Goal: Task Accomplishment & Management: Complete application form

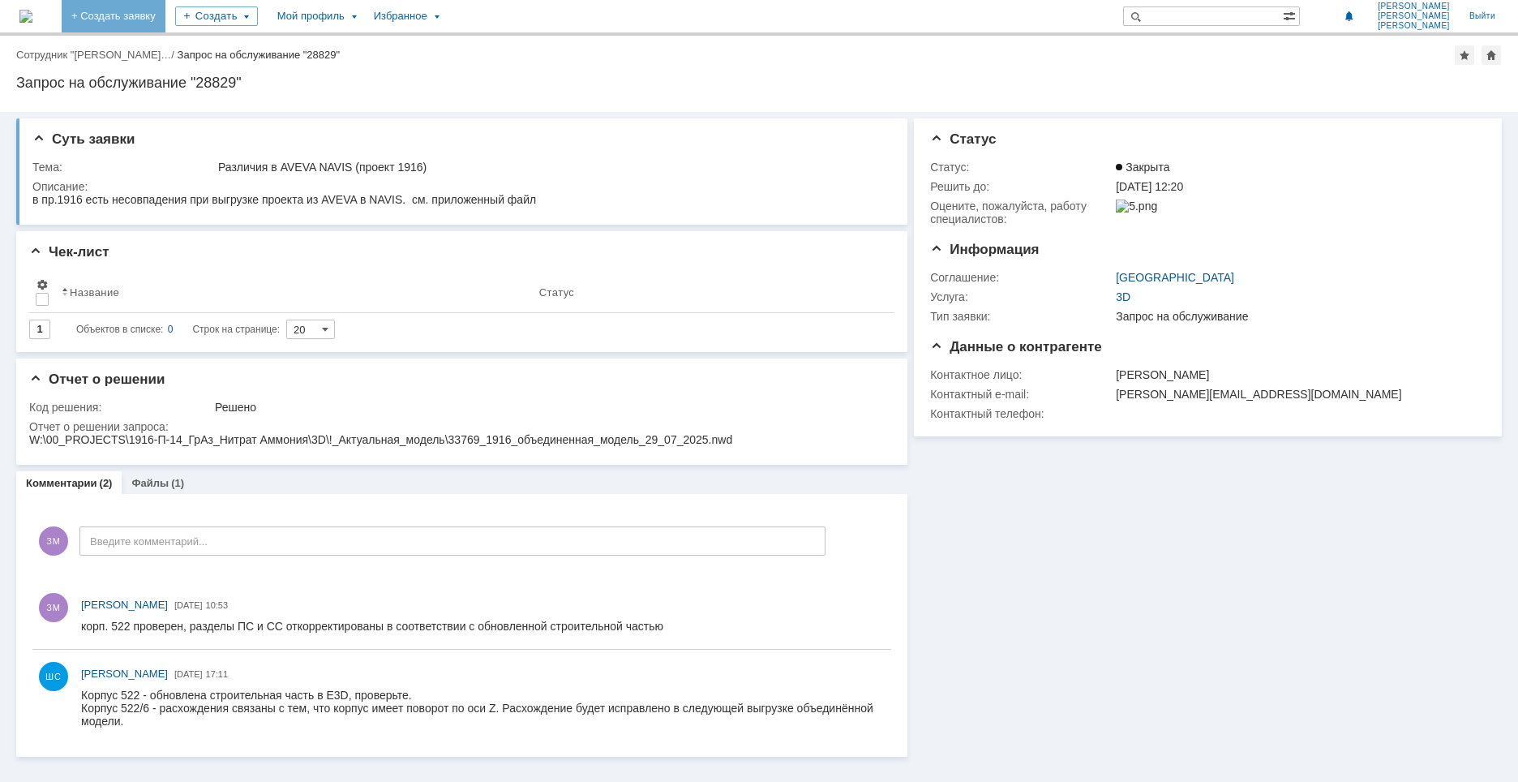
click at [165, 12] on link "+ Создать заявку" at bounding box center [114, 16] width 104 height 32
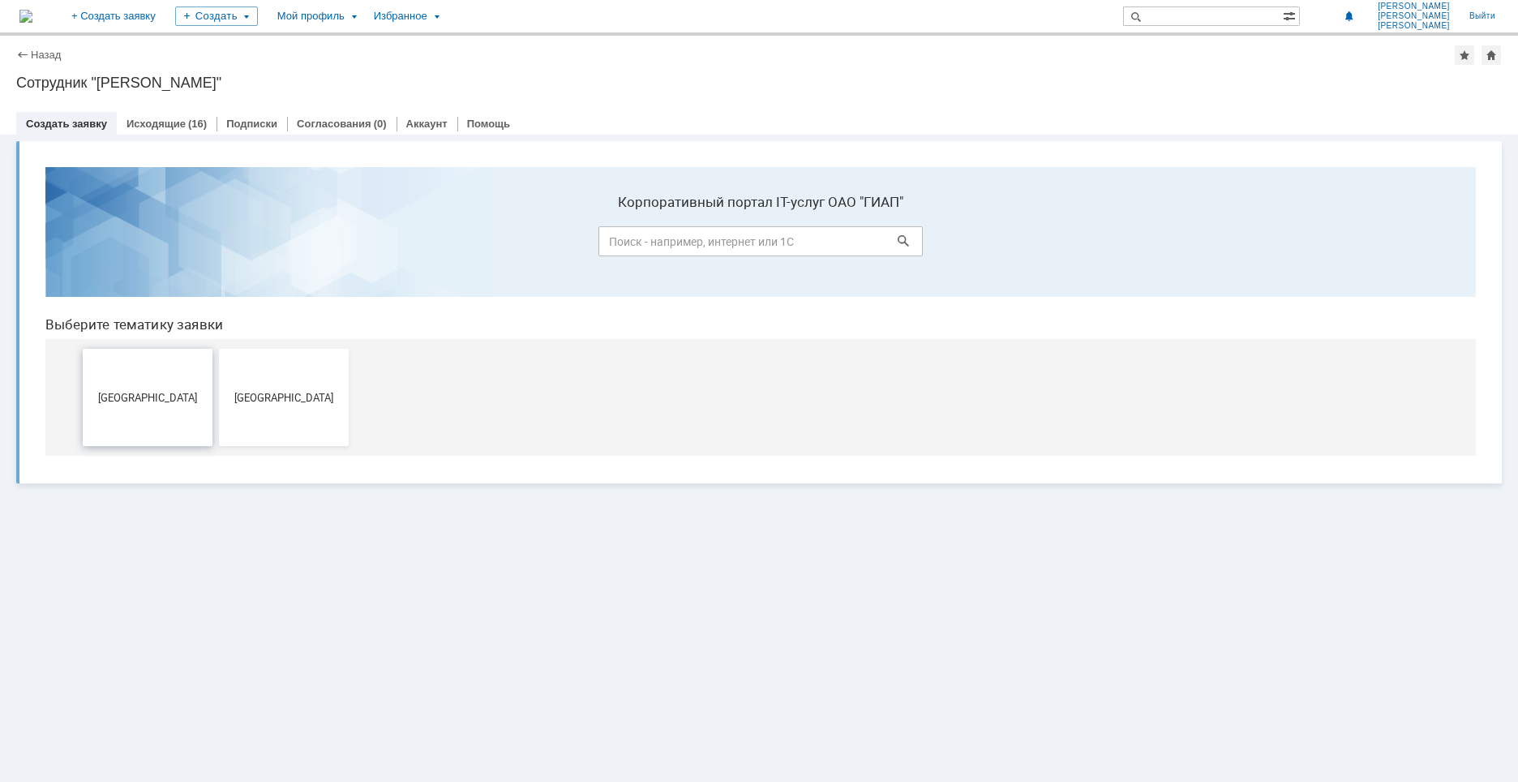
click at [179, 391] on span "[GEOGRAPHIC_DATA]" at bounding box center [148, 397] width 120 height 12
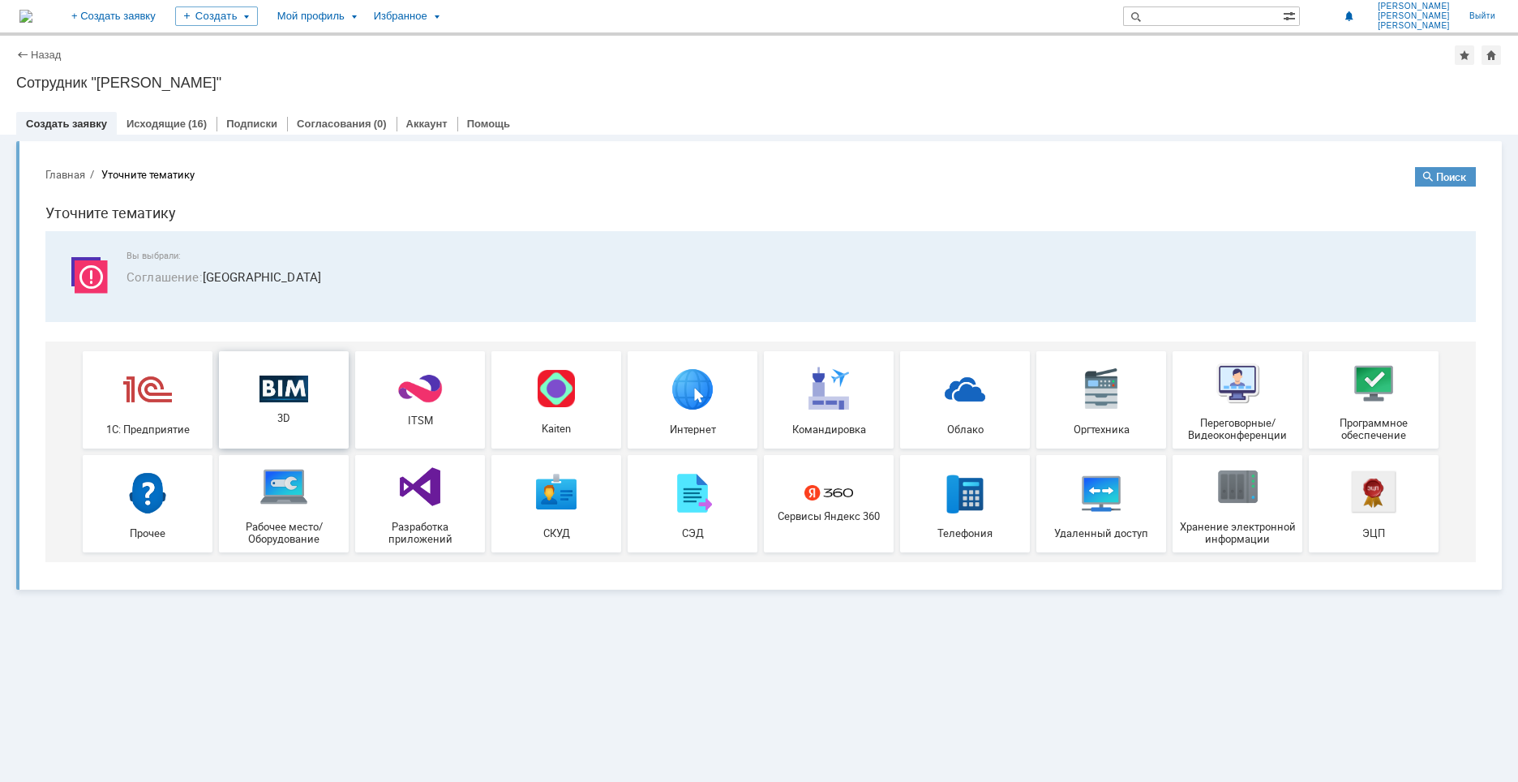
click at [282, 405] on div "3D" at bounding box center [284, 399] width 120 height 49
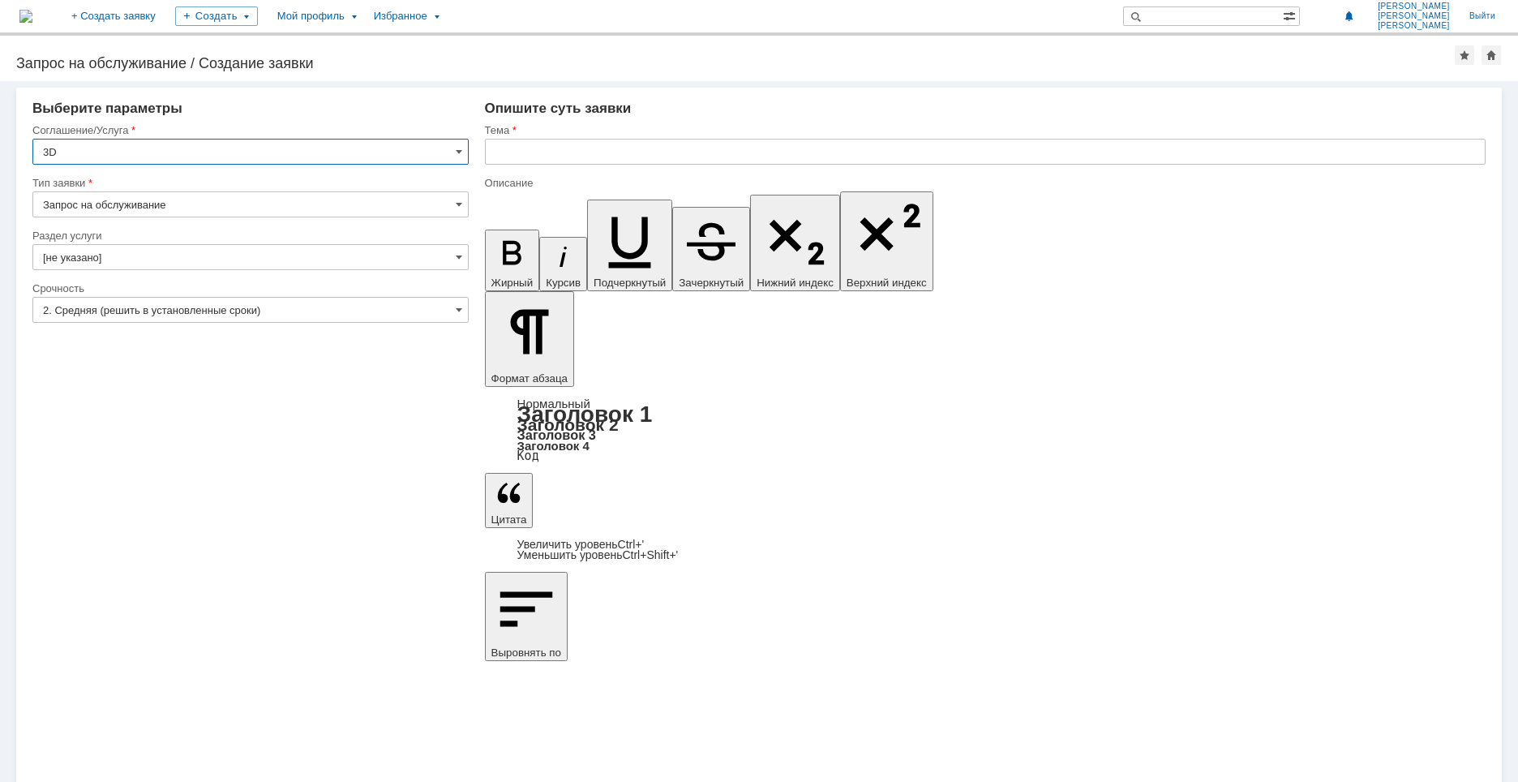
click at [248, 209] on input "Запрос на обслуживание" at bounding box center [250, 204] width 436 height 26
click at [220, 263] on span "Запрос на обслуживание" at bounding box center [250, 261] width 415 height 13
type input "Запрос на обслуживание"
click at [217, 260] on input "[не указано]" at bounding box center [250, 257] width 436 height 26
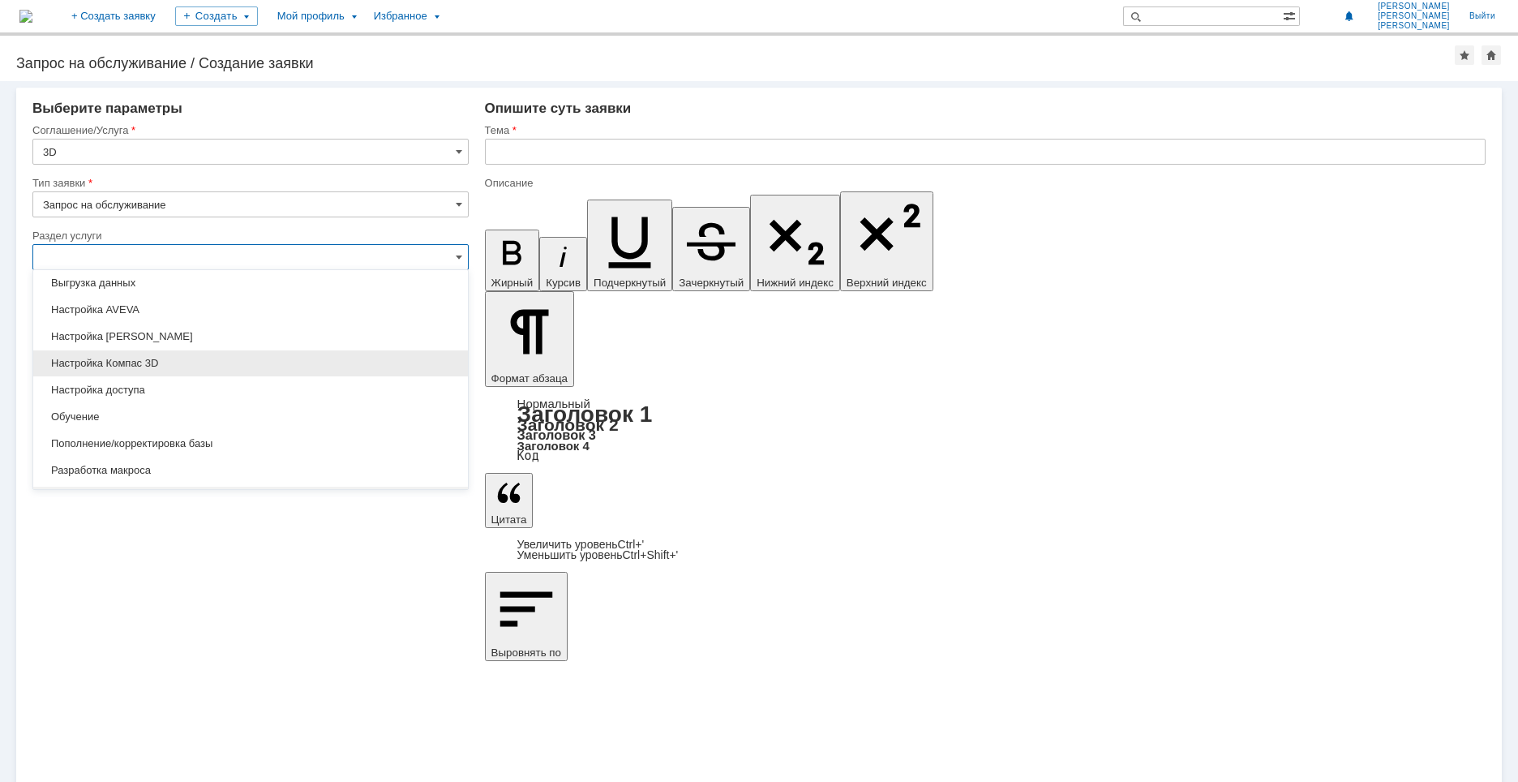
scroll to position [48, 0]
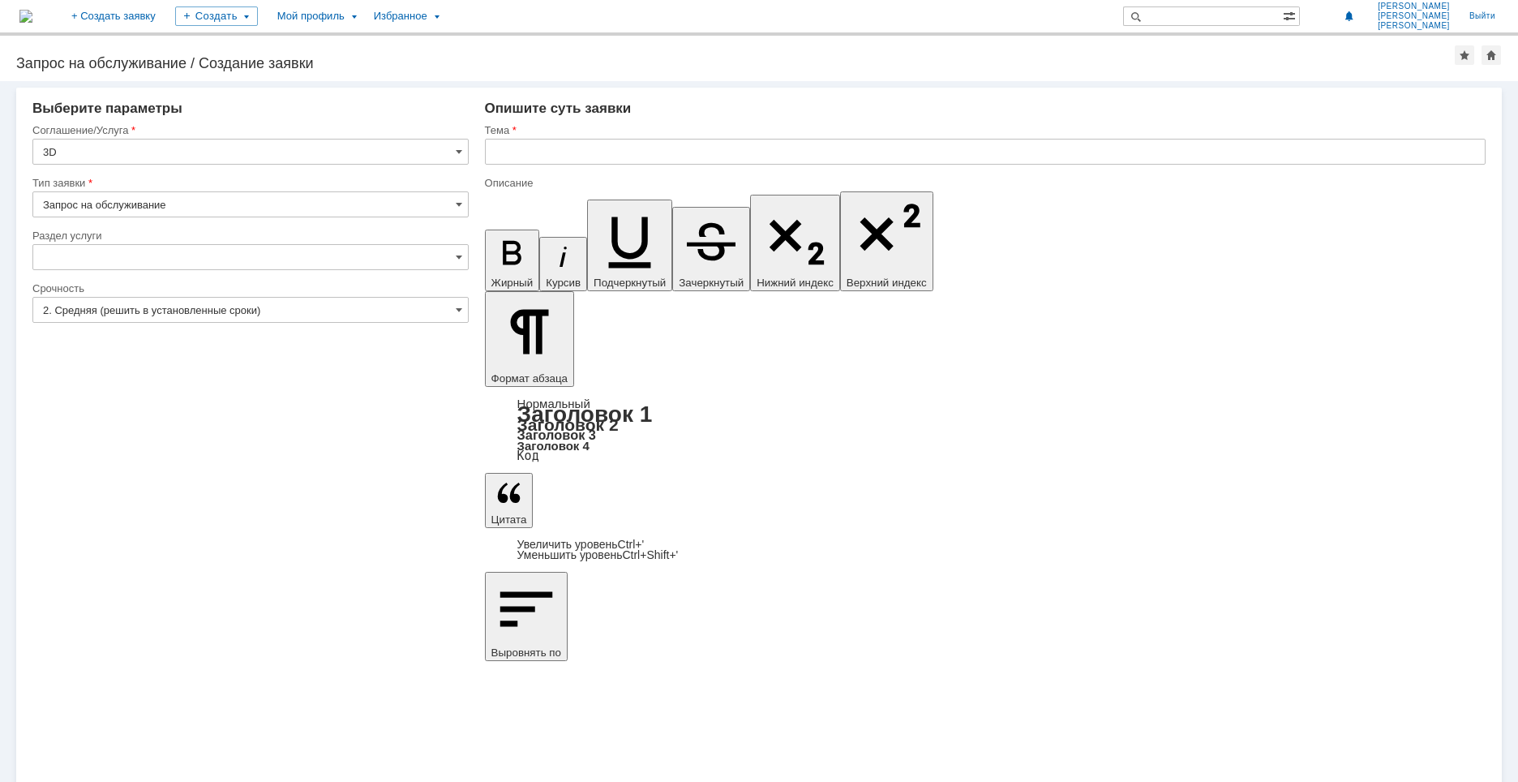
click at [205, 606] on div "Внимание! Выберите параметры Соглашение/Услуга 3D Тип заявки Запрос на обслужив…" at bounding box center [759, 431] width 1518 height 700
type input "[не указано]"
click at [123, 255] on input "[не указано]" at bounding box center [250, 257] width 436 height 26
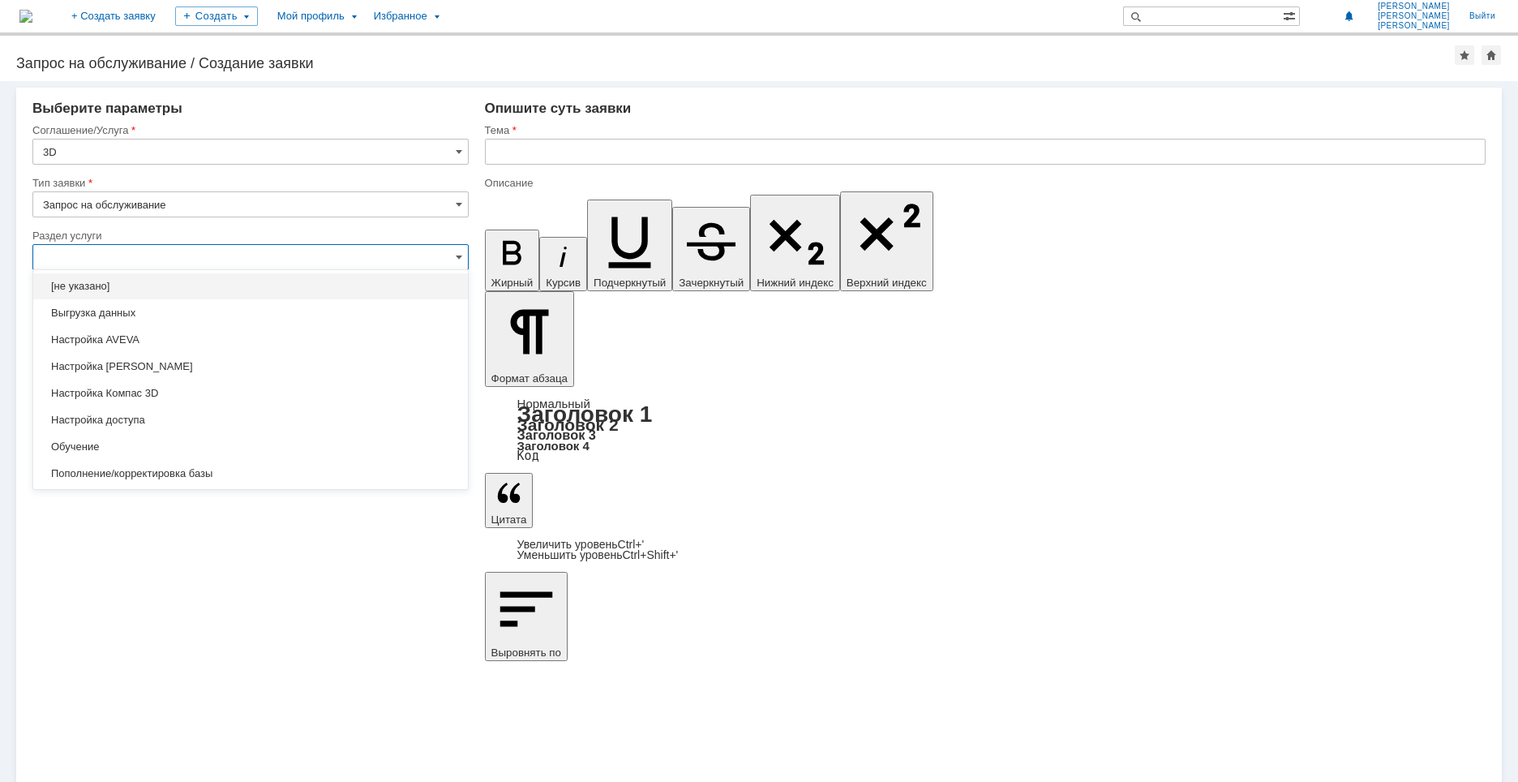
scroll to position [0, 0]
click at [98, 286] on span "[не указано]" at bounding box center [250, 287] width 415 height 13
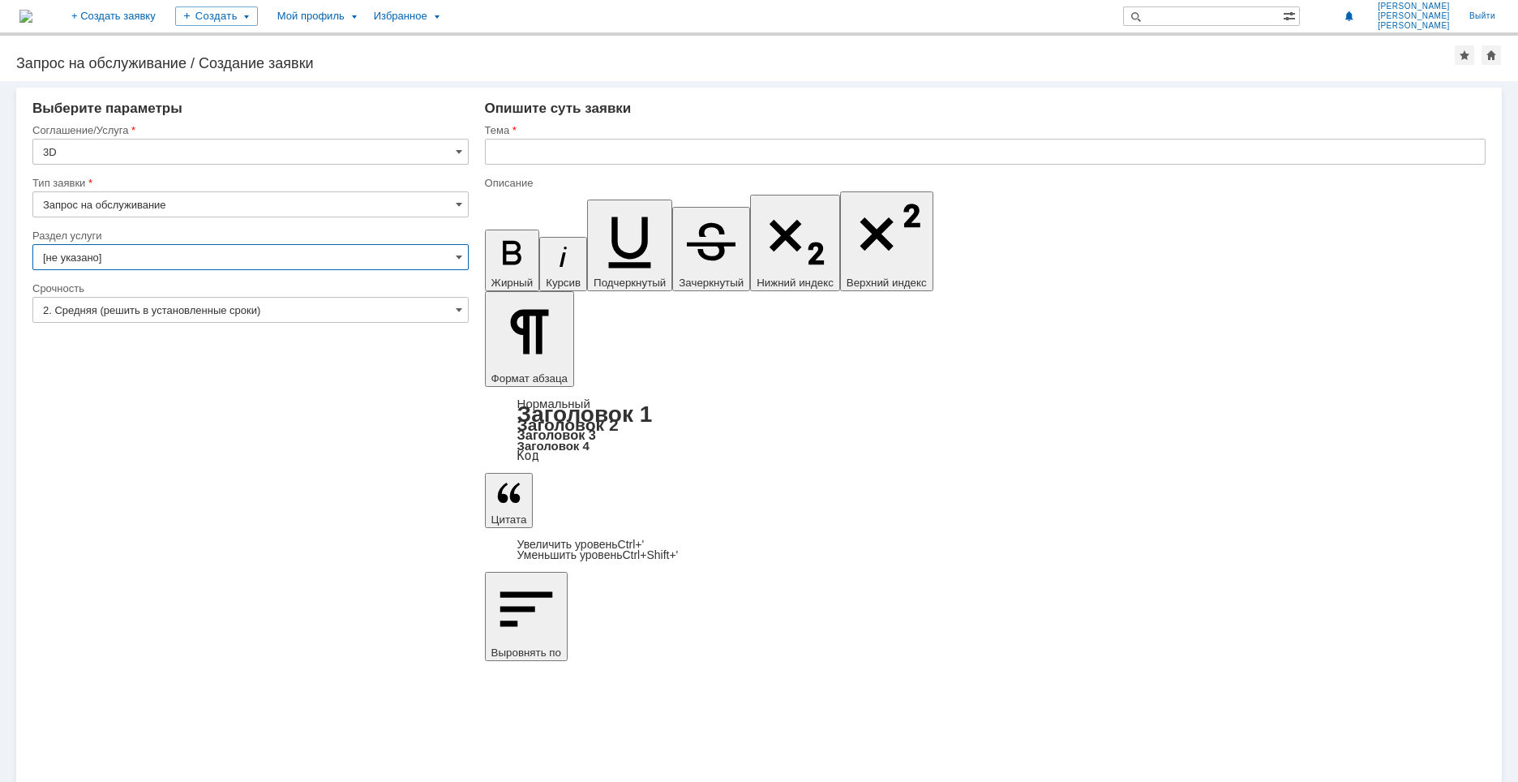
type input "[не указано]"
click at [165, 17] on link "+ Создать заявку" at bounding box center [114, 16] width 104 height 32
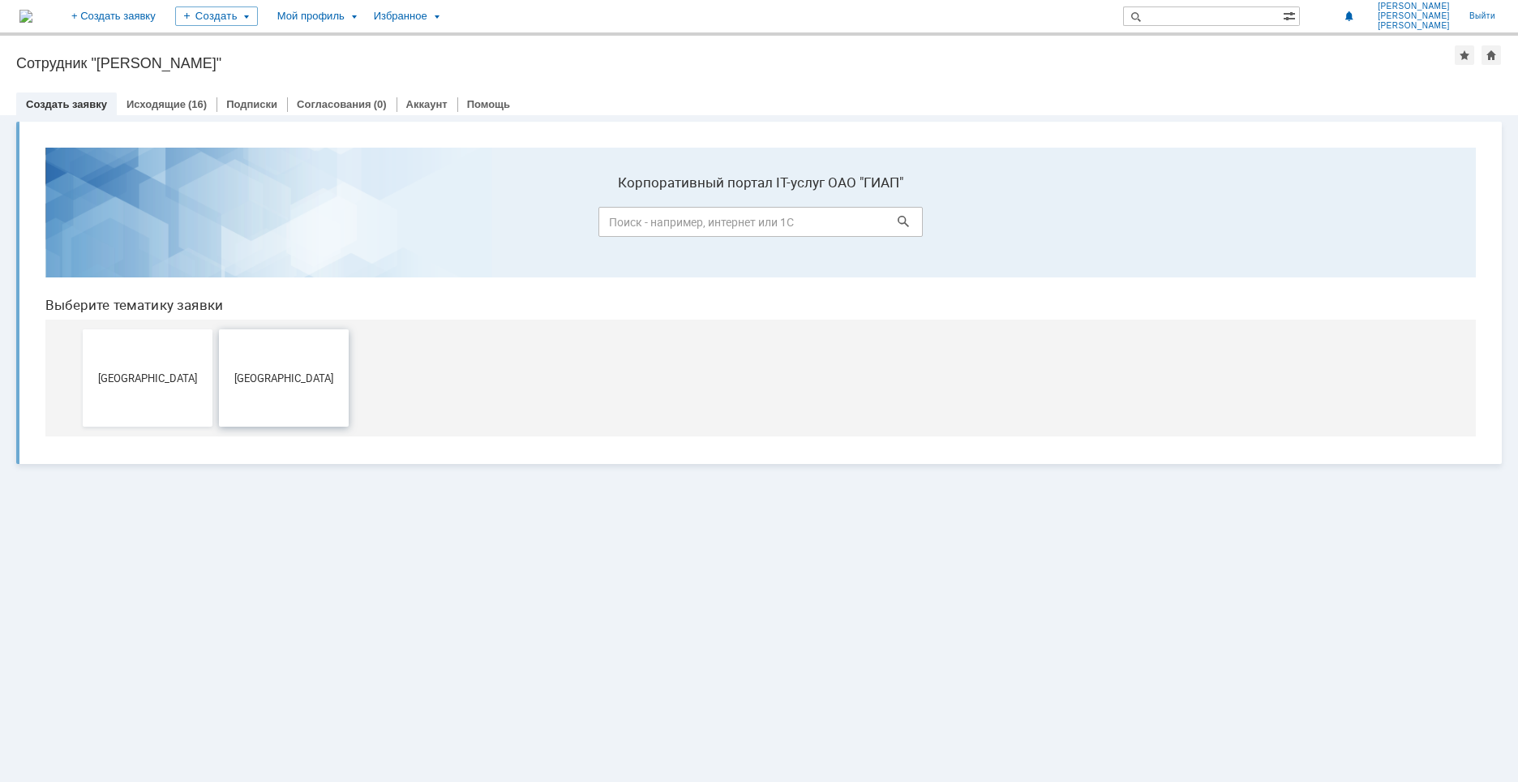
click at [274, 376] on span "[GEOGRAPHIC_DATA]" at bounding box center [284, 377] width 120 height 12
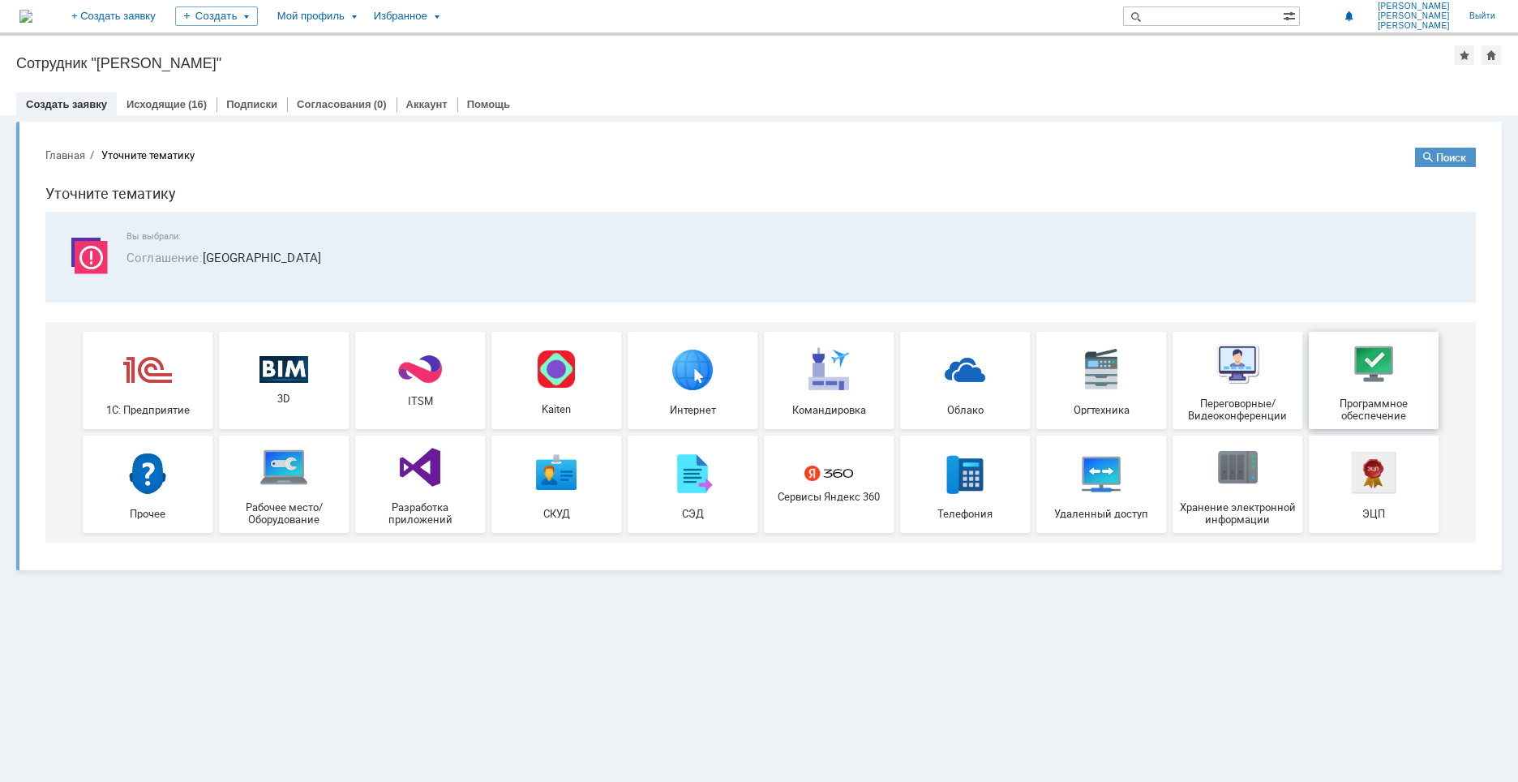
click at [1385, 378] on img at bounding box center [1373, 363] width 49 height 49
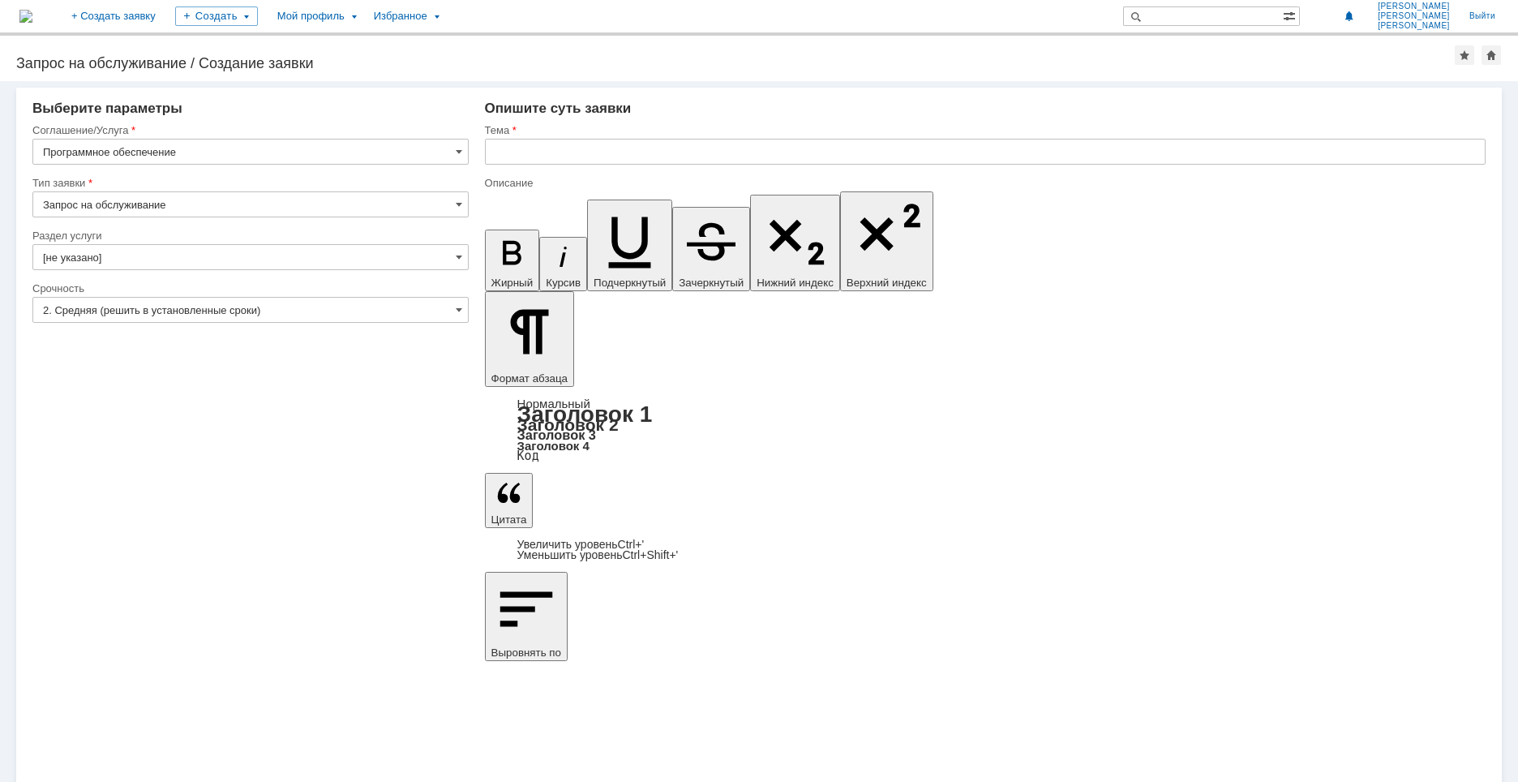
click at [226, 200] on input "Запрос на обслуживание" at bounding box center [250, 204] width 436 height 26
click at [184, 250] on div "Запрос на обслуживание" at bounding box center [250, 261] width 435 height 26
click at [183, 258] on input "[не указано]" at bounding box center [250, 257] width 436 height 26
type input "Запрос на обслуживание"
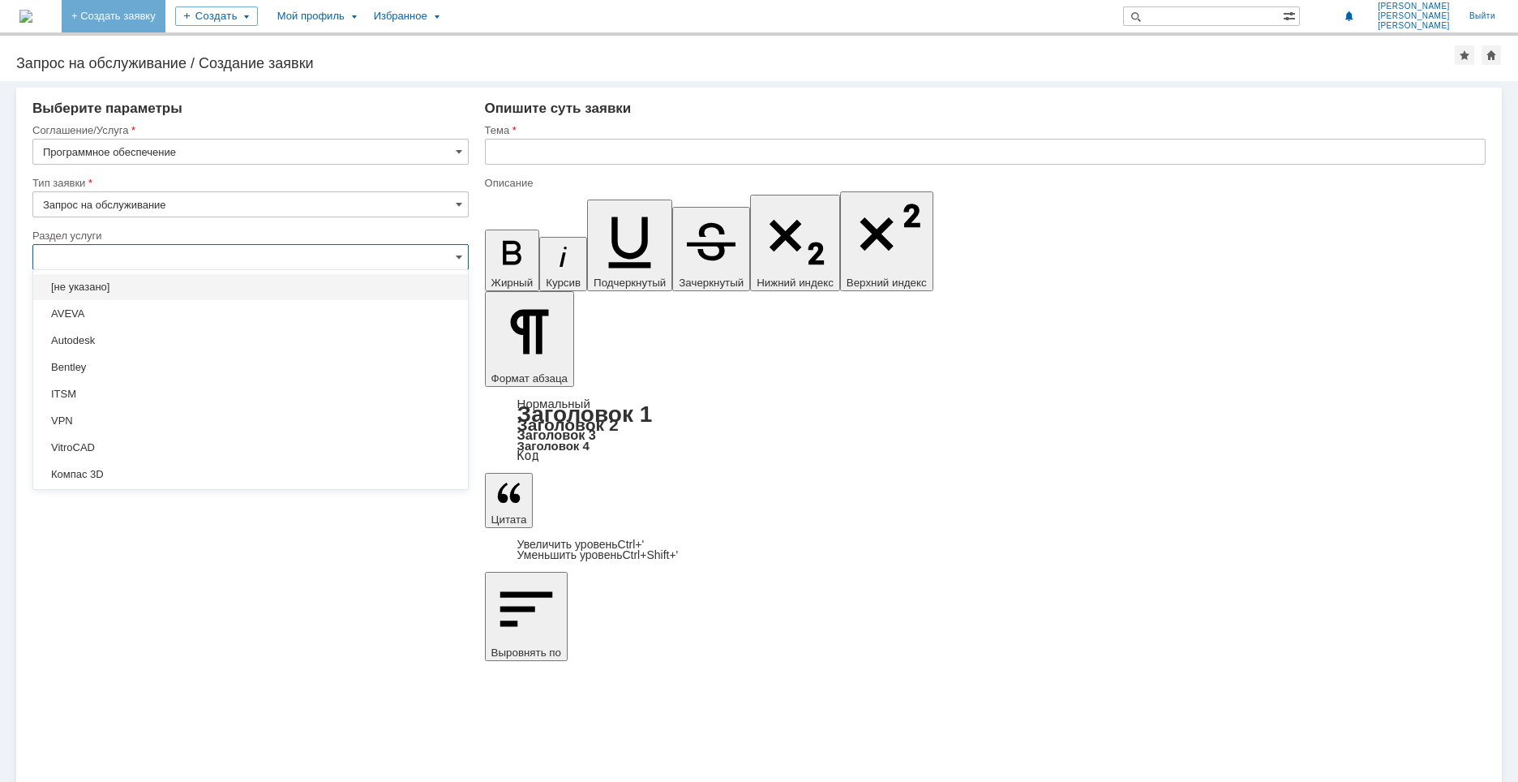
click at [165, 15] on link "+ Создать заявку" at bounding box center [114, 16] width 104 height 32
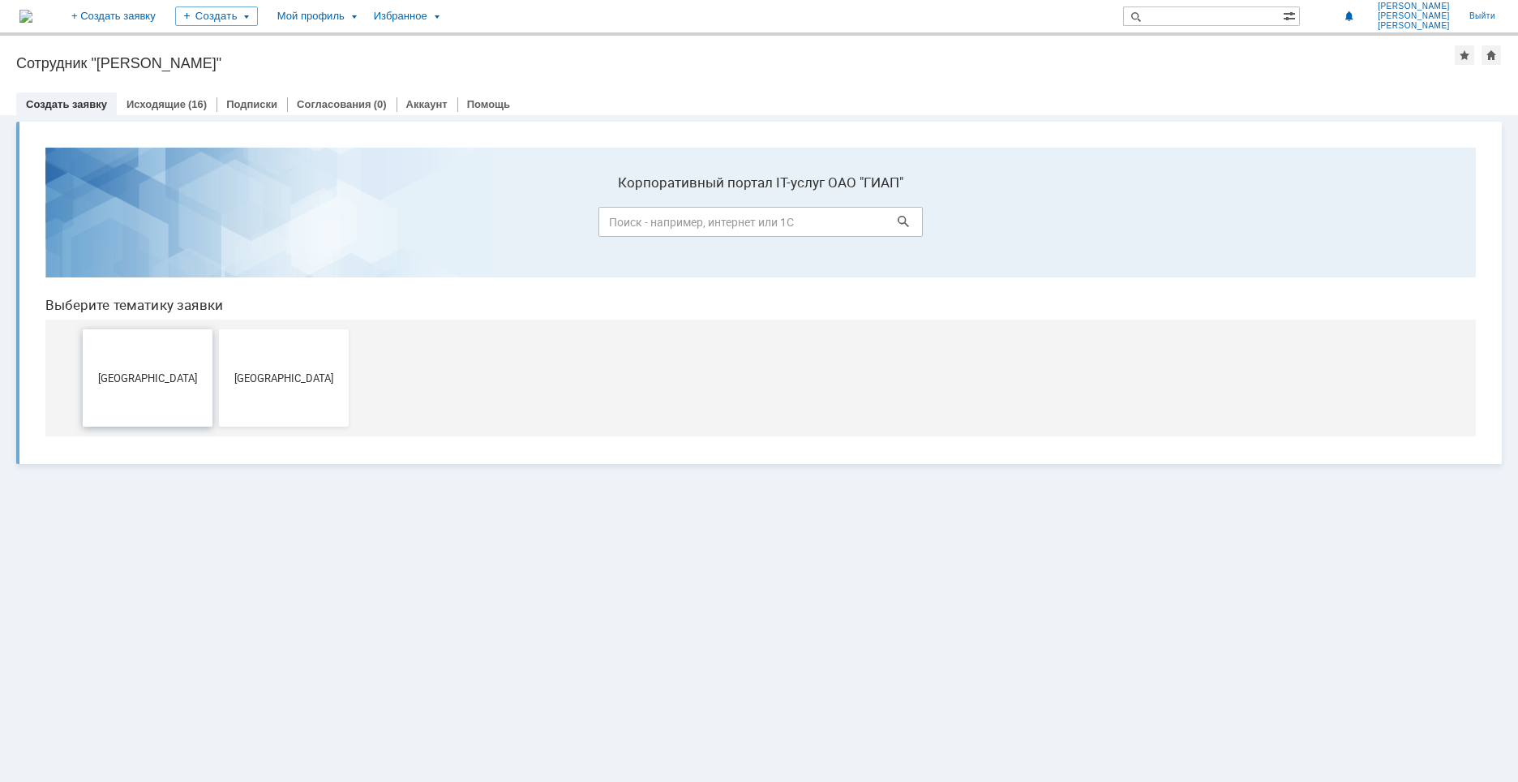
click at [145, 376] on span "Дзержинск" at bounding box center [148, 377] width 120 height 12
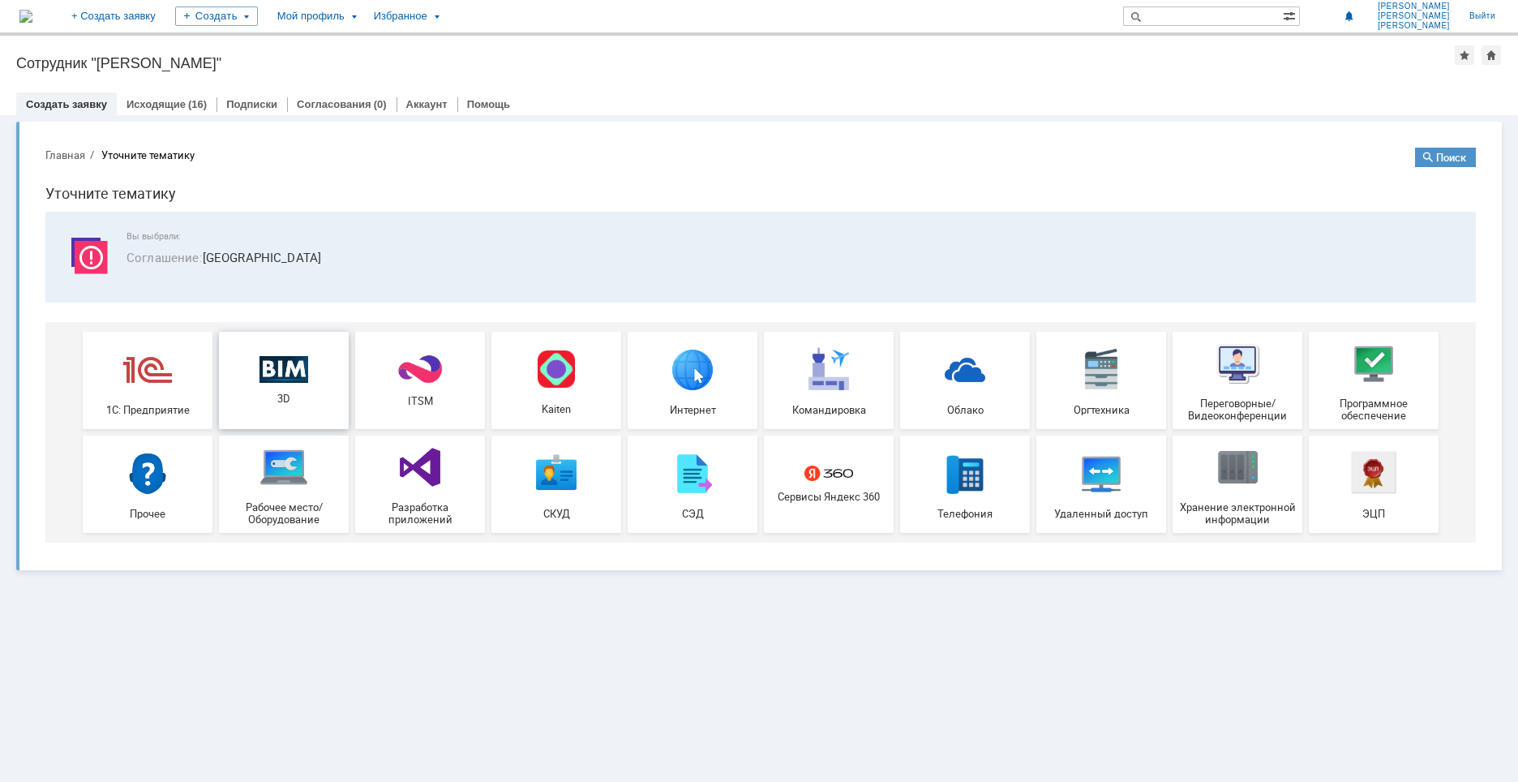
click at [303, 371] on img at bounding box center [283, 369] width 49 height 28
click at [1347, 394] on div "Программное обеспечение" at bounding box center [1373, 380] width 120 height 83
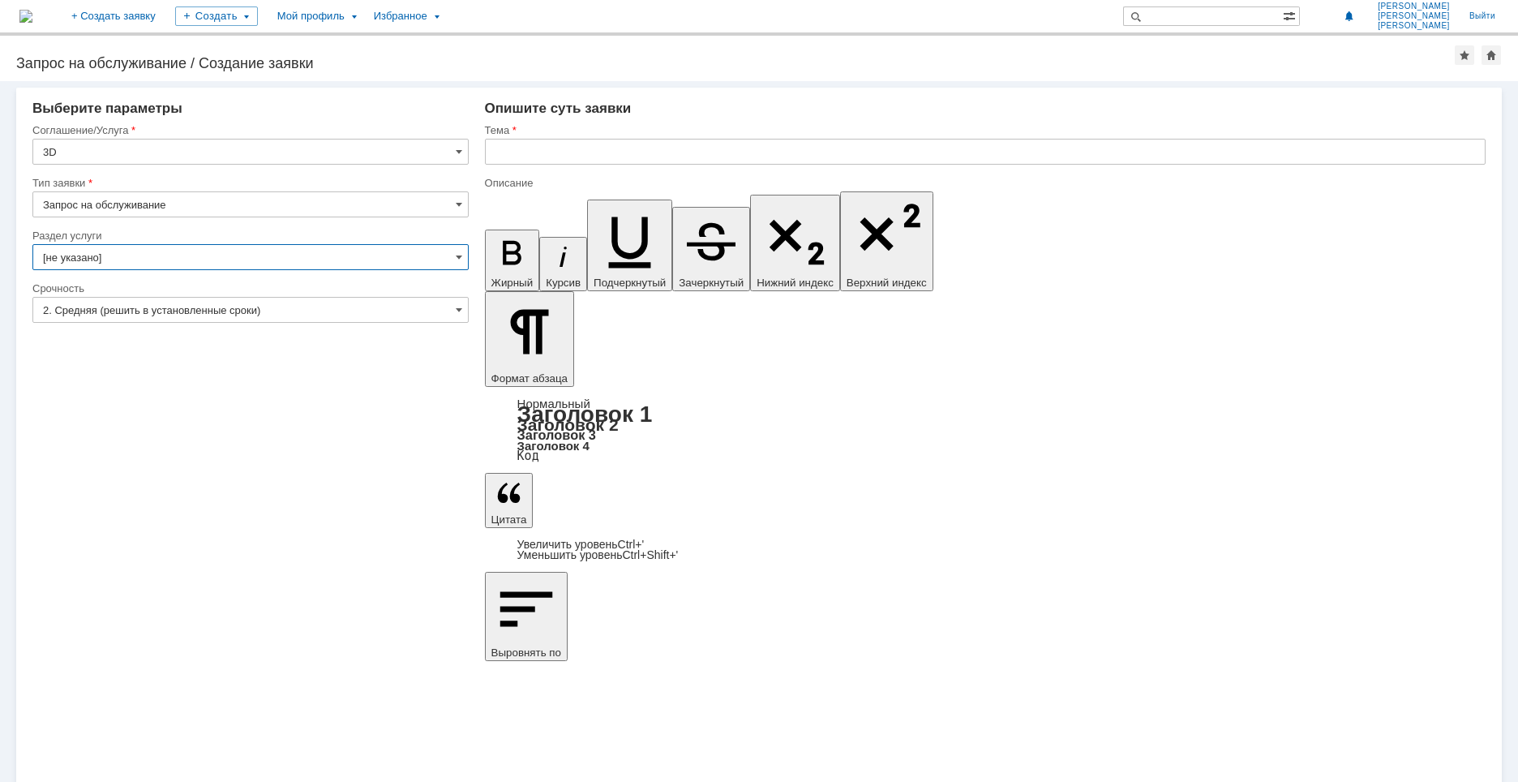
click at [122, 255] on input "[не указано]" at bounding box center [250, 257] width 436 height 26
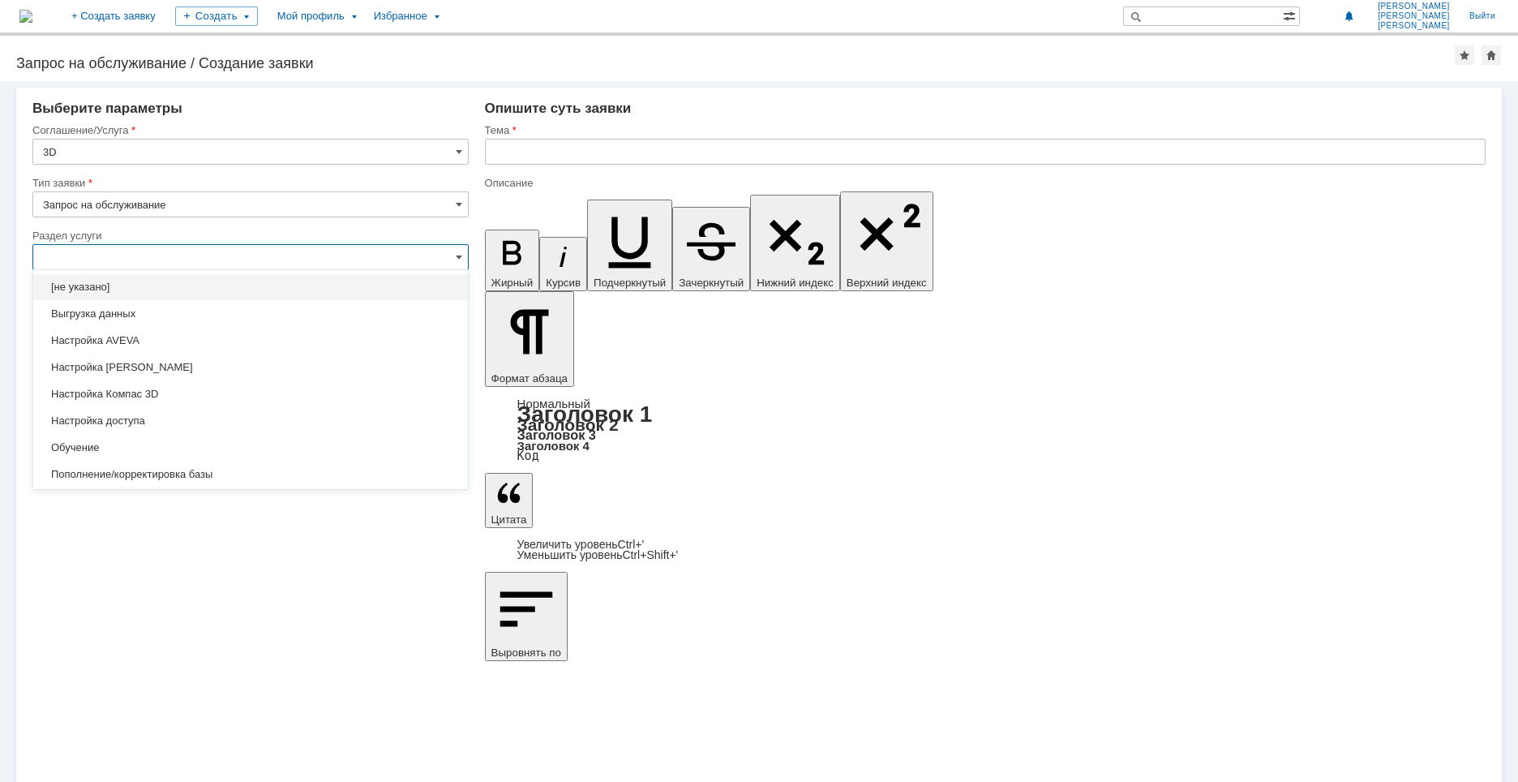
click at [98, 148] on input "3D" at bounding box center [250, 152] width 436 height 26
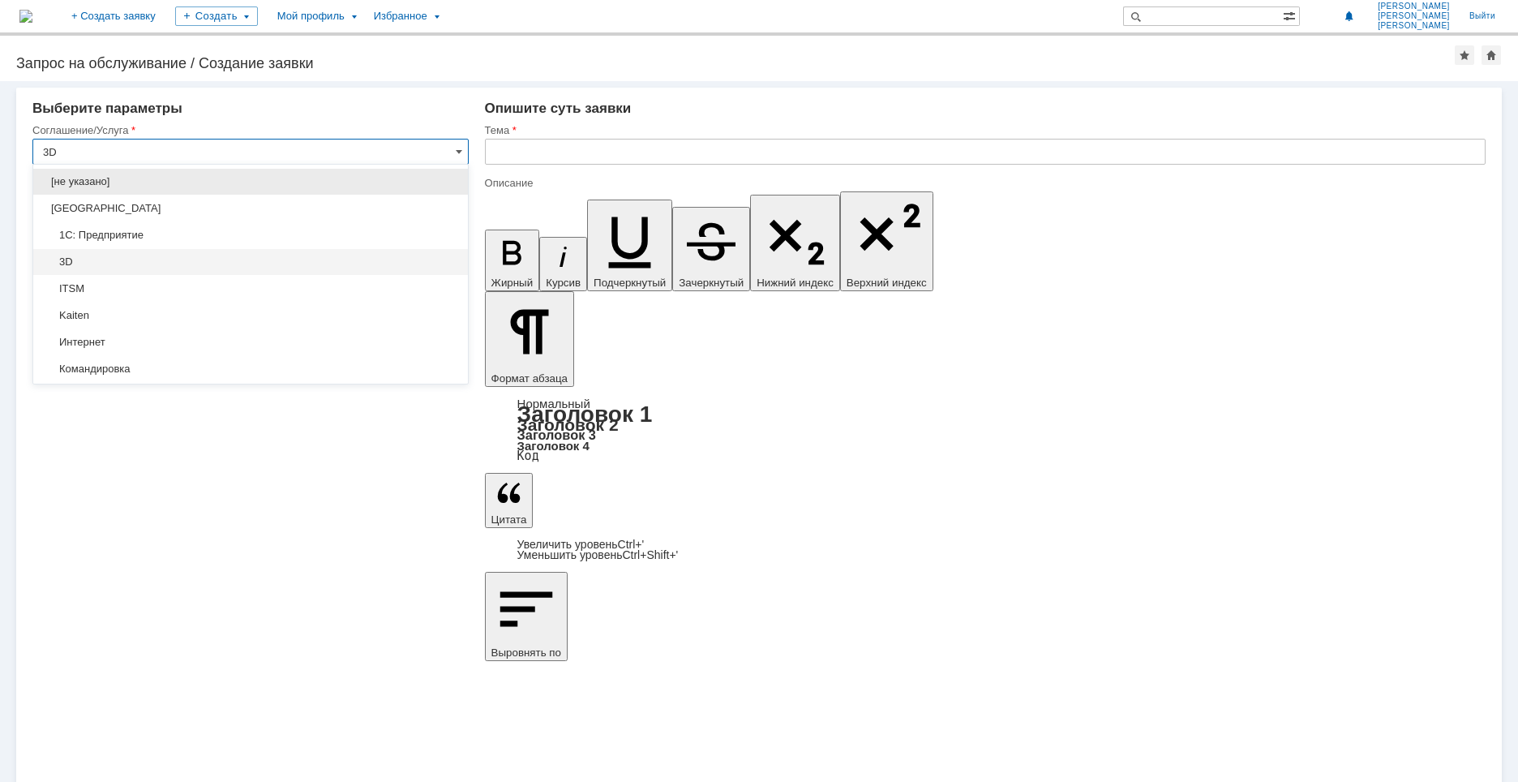
type input "[не указано]"
click at [98, 148] on input "3D" at bounding box center [250, 152] width 436 height 26
click at [213, 116] on div "Выберите параметры" at bounding box center [250, 109] width 436 height 16
type input "3D"
click at [172, 205] on input "Запрос на обслуживание" at bounding box center [250, 204] width 436 height 26
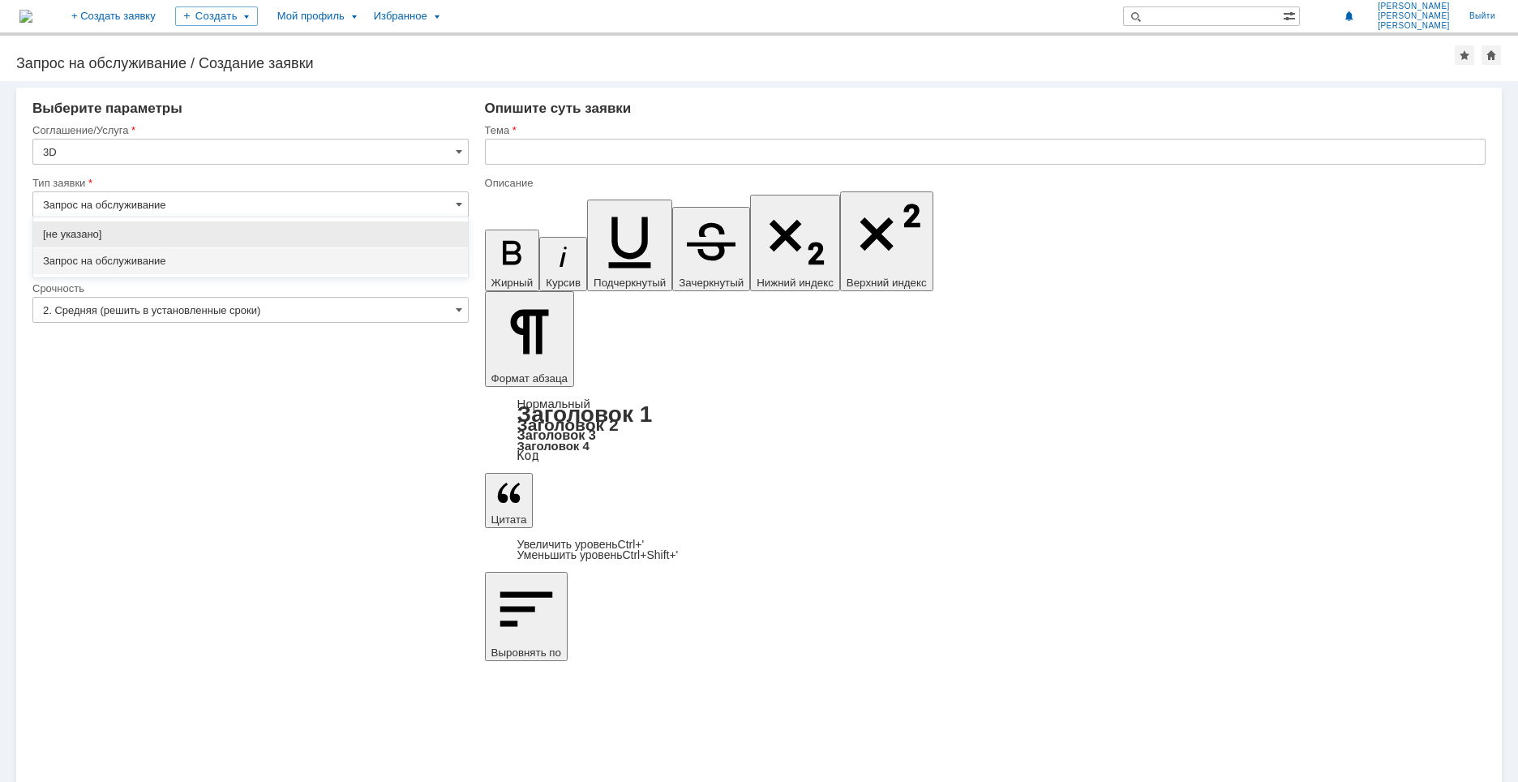
click at [144, 234] on span "[не указано]" at bounding box center [250, 234] width 415 height 13
type input "[не указано]"
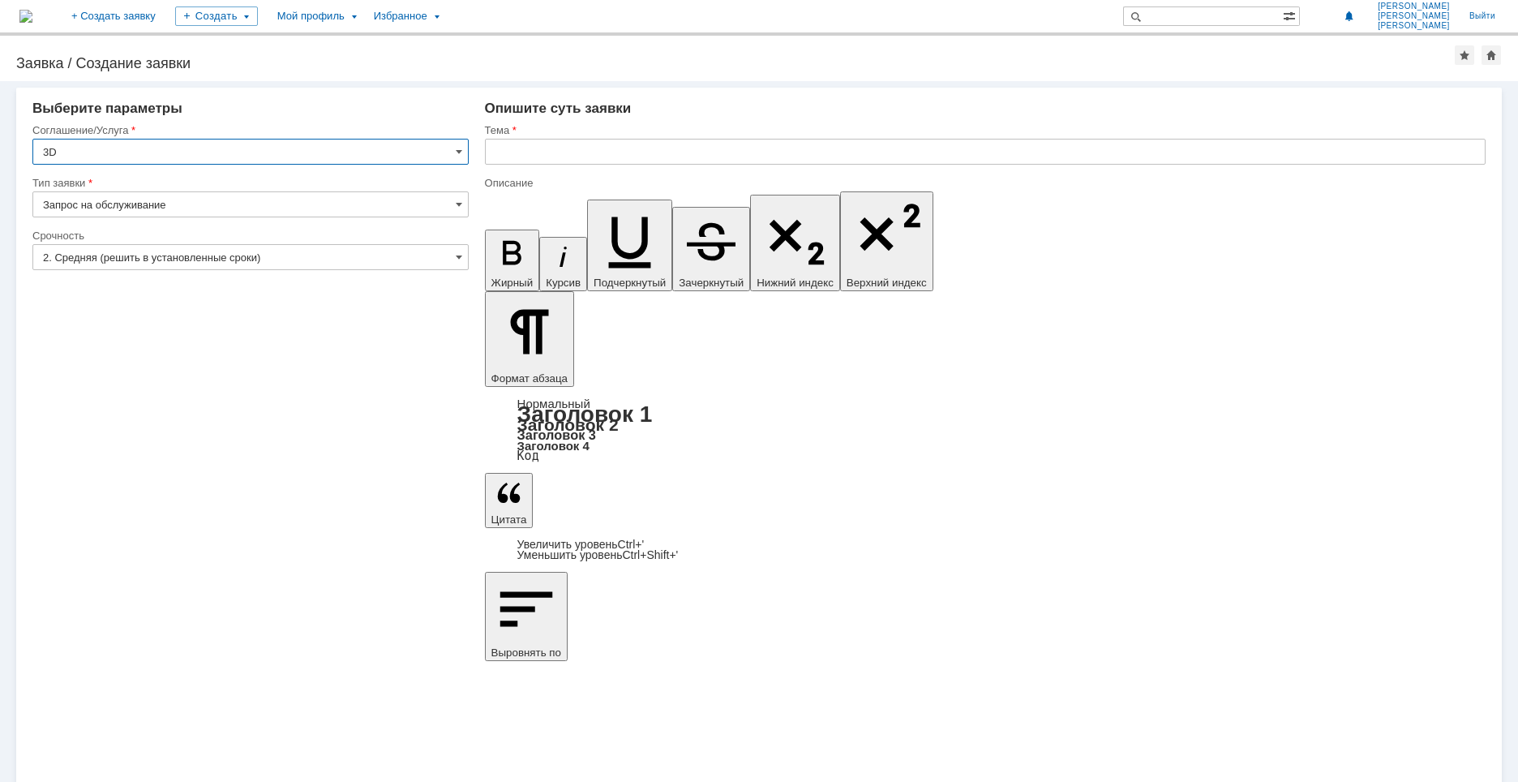
type input "[не указано]"
click at [131, 251] on input "[не указано]" at bounding box center [250, 257] width 436 height 26
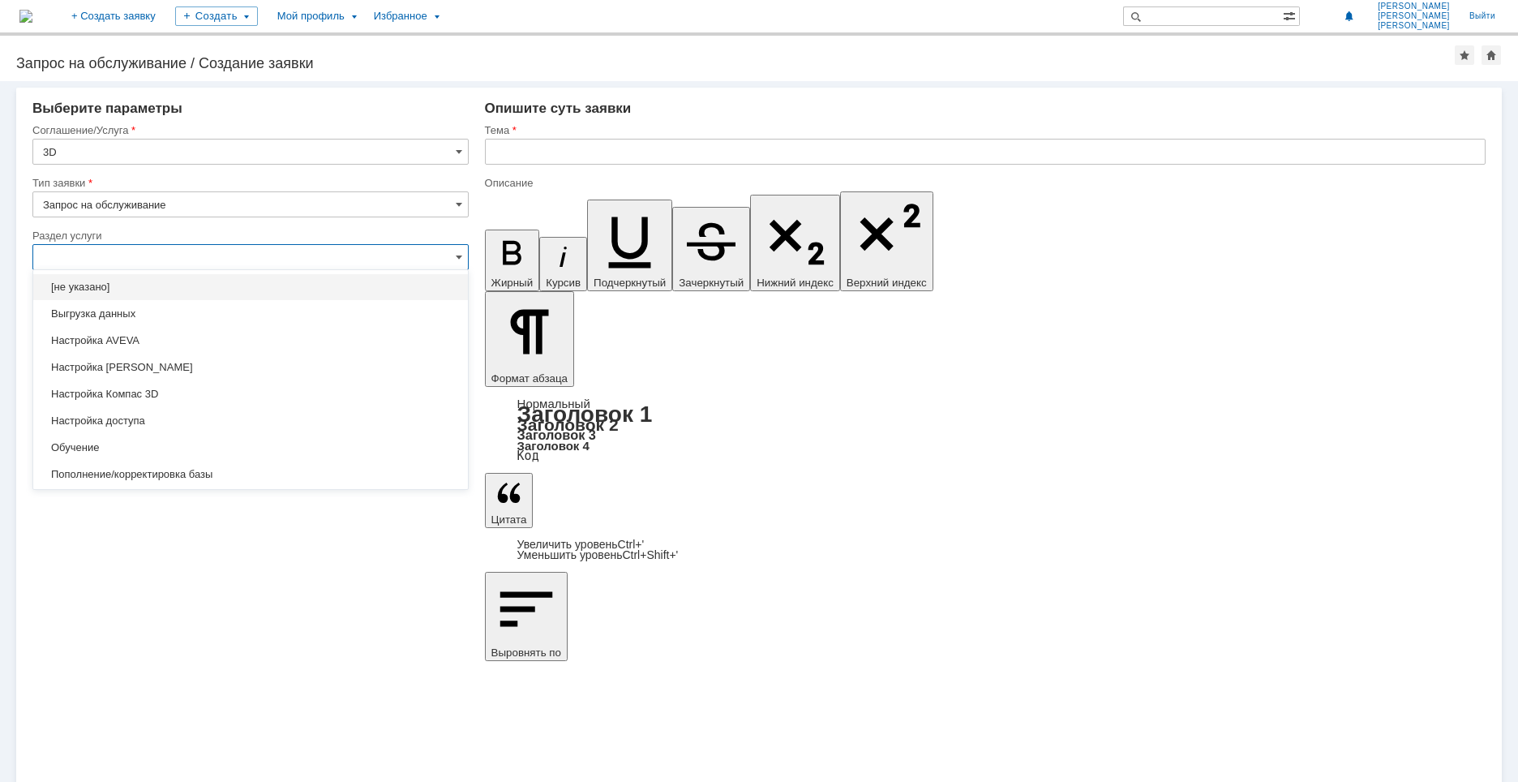
click at [145, 198] on input "Запрос на обслуживание" at bounding box center [250, 204] width 436 height 26
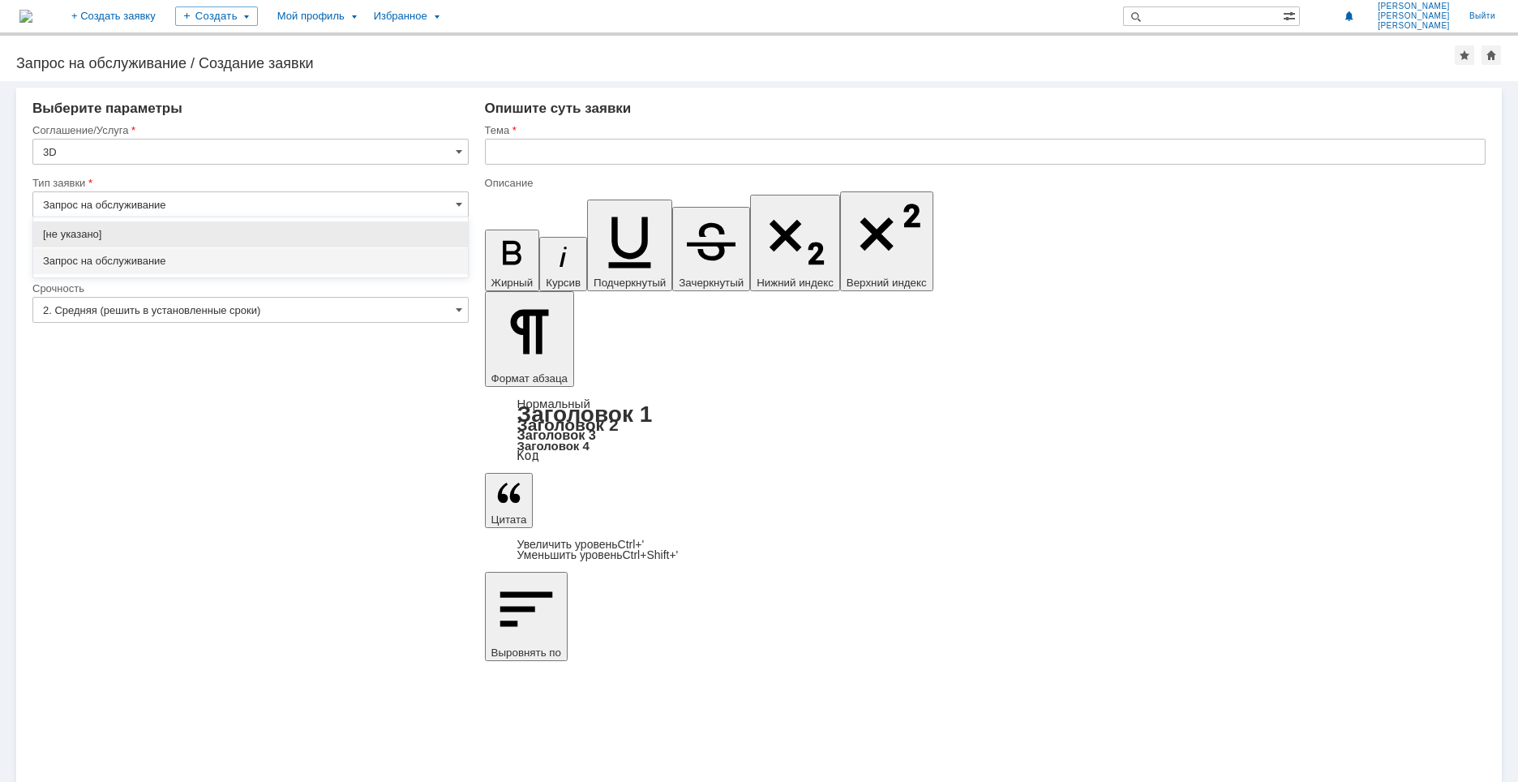
type input "[не указано]"
click at [100, 232] on span "[не указано]" at bounding box center [250, 234] width 415 height 13
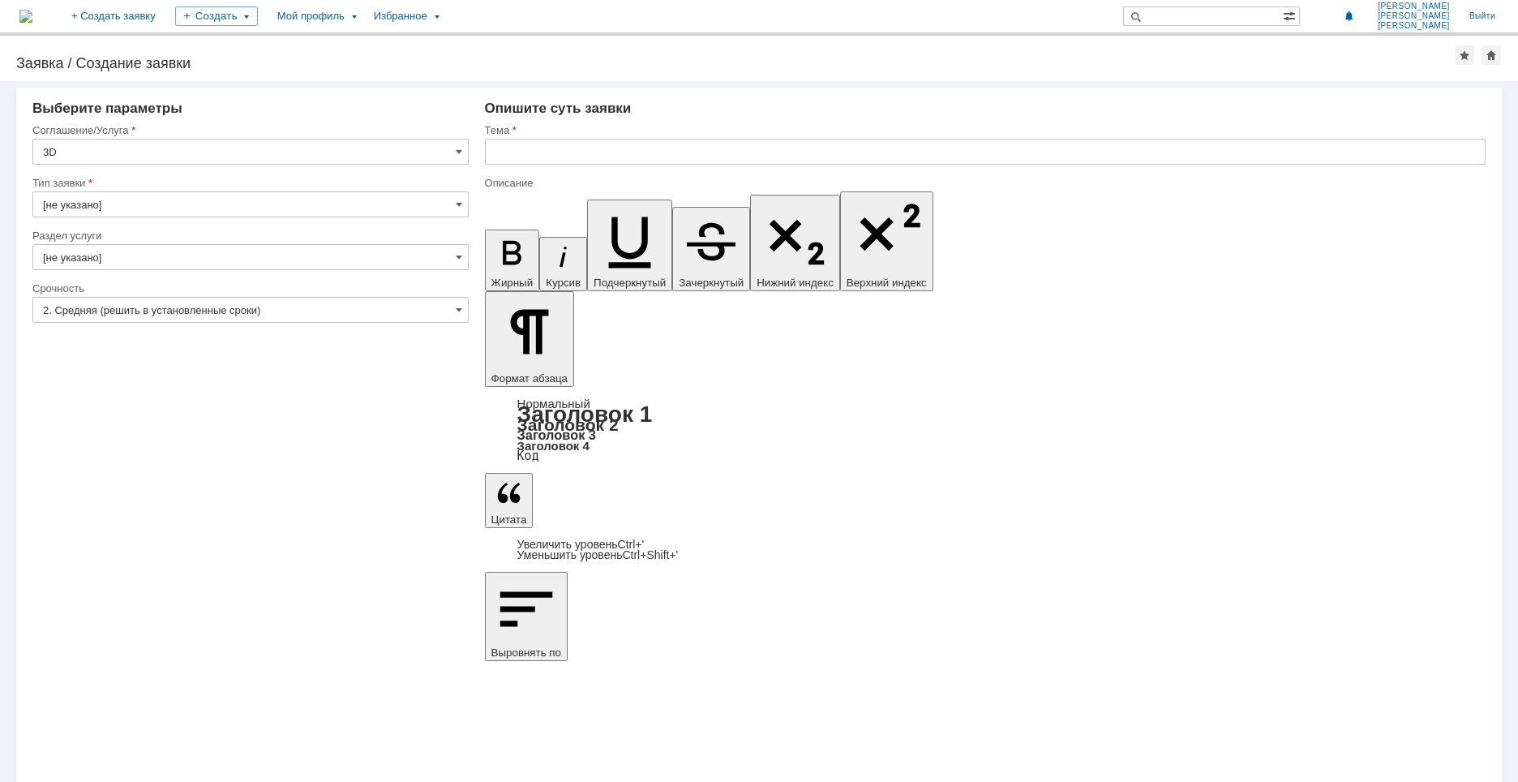
type input "[не указано]"
click at [115, 256] on input "[не указано]" at bounding box center [250, 257] width 436 height 26
click at [122, 203] on input "[не указано]" at bounding box center [250, 204] width 436 height 26
type input "[не указано]"
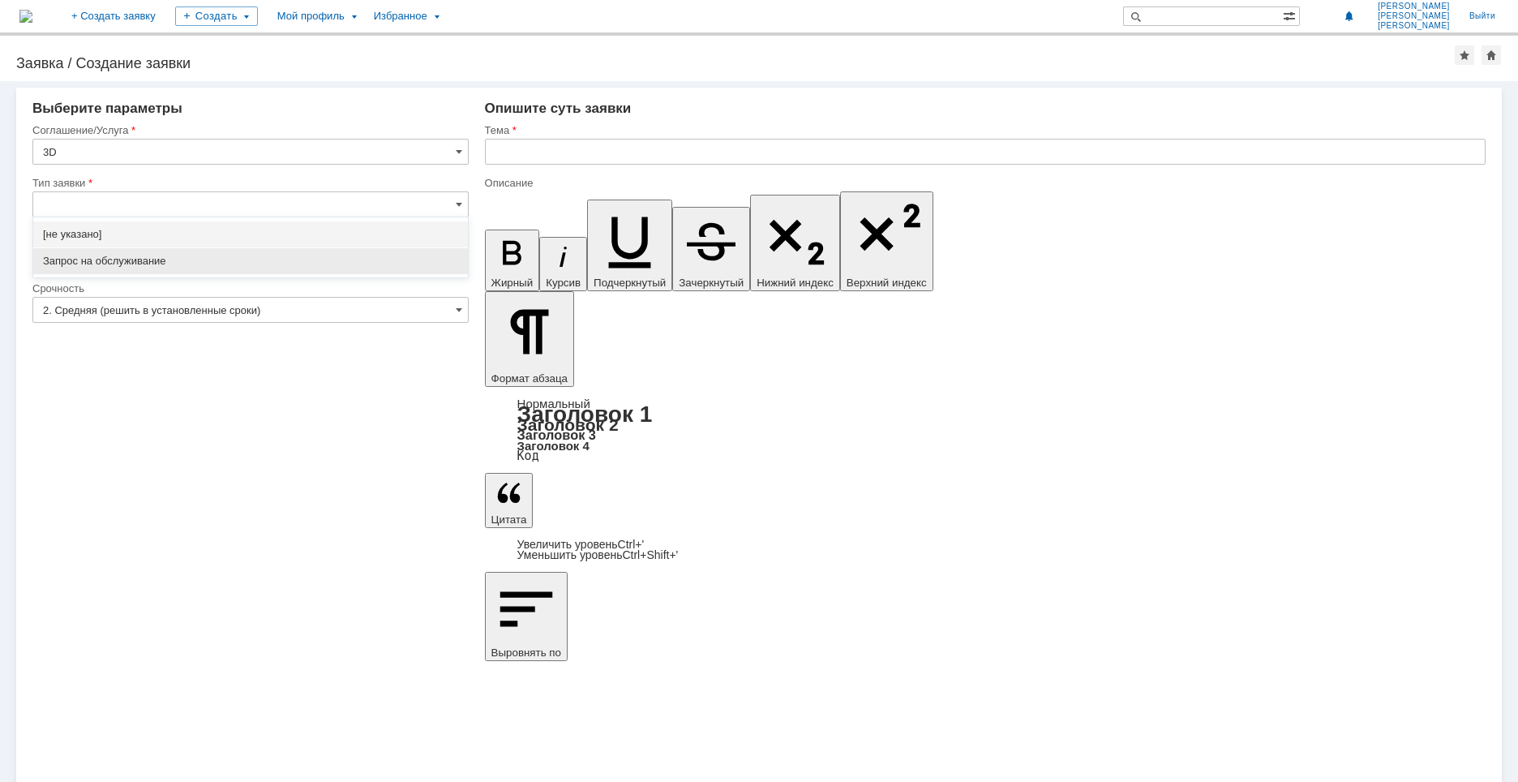
click at [117, 256] on span "Запрос на обслуживание" at bounding box center [250, 261] width 415 height 13
type input "Запрос на обслуживание"
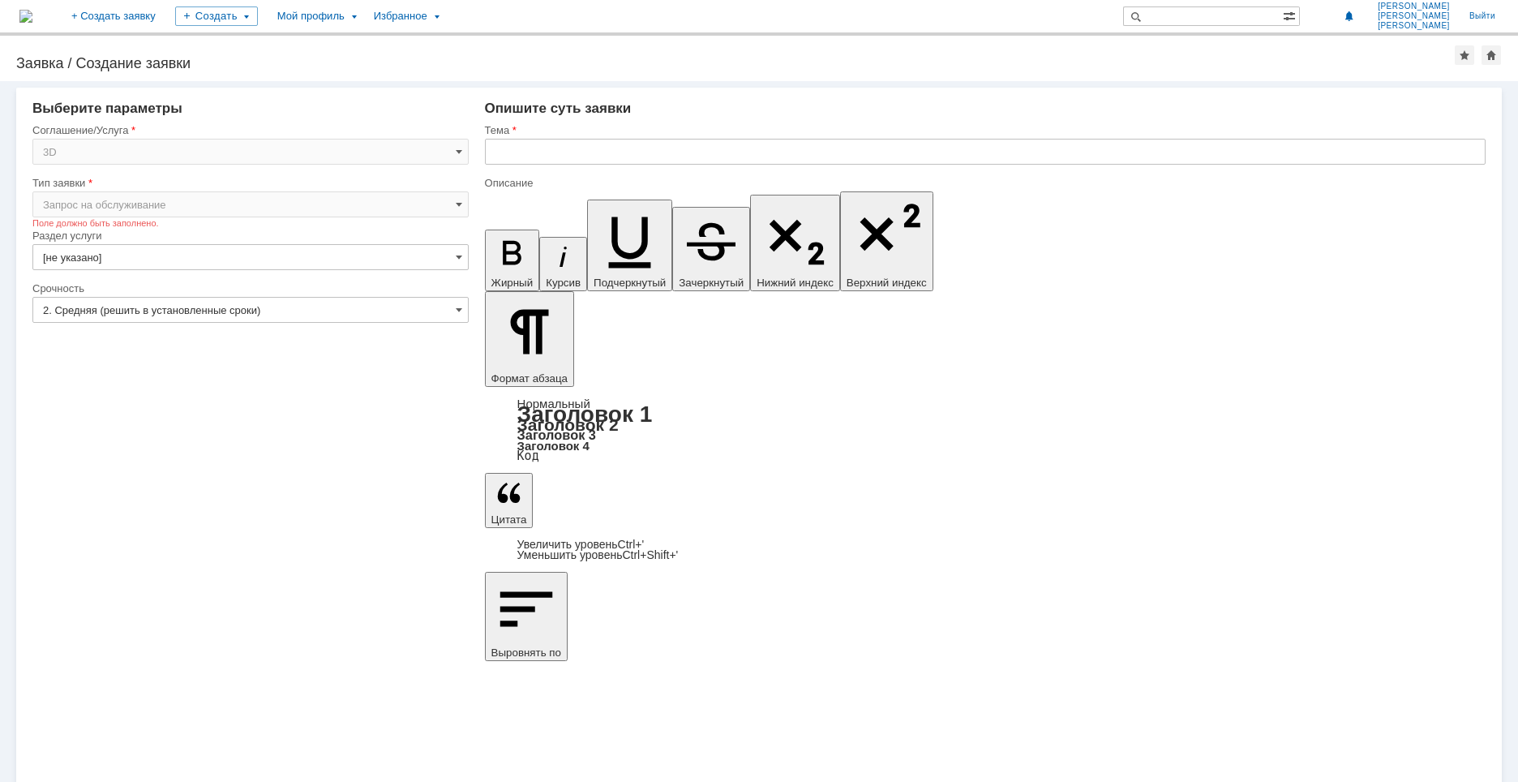
click at [117, 255] on input "[не указано]" at bounding box center [250, 257] width 436 height 26
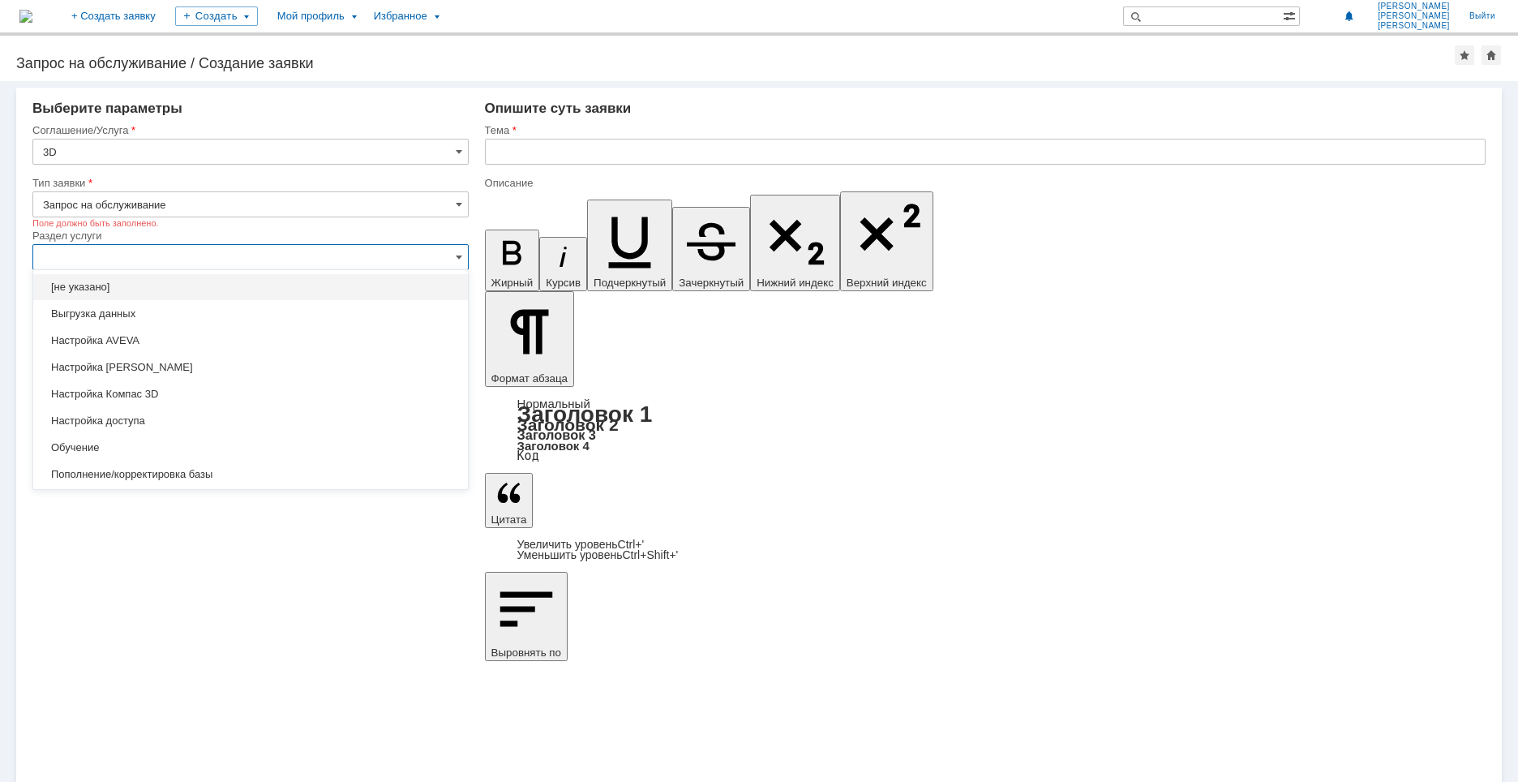
type input "Запрос на обслуживание"
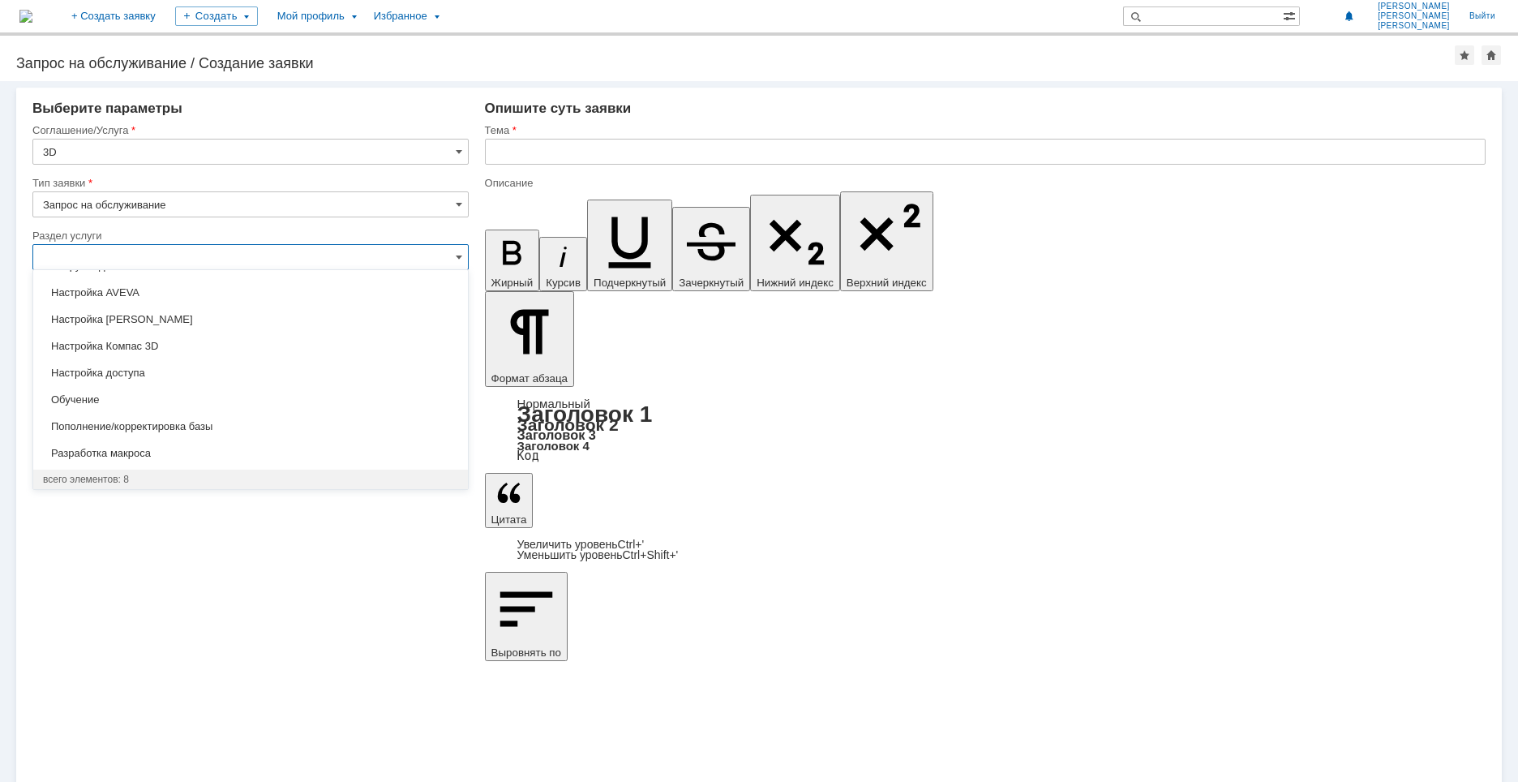
click at [122, 533] on div "Внимание! Выберите параметры Соглашение/Услуга 3D Тип заявки Запрос на обслужив…" at bounding box center [759, 431] width 1518 height 700
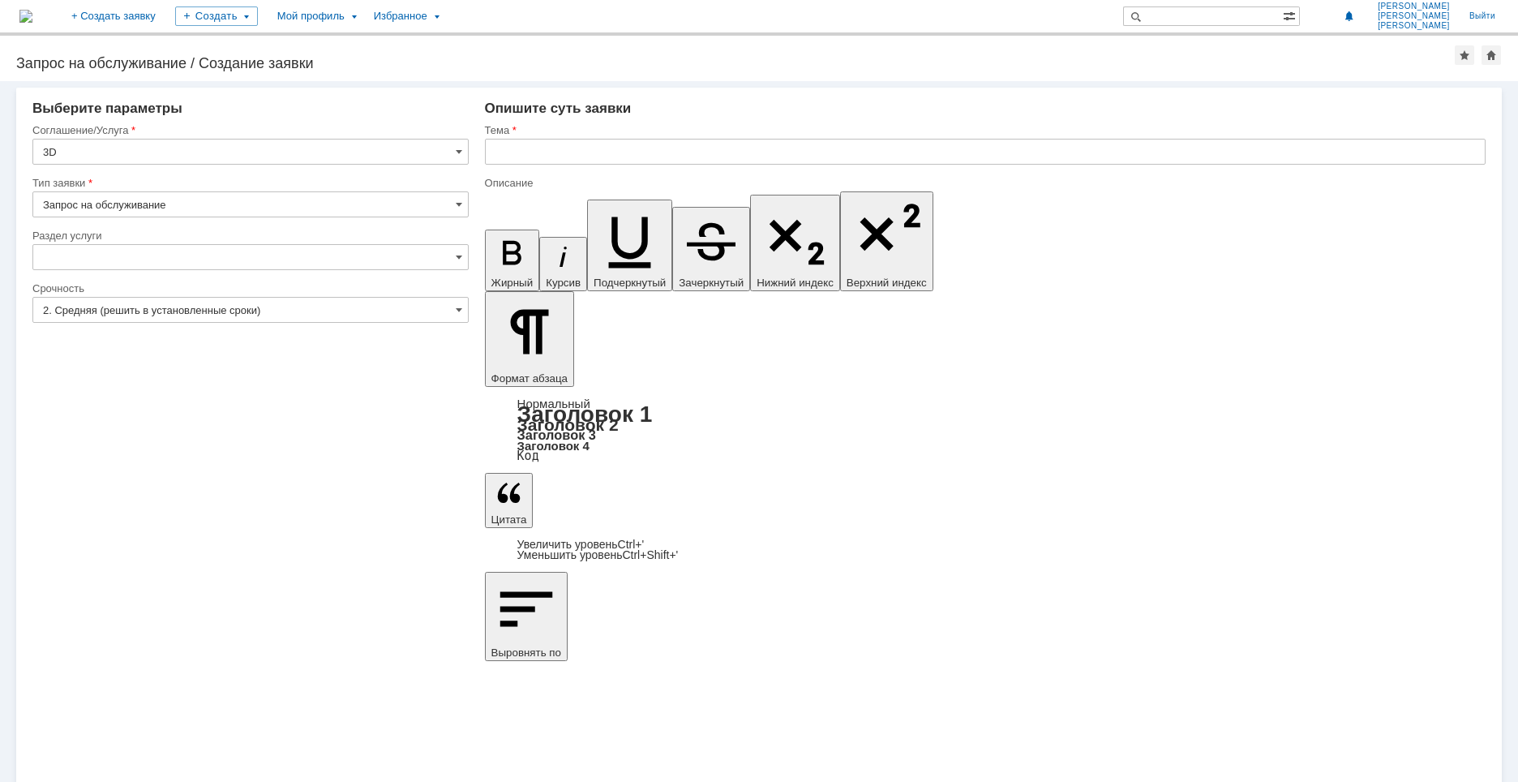
type input "[не указано]"
click at [108, 256] on input "[не указано]" at bounding box center [250, 257] width 436 height 26
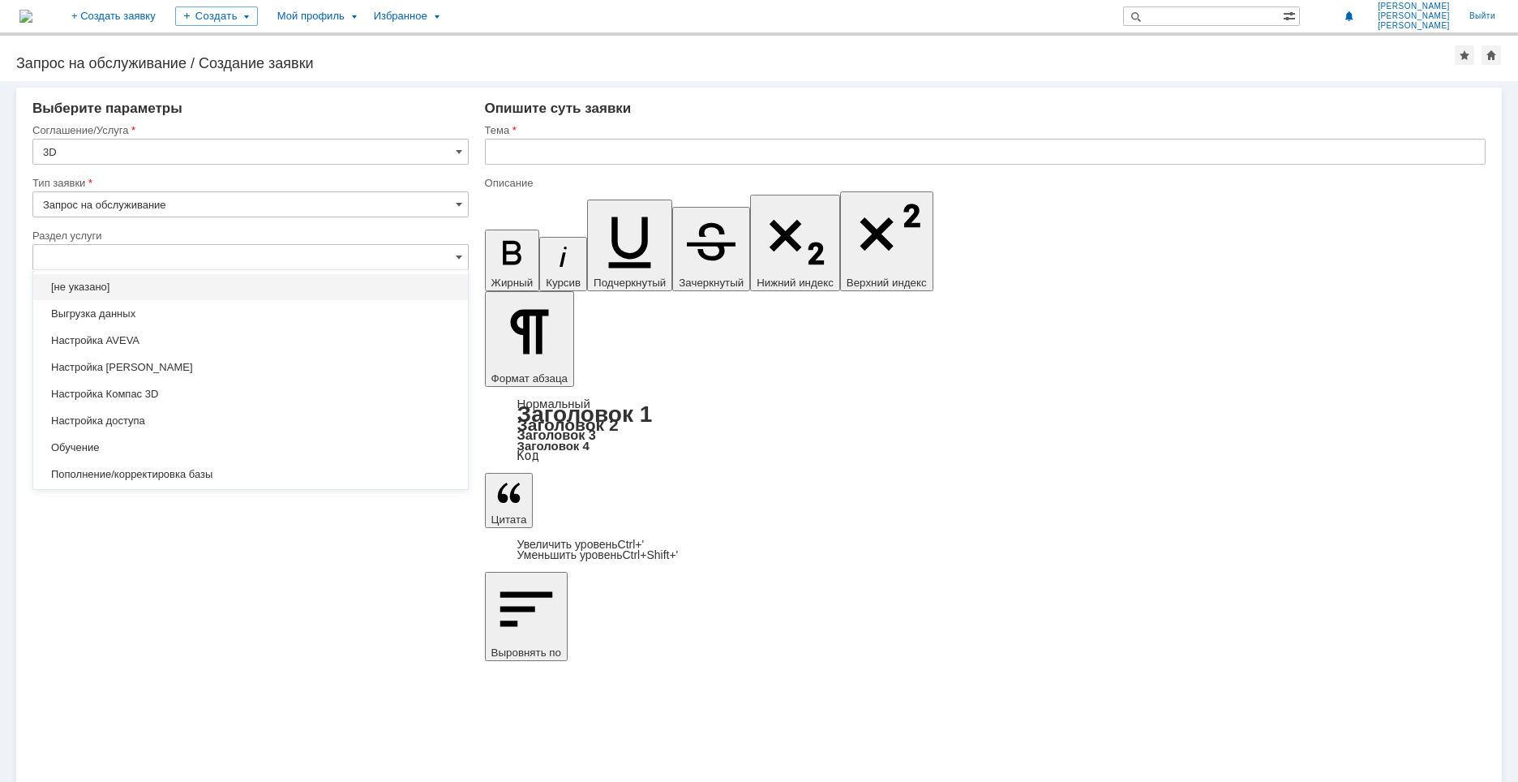
click at [92, 294] on div "[не указано]" at bounding box center [250, 287] width 435 height 26
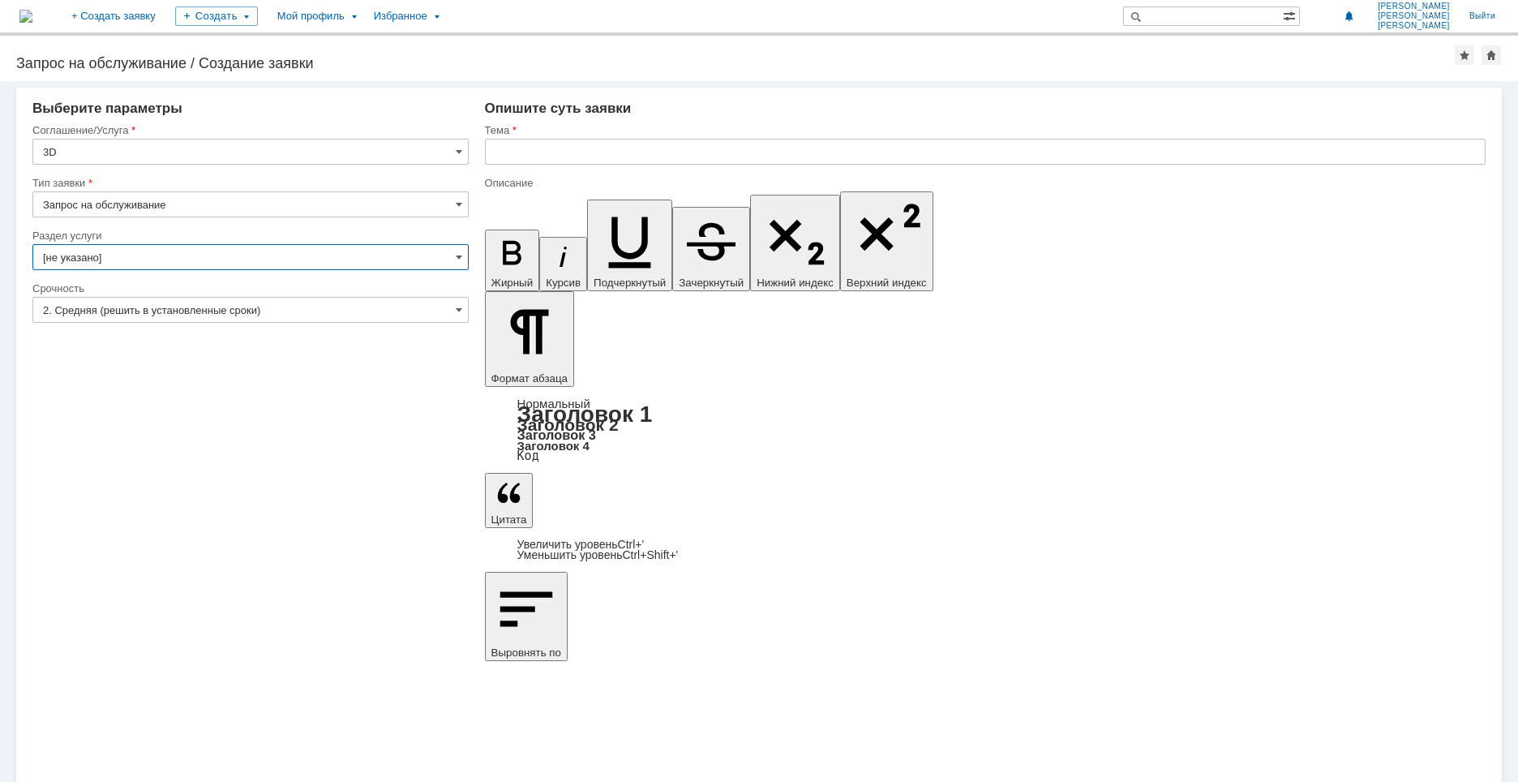
type input "[не указано]"
drag, startPoint x: 114, startPoint y: 512, endPoint x: 144, endPoint y: 314, distance: 200.9
click at [114, 512] on div "Внимание! Выберите параметры Соглашение/Услуга 3D Тип заявки Запрос на обслужив…" at bounding box center [759, 431] width 1518 height 700
click at [166, 313] on input "2. Средняя (решить в установленные сроки)" at bounding box center [250, 310] width 436 height 26
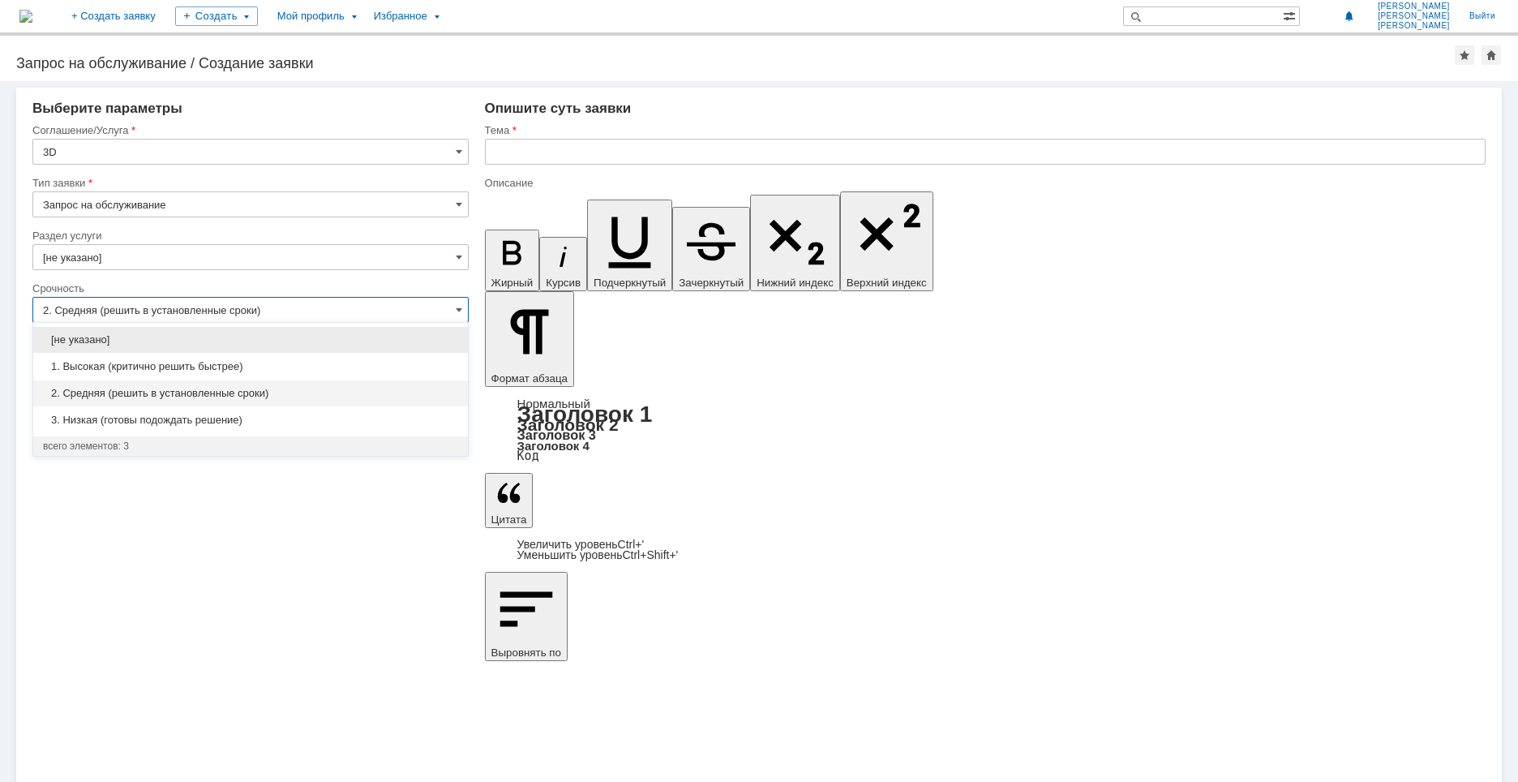
click at [427, 707] on div "Внимание! Выберите параметры Соглашение/Услуга 3D Тип заявки Запрос на обслужив…" at bounding box center [759, 431] width 1518 height 700
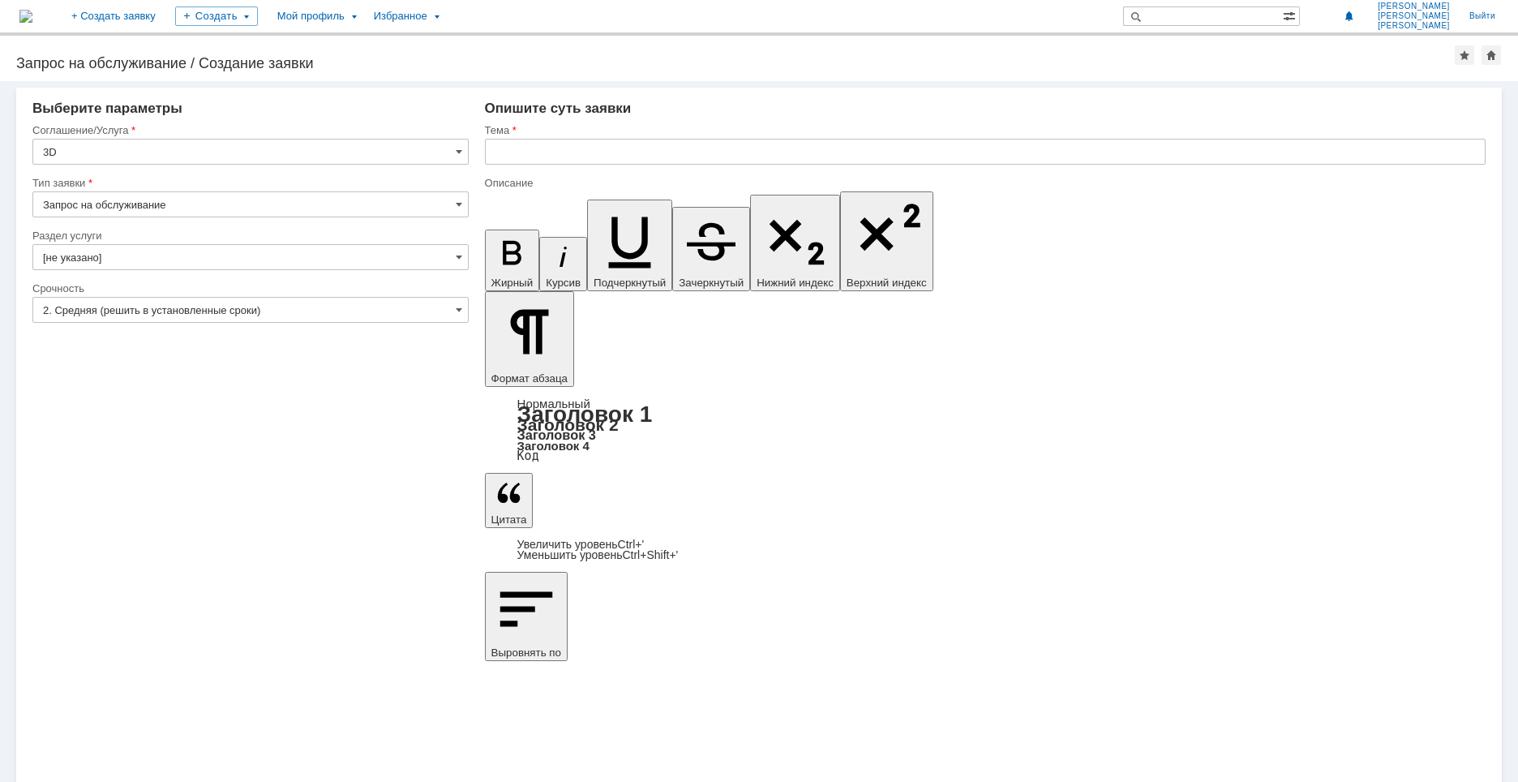
type input "2. Средняя (решить в установленные сроки)"
click at [653, 157] on input "text" at bounding box center [985, 152] width 1000 height 26
type input "В"
type input "З"
paste input "Bentley"
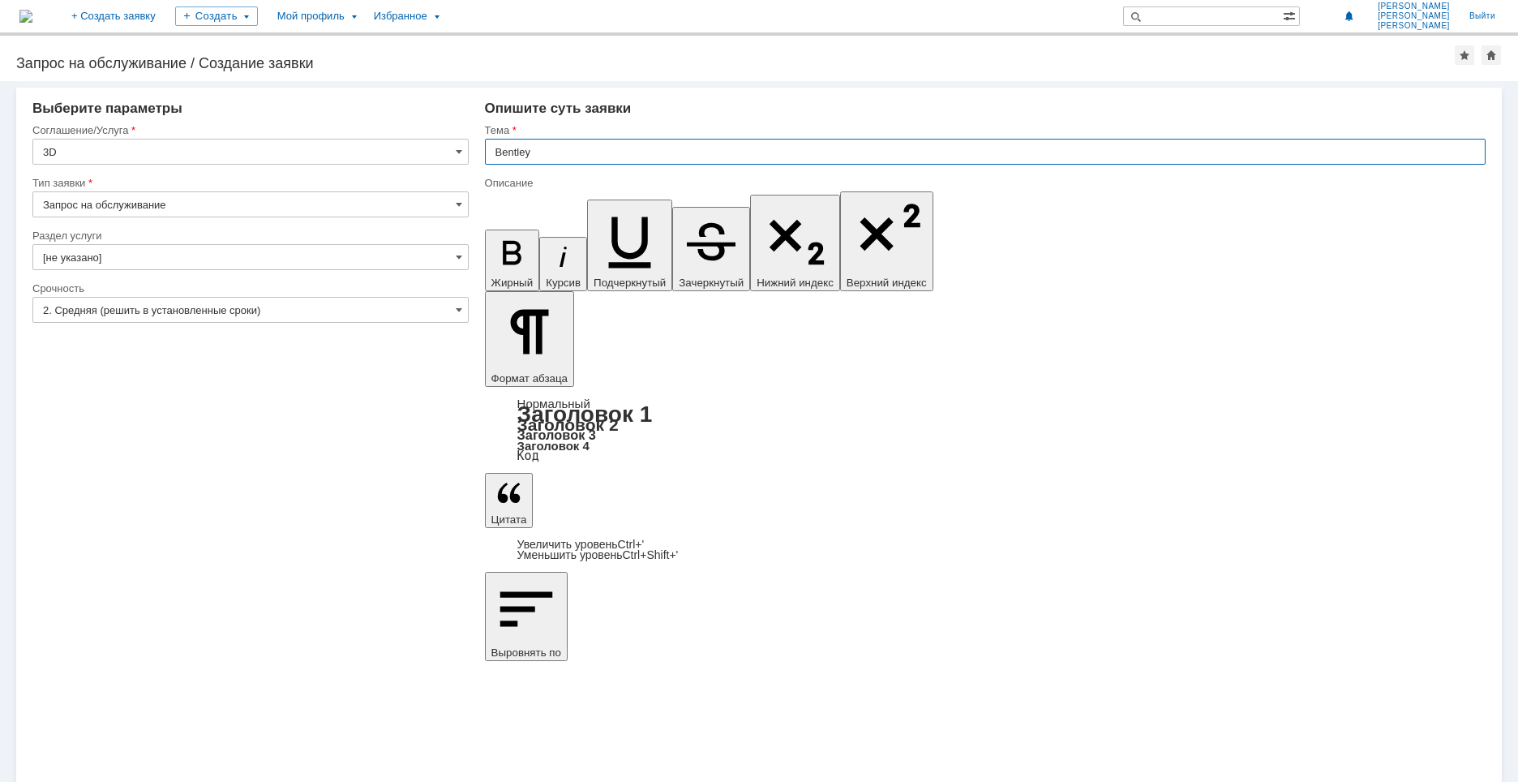
click at [497, 150] on input "Bentley" at bounding box center [985, 152] width 1000 height 26
click at [658, 149] on input "1915_505б_АПС_Bentley" at bounding box center [985, 152] width 1000 height 26
click at [517, 156] on input "1915_505б_АПС_Bentley" at bounding box center [985, 152] width 1000 height 26
click at [493, 153] on input "1915_505б_АПС_Bentley" at bounding box center [985, 152] width 1000 height 26
click at [563, 144] on input "1915_505б_АПС_Bentley" at bounding box center [985, 152] width 1000 height 26
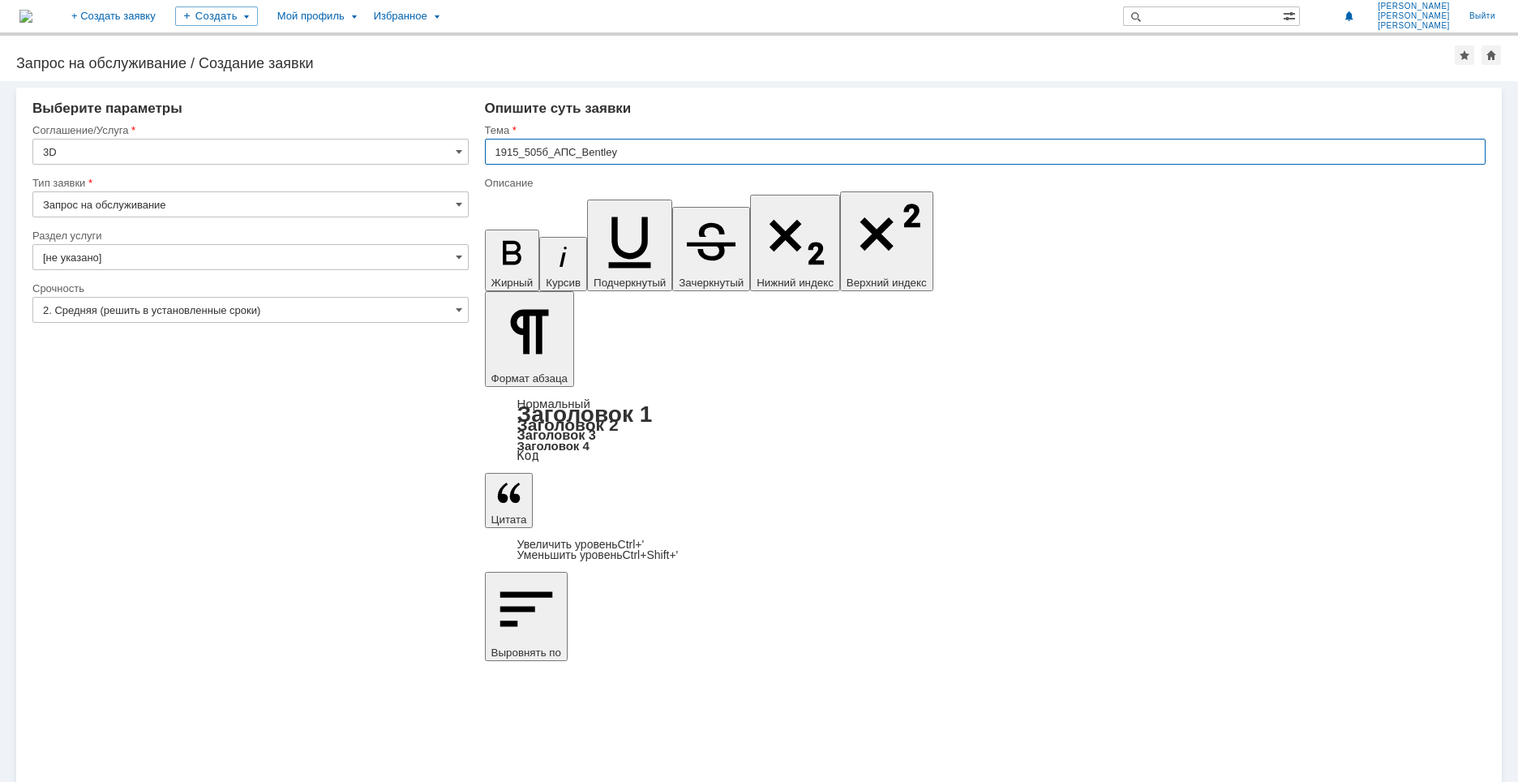
click at [539, 148] on input "1915_505б_АПС_Bentley" at bounding box center [985, 152] width 1000 height 26
click at [563, 159] on input "1915_502б_АПС_Bentley" at bounding box center [985, 152] width 1000 height 26
click at [581, 154] on input "1915_502б_АПС_Bentley" at bounding box center [985, 152] width 1000 height 26
drag, startPoint x: 581, startPoint y: 149, endPoint x: 704, endPoint y: 151, distance: 123.2
click at [704, 151] on input "1915_502б_АПС_ внесение трасс и шкафоBentley" at bounding box center [985, 152] width 1000 height 26
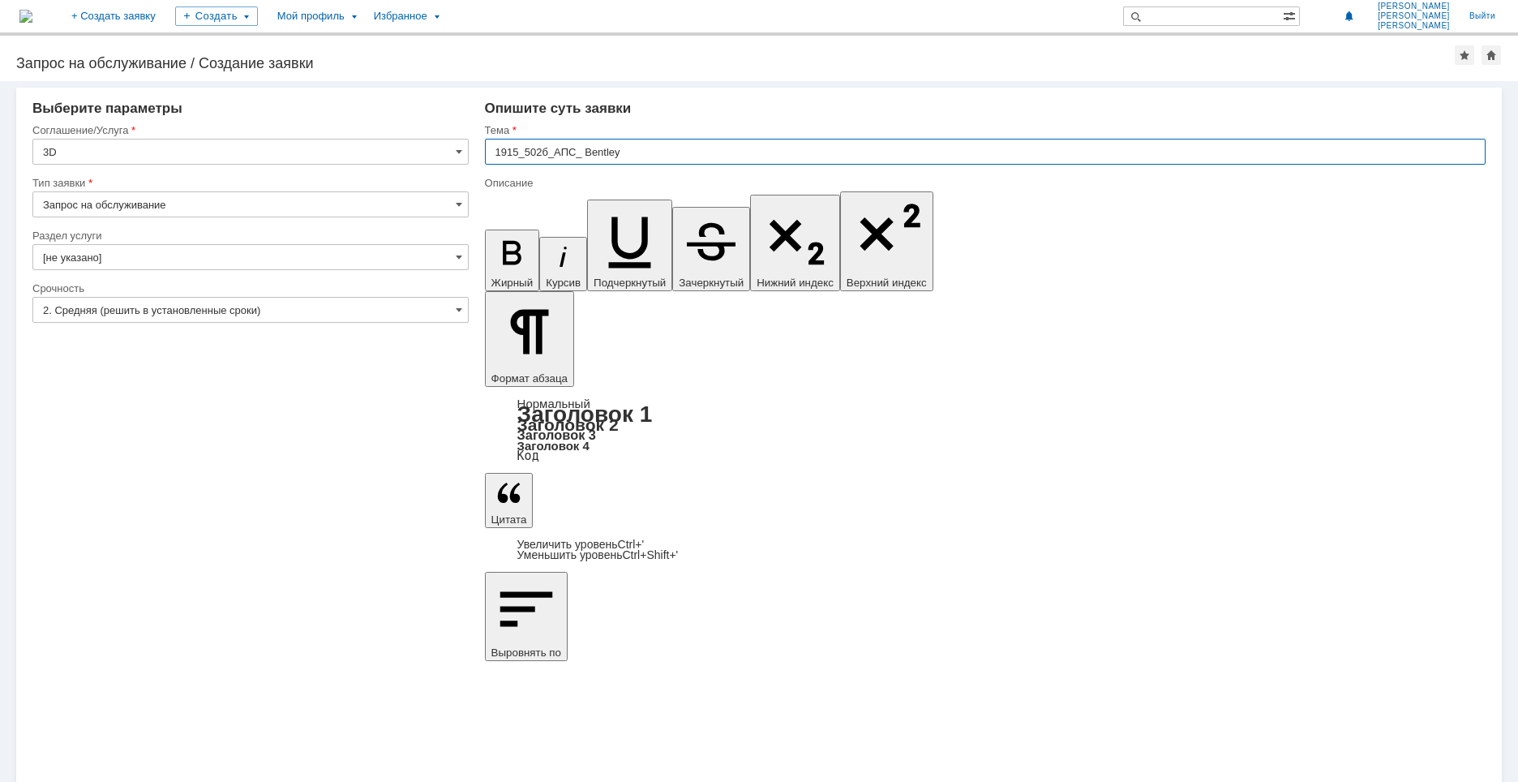
type input "1915_502б_АПС_ Bentley"
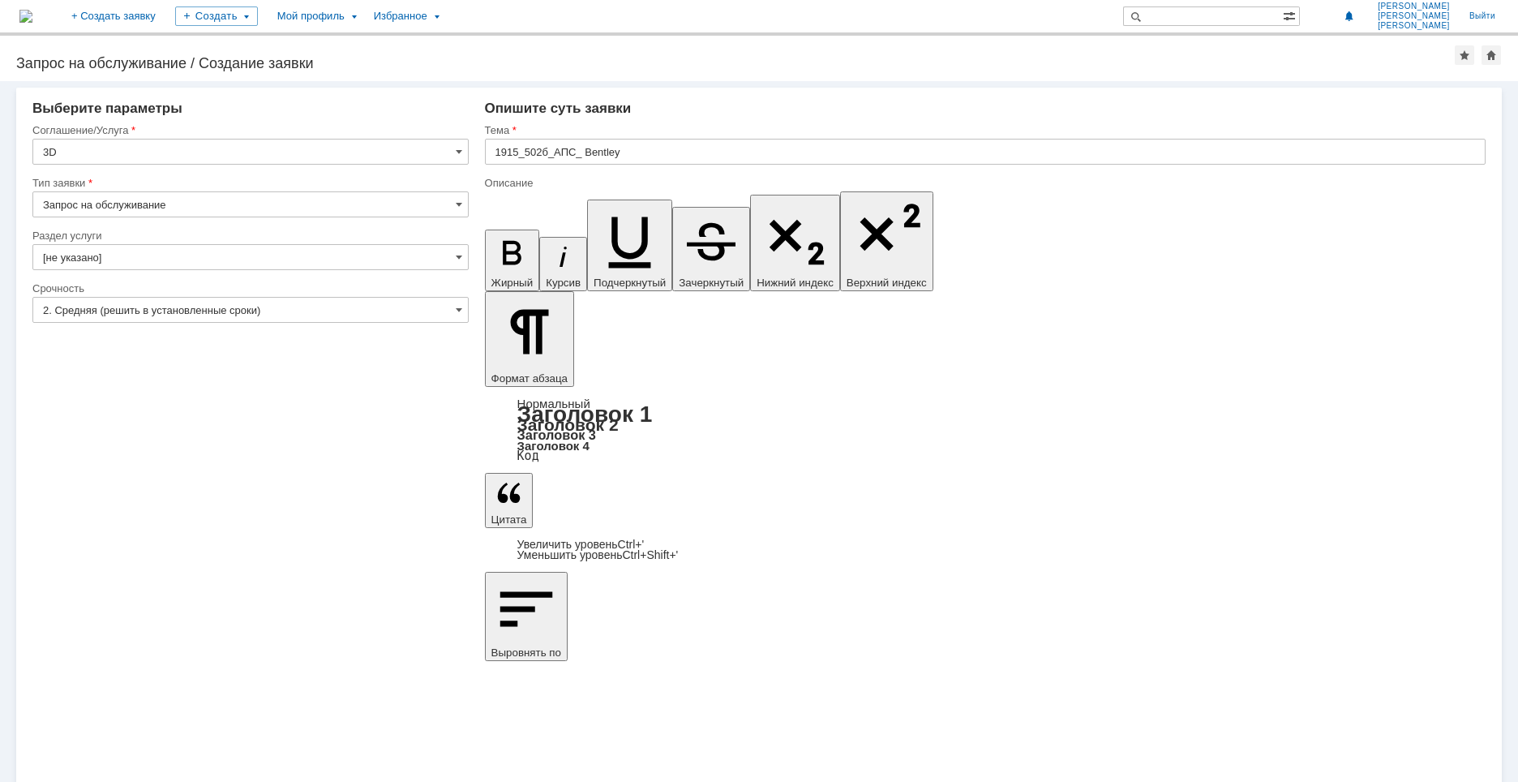
click at [645, 158] on input "1915_502б_АПС_ Bentley" at bounding box center [985, 152] width 1000 height 26
click at [644, 152] on input "1915_502б_АПС_ Bentley" at bounding box center [985, 152] width 1000 height 26
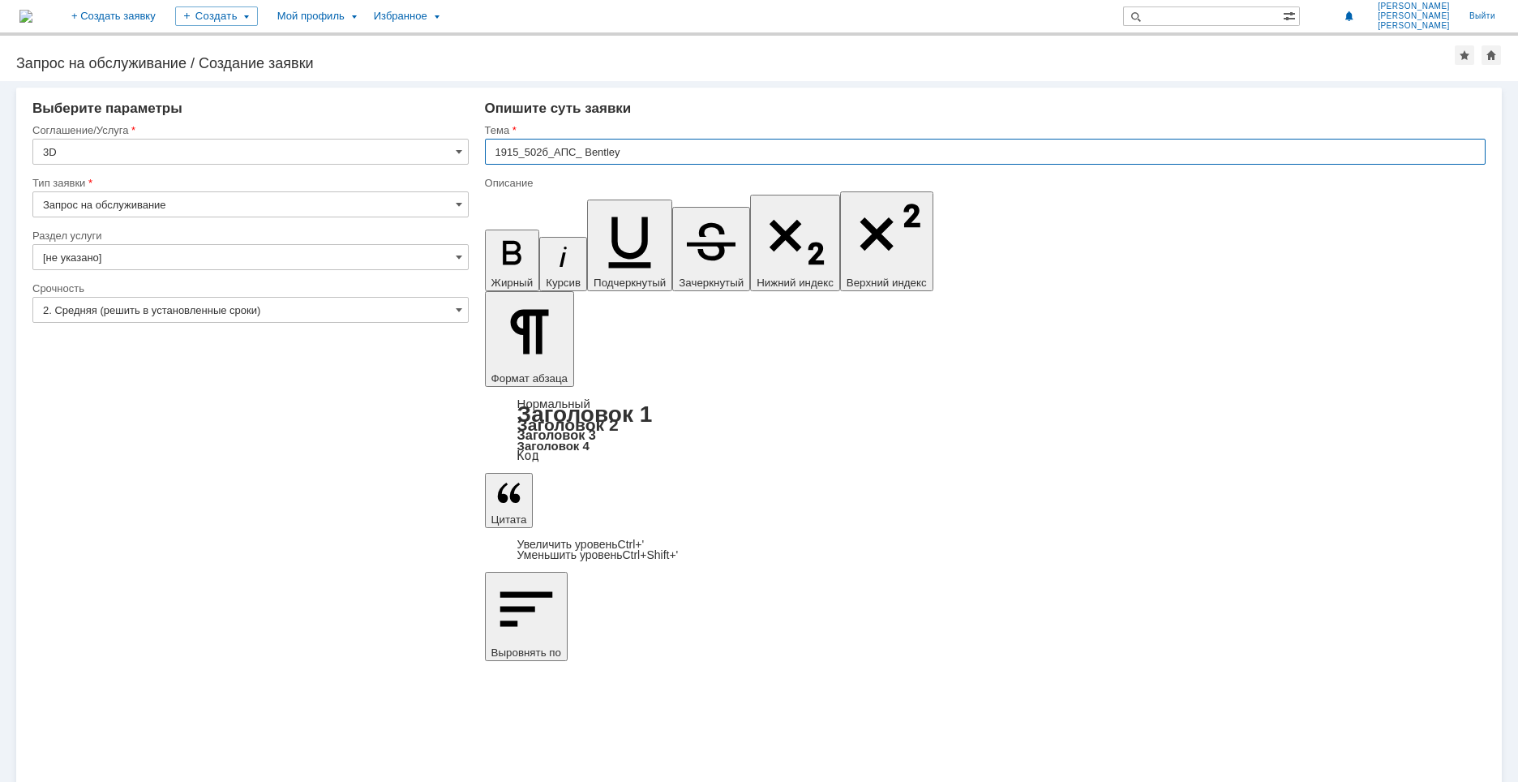
drag, startPoint x: 625, startPoint y: 151, endPoint x: 582, endPoint y: 152, distance: 43.0
click at [582, 152] on input "1915_502б_АПС_ Bentley" at bounding box center [985, 152] width 1000 height 26
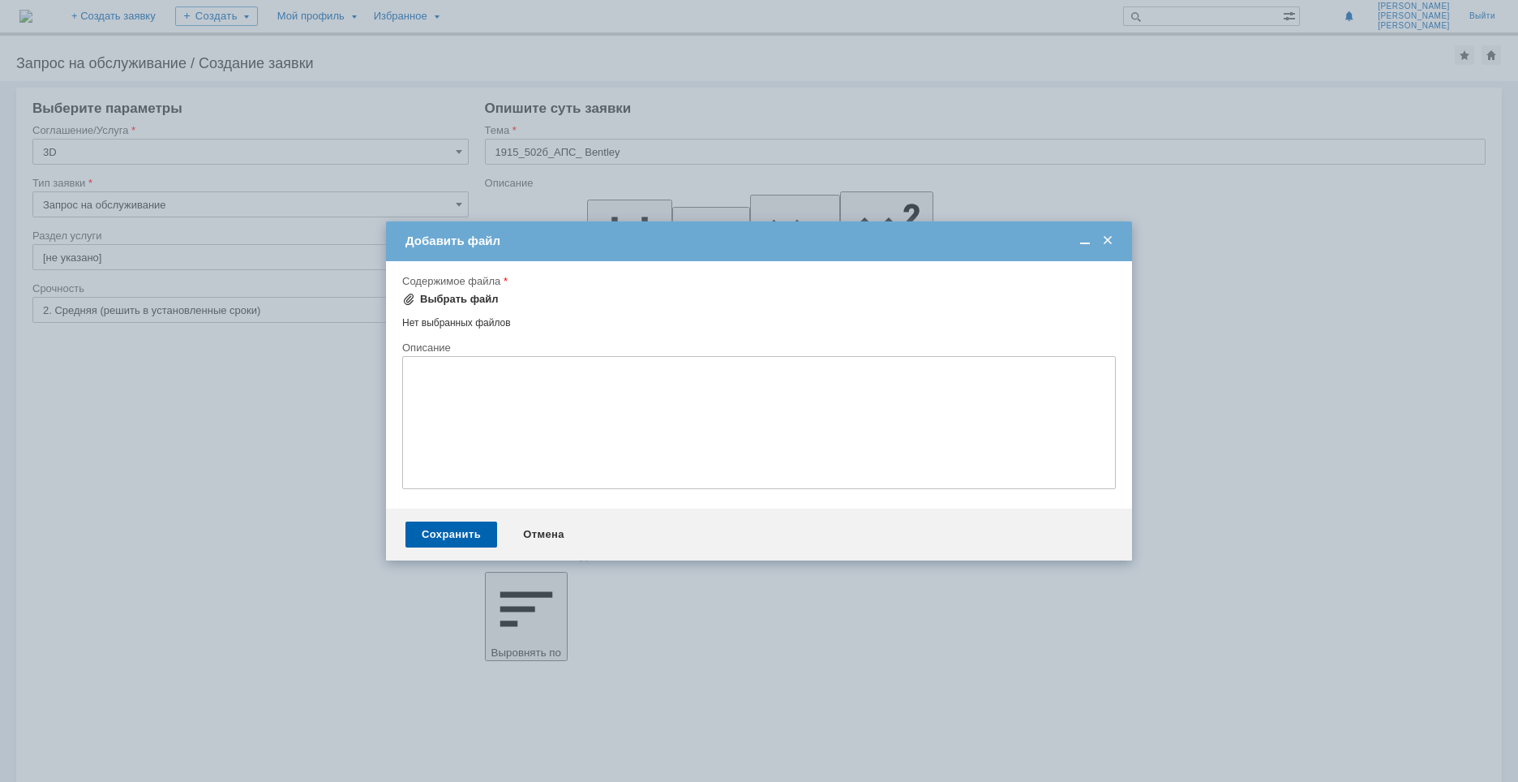
click at [462, 302] on div "Выбрать файл" at bounding box center [459, 299] width 79 height 13
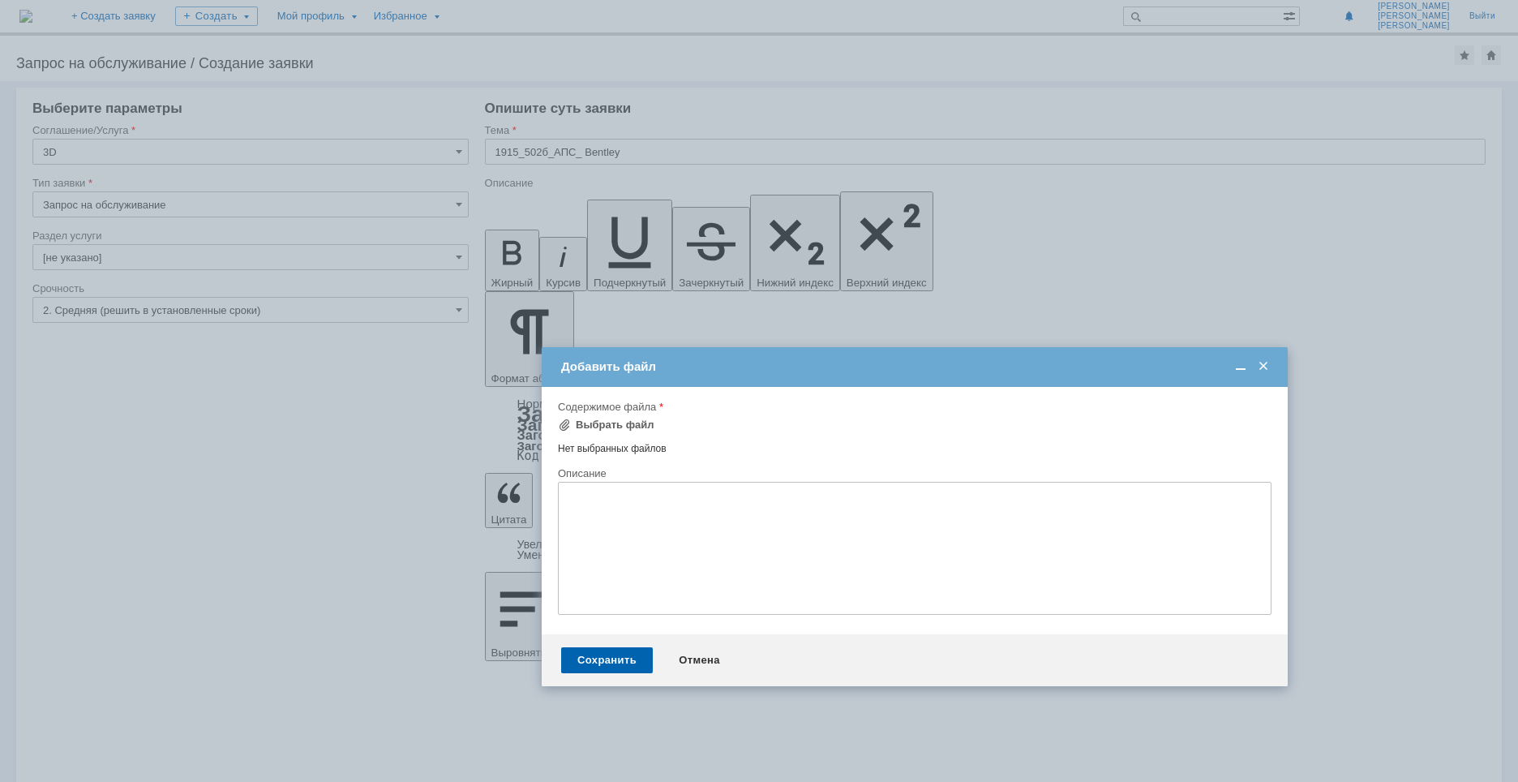
drag, startPoint x: 508, startPoint y: 232, endPoint x: 665, endPoint y: 358, distance: 200.7
click at [665, 358] on div "Добавить файл" at bounding box center [916, 367] width 710 height 19
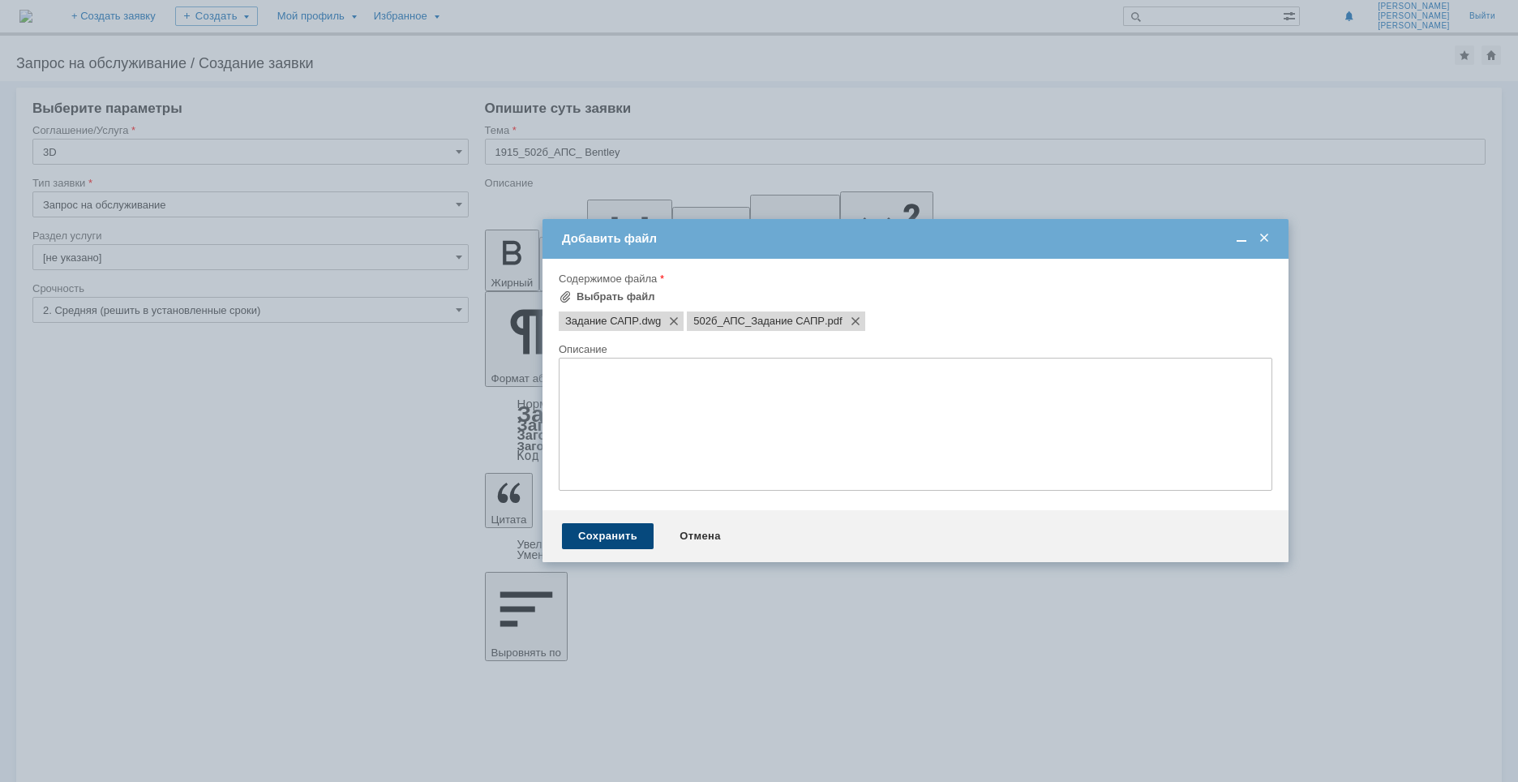
click at [618, 542] on div "Сохранить" at bounding box center [608, 536] width 92 height 26
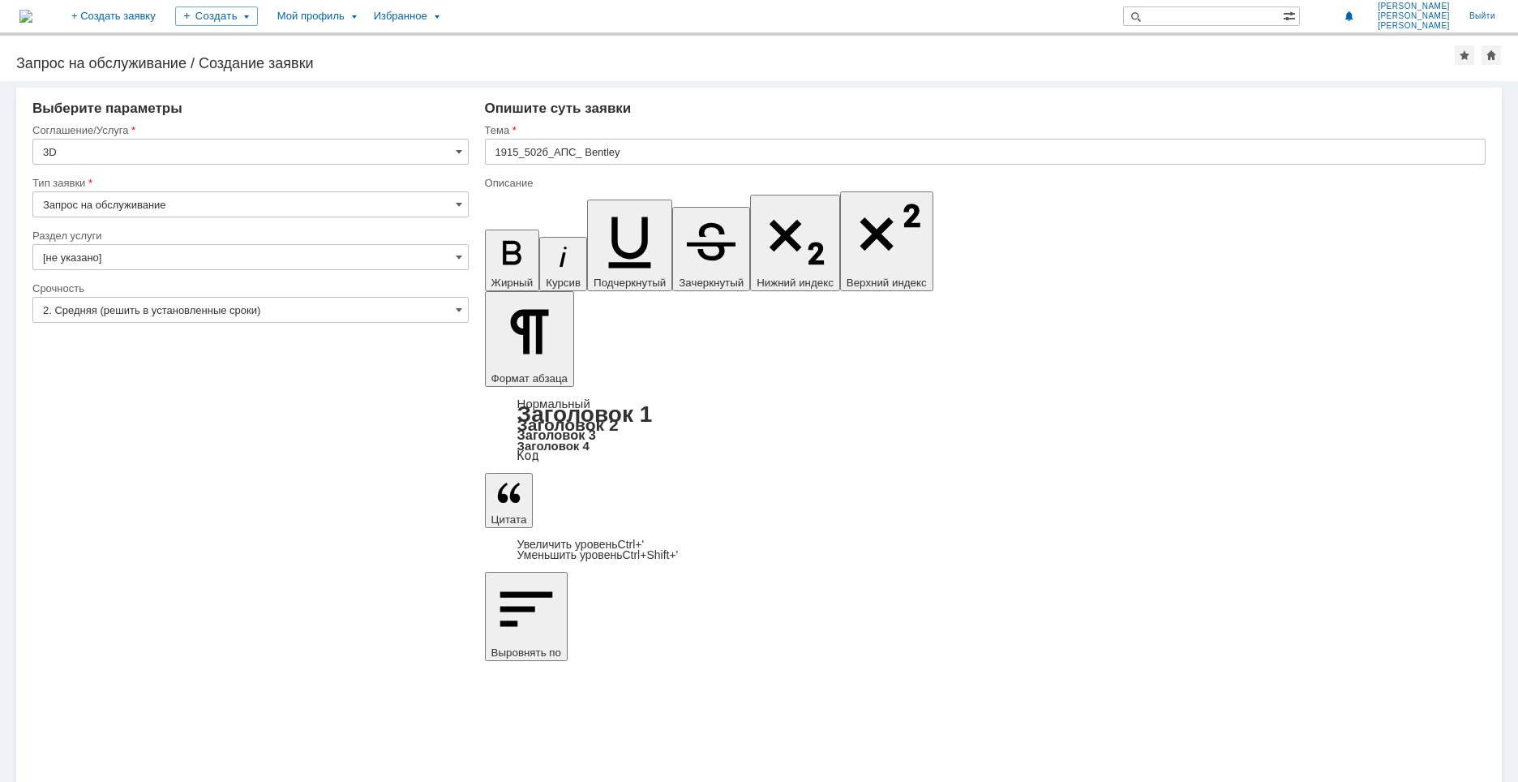
click at [734, 149] on input "1915_502б_АПС_ Bentley" at bounding box center [985, 152] width 1000 height 26
click at [725, 152] on input "1915_502б_АПС_ Bentley" at bounding box center [985, 152] width 1000 height 26
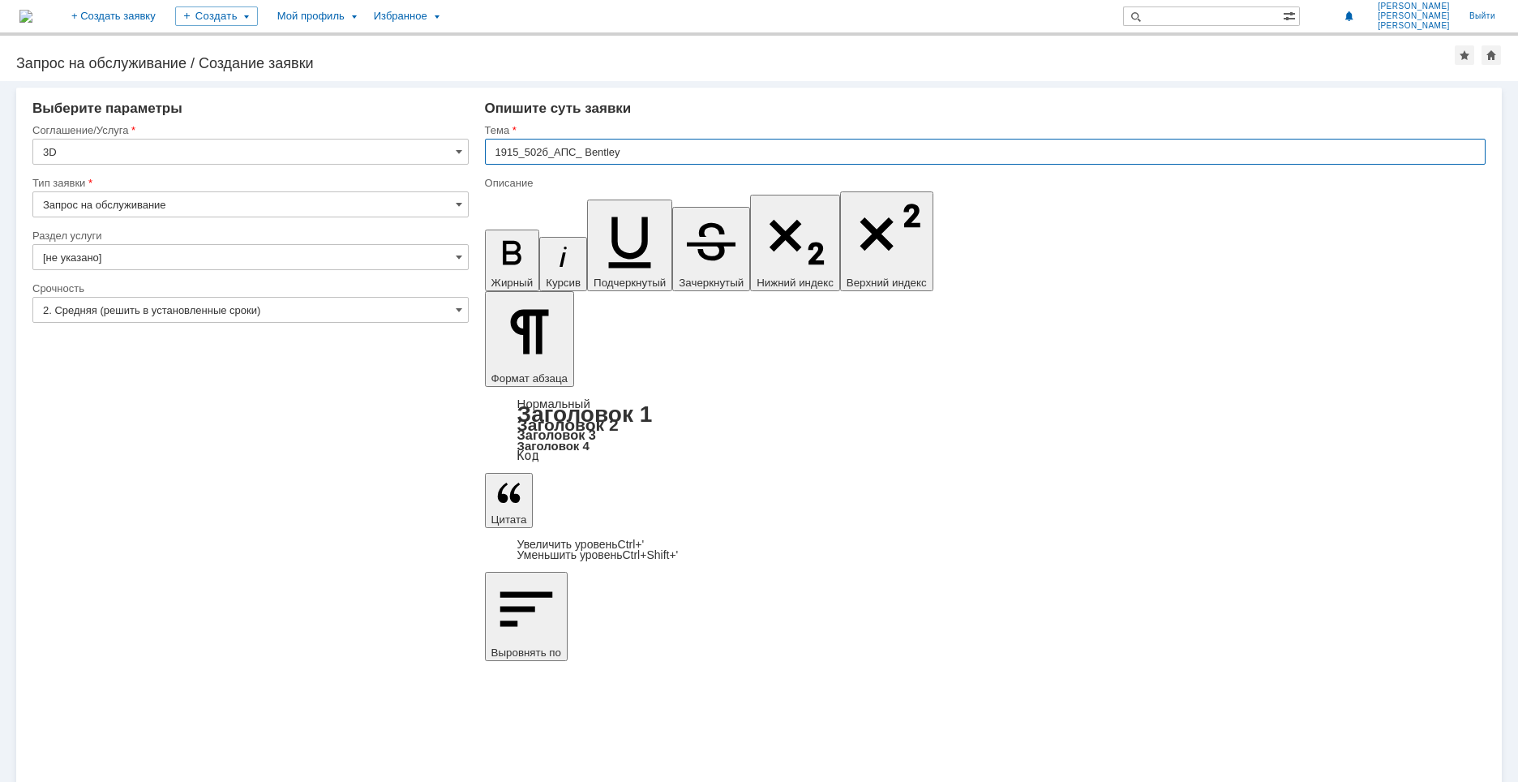
click at [581, 154] on input "1915_502б_АПС_ Bentley" at bounding box center [985, 152] width 1000 height 26
type input "1915_502б_АПС_лотки и шкафы_Bentley"
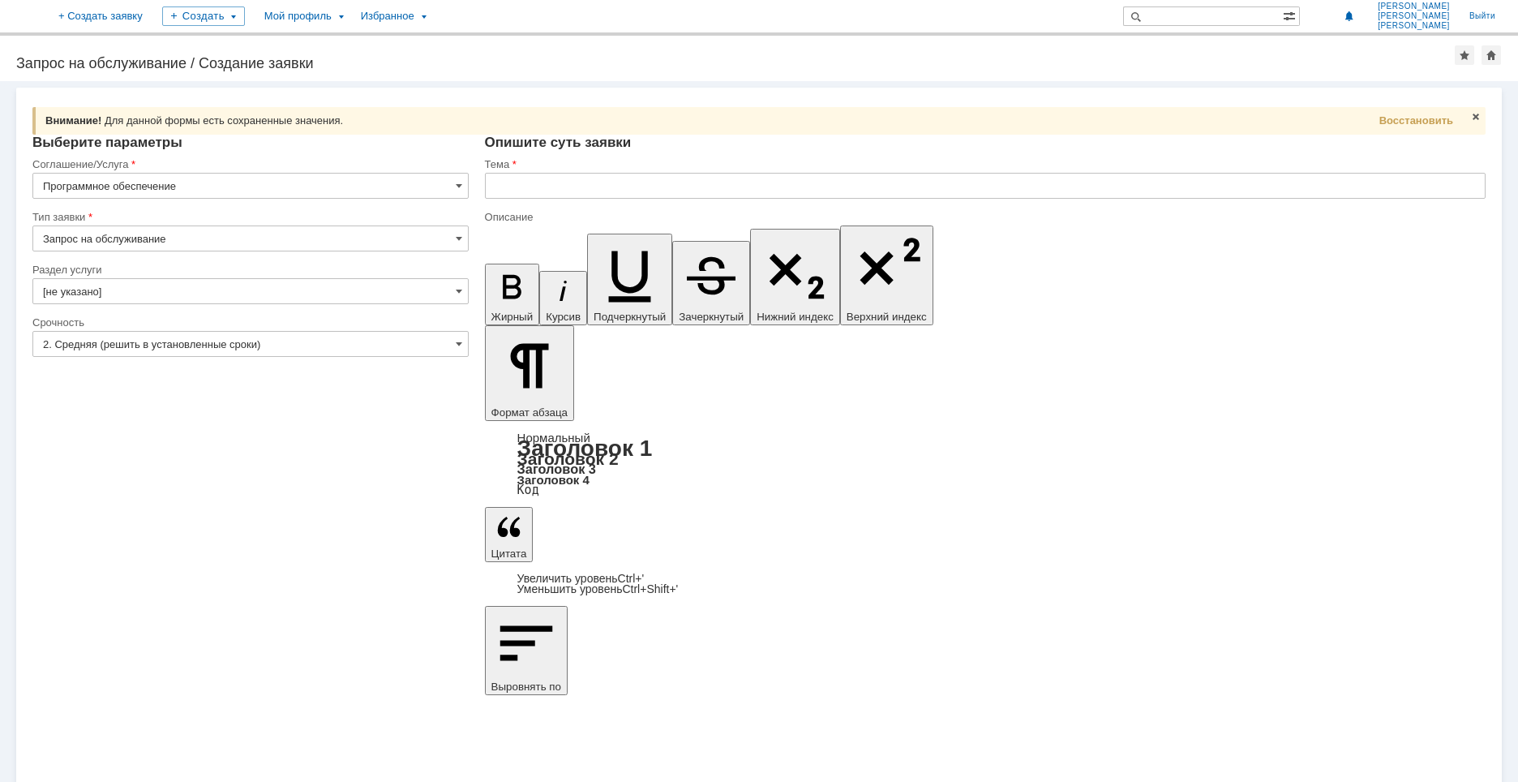
click at [135, 229] on input "Запрос на обслуживание" at bounding box center [250, 238] width 436 height 26
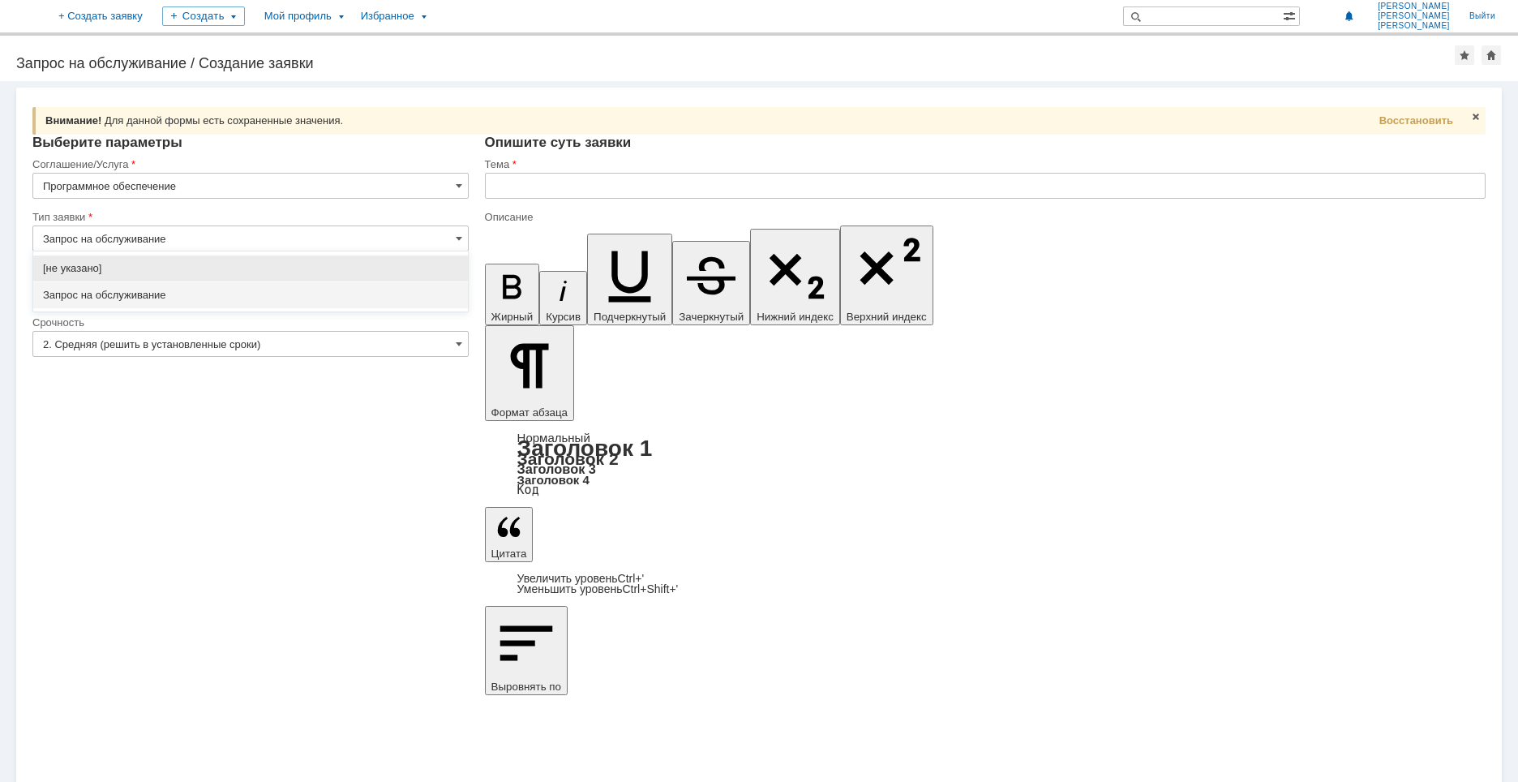
click at [135, 229] on input "Запрос на обслуживание" at bounding box center [250, 238] width 436 height 26
click at [139, 308] on div "[не указано] Запрос на обслуживание" at bounding box center [250, 281] width 435 height 60
drag, startPoint x: 136, startPoint y: 300, endPoint x: 120, endPoint y: 310, distance: 18.9
click at [135, 299] on span "Запрос на обслуживание" at bounding box center [250, 295] width 415 height 13
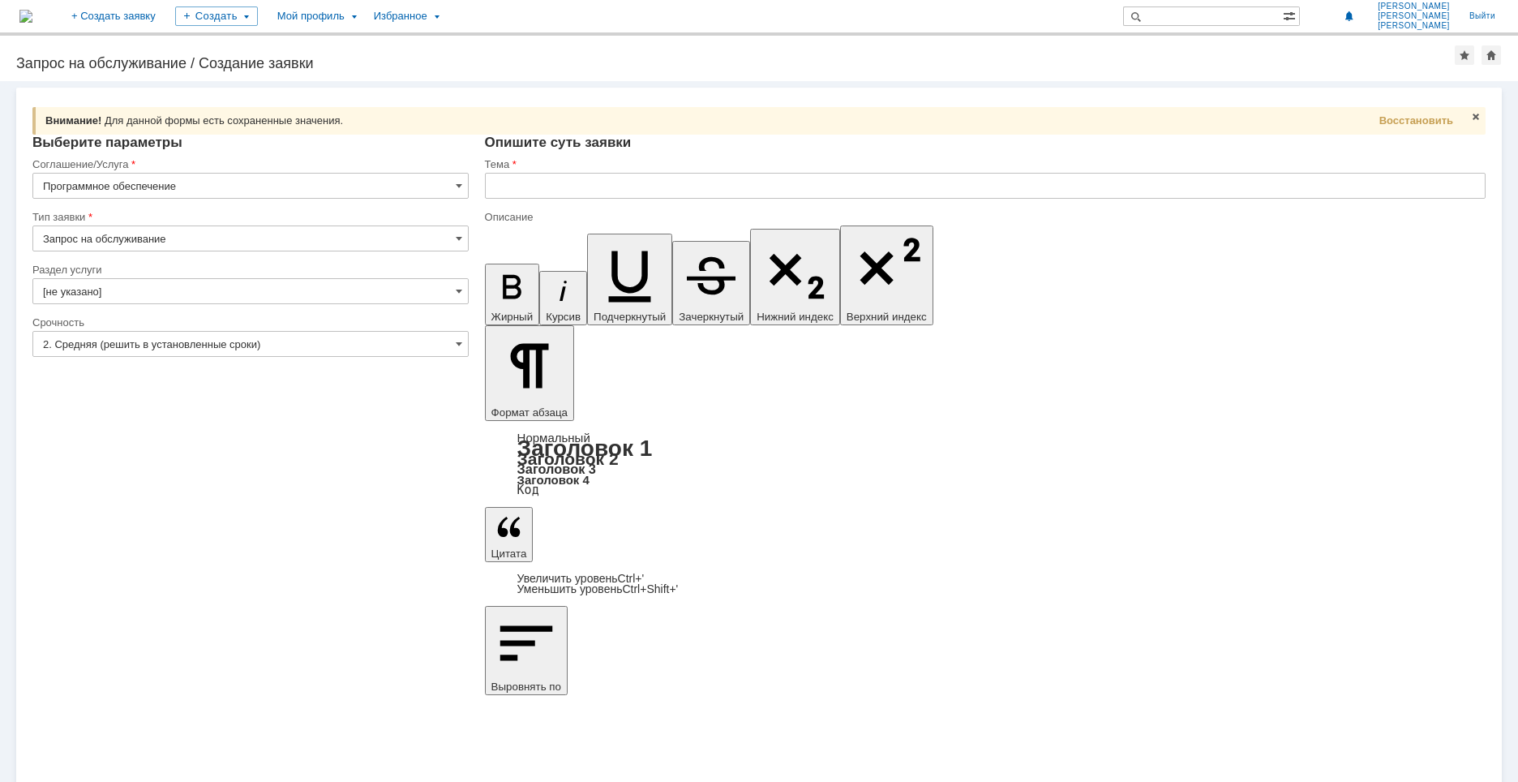
type input "Запрос на обслуживание"
click at [107, 290] on input "[не указано]" at bounding box center [250, 291] width 436 height 26
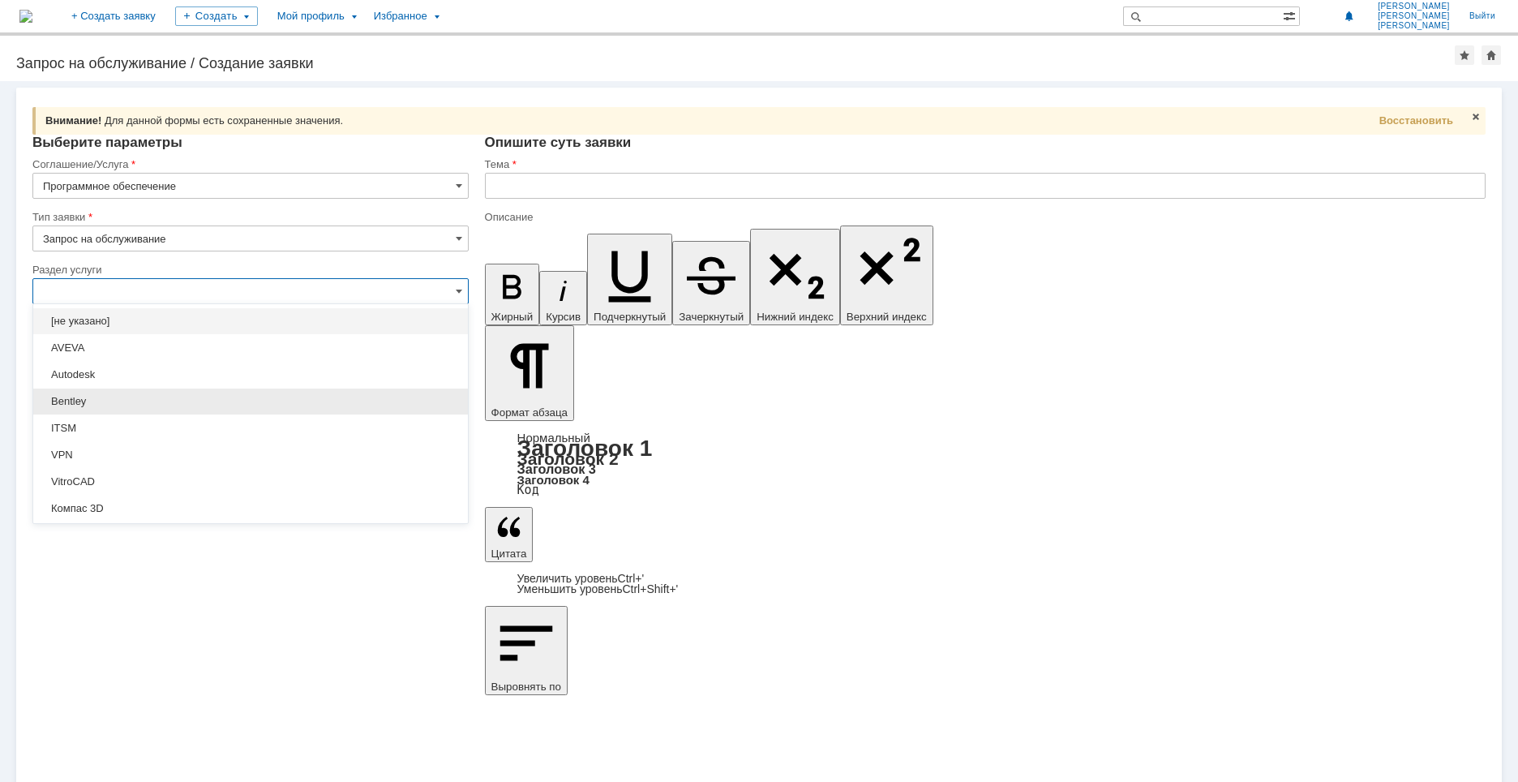
click at [78, 392] on div "Bentley" at bounding box center [250, 401] width 435 height 26
drag, startPoint x: 122, startPoint y: 290, endPoint x: 32, endPoint y: 291, distance: 89.2
click at [32, 291] on input "Bentley" at bounding box center [250, 291] width 436 height 26
click at [635, 692] on div "Внимание! Для данной формы есть сохраненные значения. Восстановить Внимание! Вы…" at bounding box center [759, 431] width 1518 height 700
type input "Bentley"
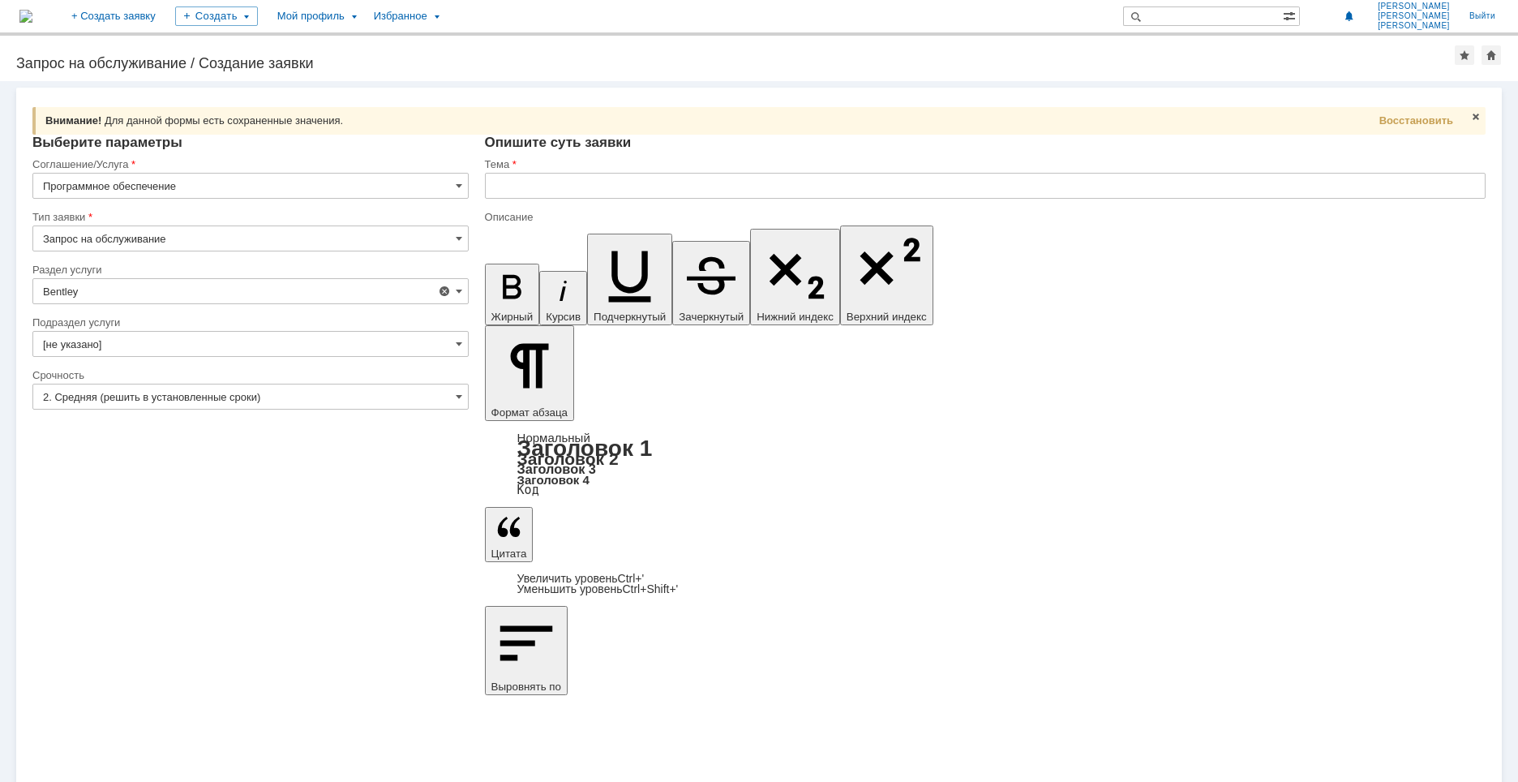
click at [209, 355] on input "[не указано]" at bounding box center [250, 344] width 436 height 26
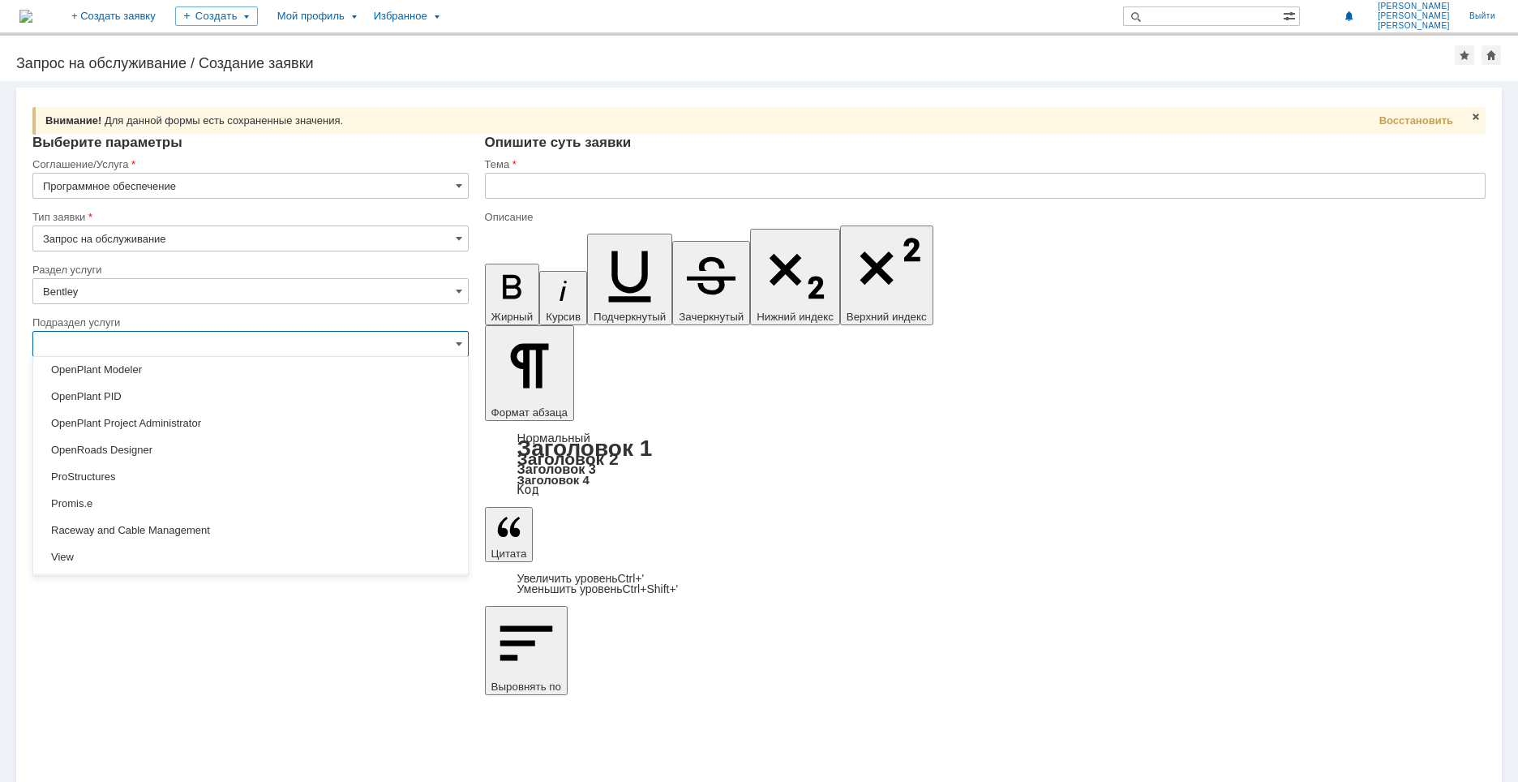
scroll to position [155, 0]
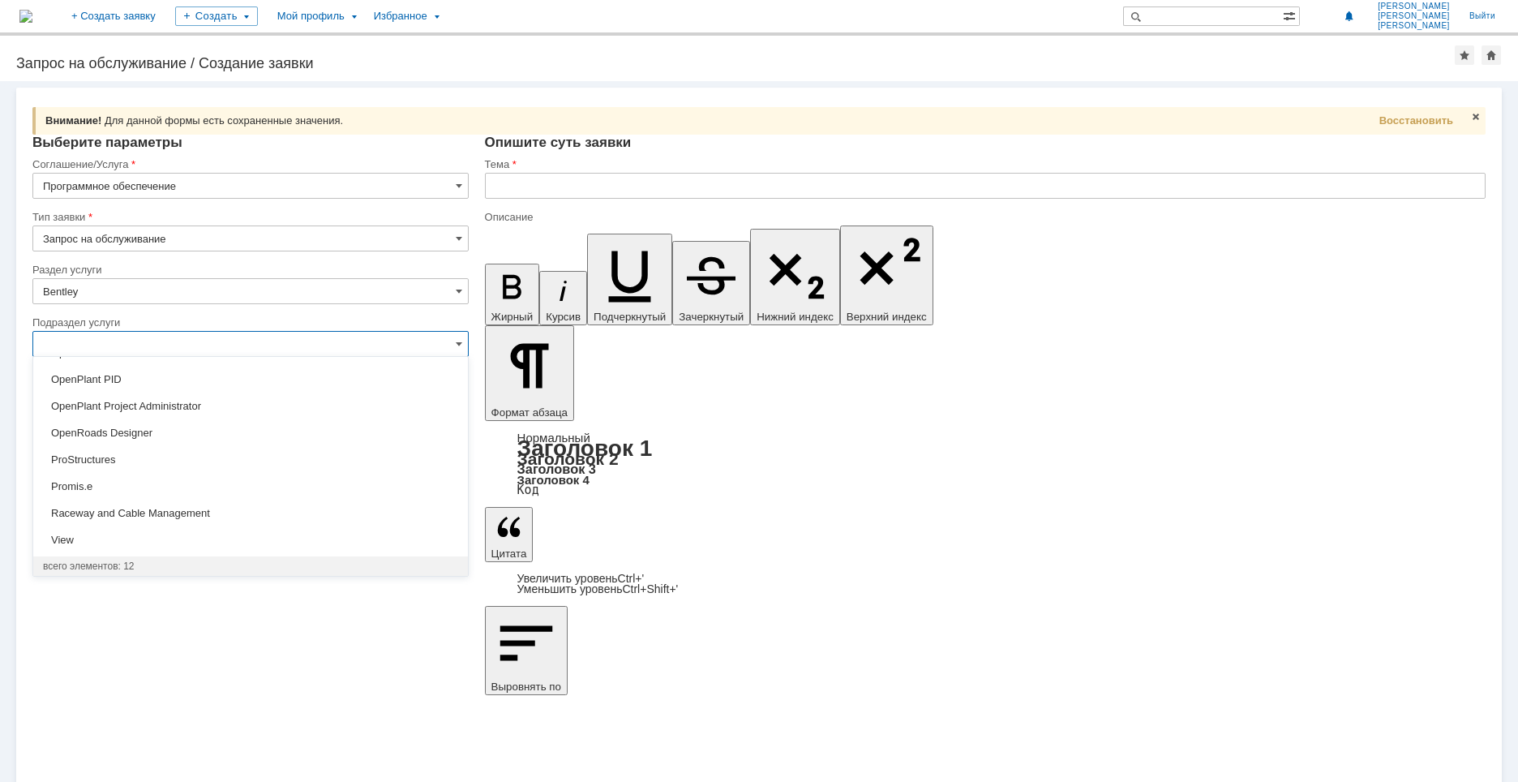
click at [543, 638] on div "Внимание! Для данной формы есть сохраненные значения. Восстановить Внимание! Вы…" at bounding box center [759, 431] width 1518 height 700
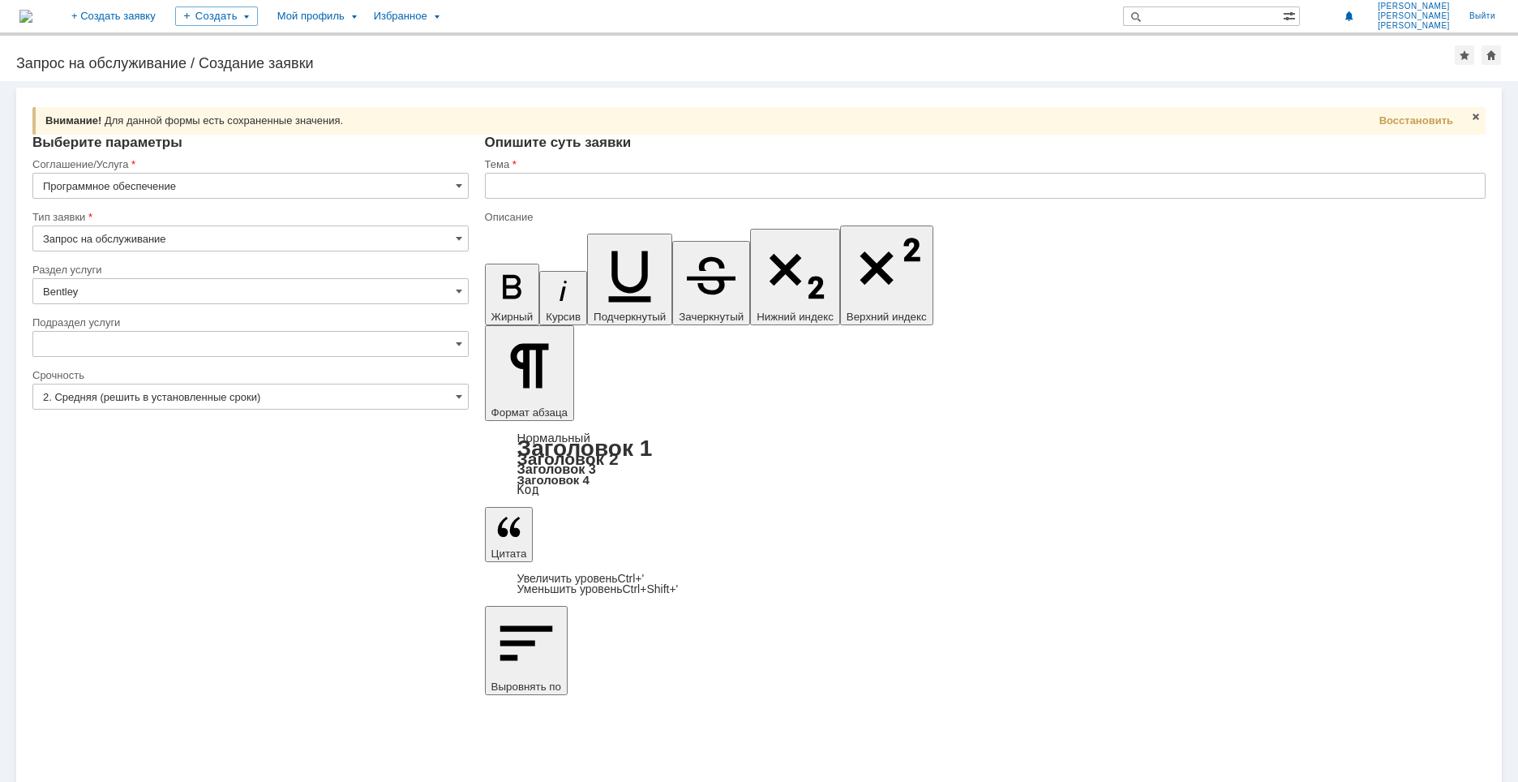
type input "[не указано]"
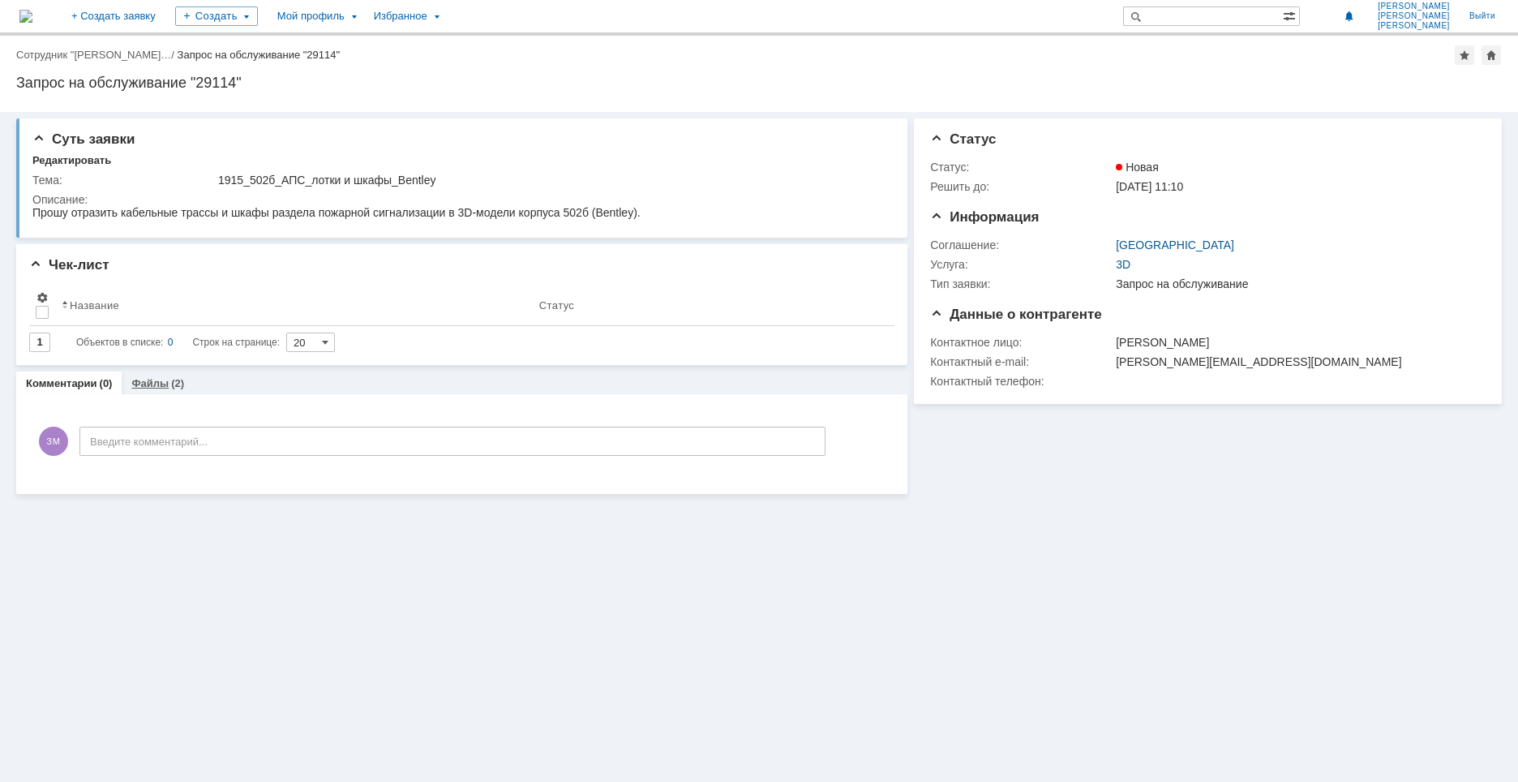
click at [134, 379] on link "Файлы" at bounding box center [149, 383] width 37 height 12
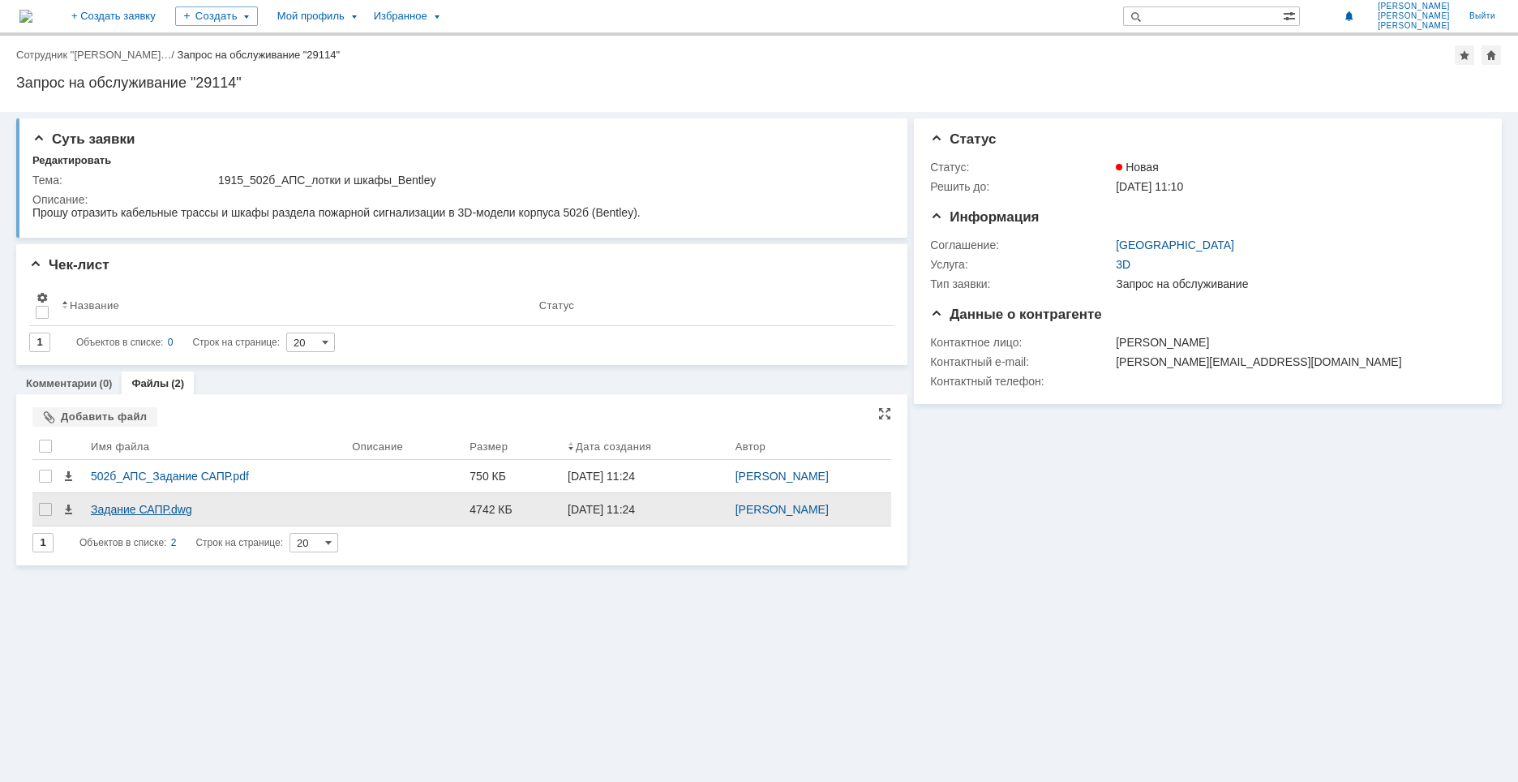
click at [122, 510] on div "Задание САПР.dwg" at bounding box center [215, 509] width 248 height 13
click at [45, 513] on div at bounding box center [45, 509] width 13 height 13
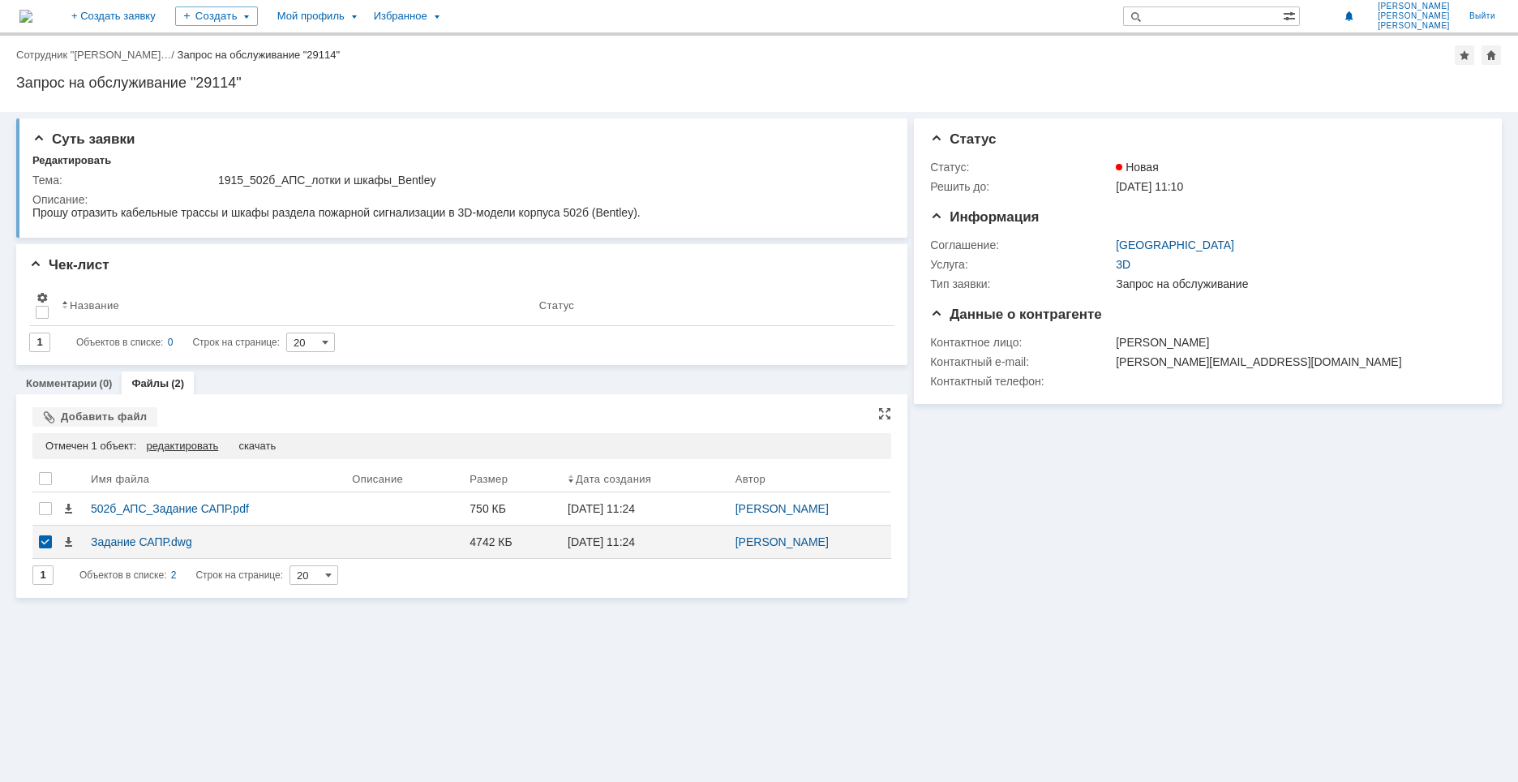
click at [193, 448] on div "редактировать" at bounding box center [182, 445] width 72 height 13
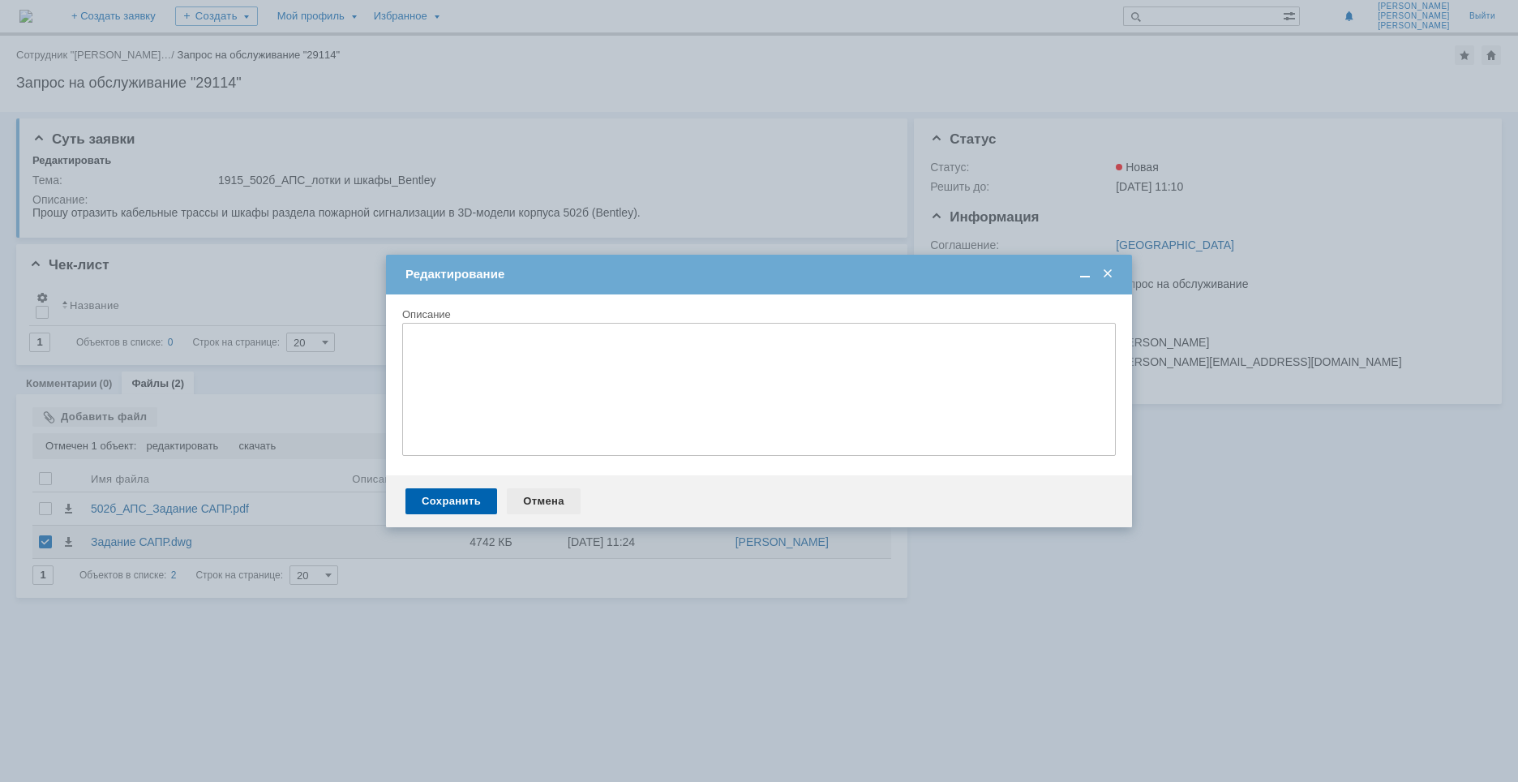
click at [529, 503] on div "Отмена" at bounding box center [544, 501] width 74 height 26
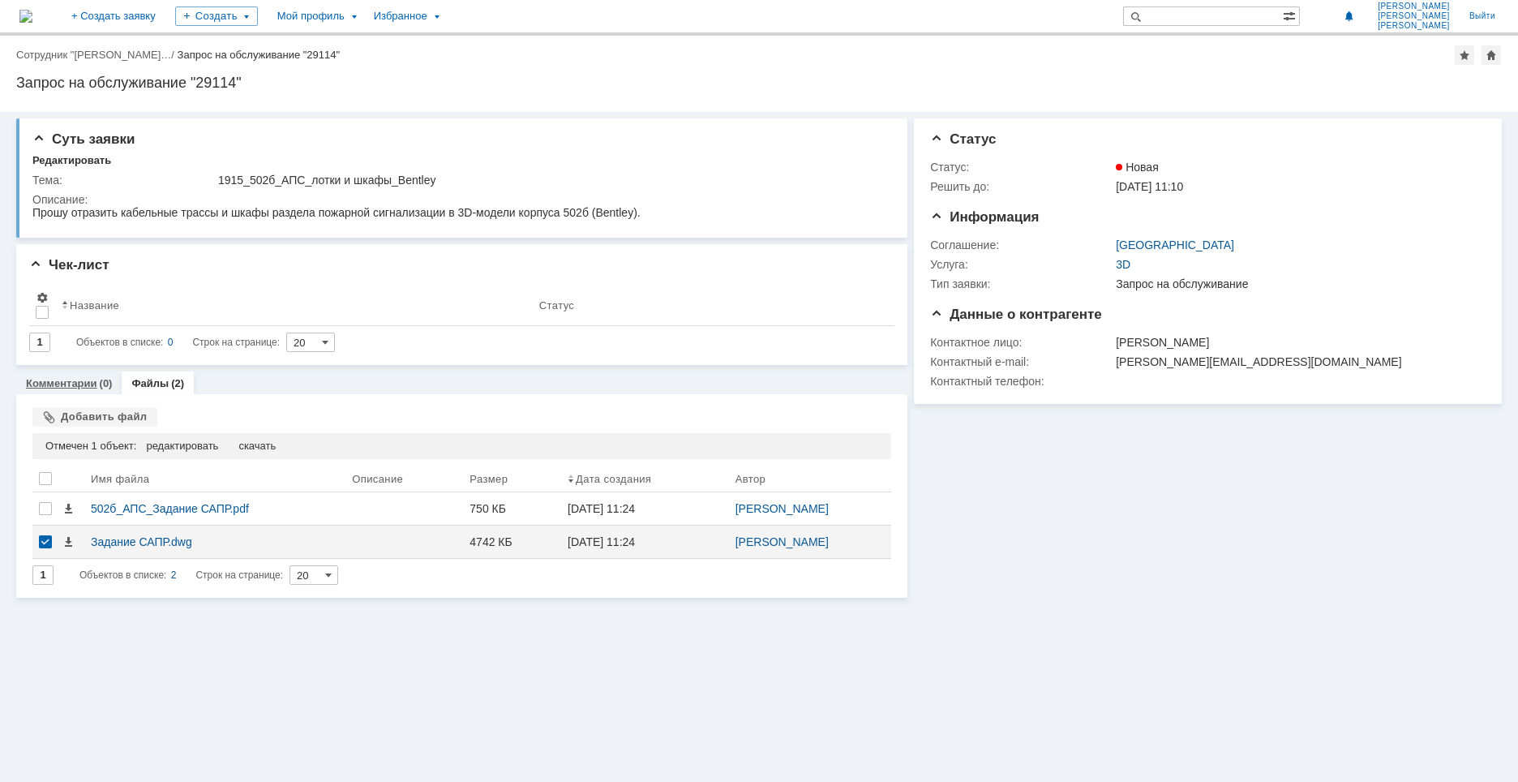
click at [71, 384] on link "Комментарии" at bounding box center [61, 383] width 71 height 12
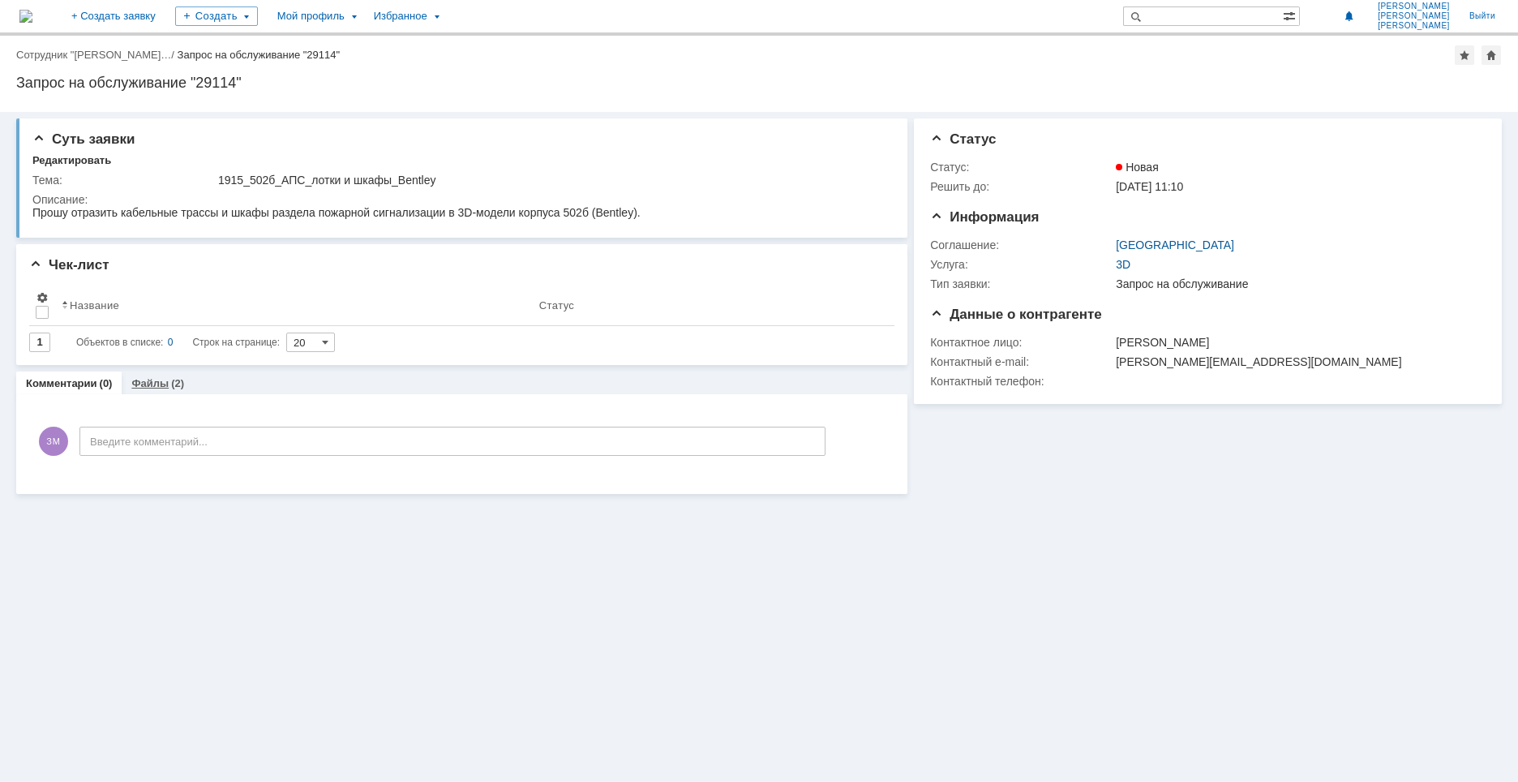
click at [156, 378] on link "Файлы" at bounding box center [149, 383] width 37 height 12
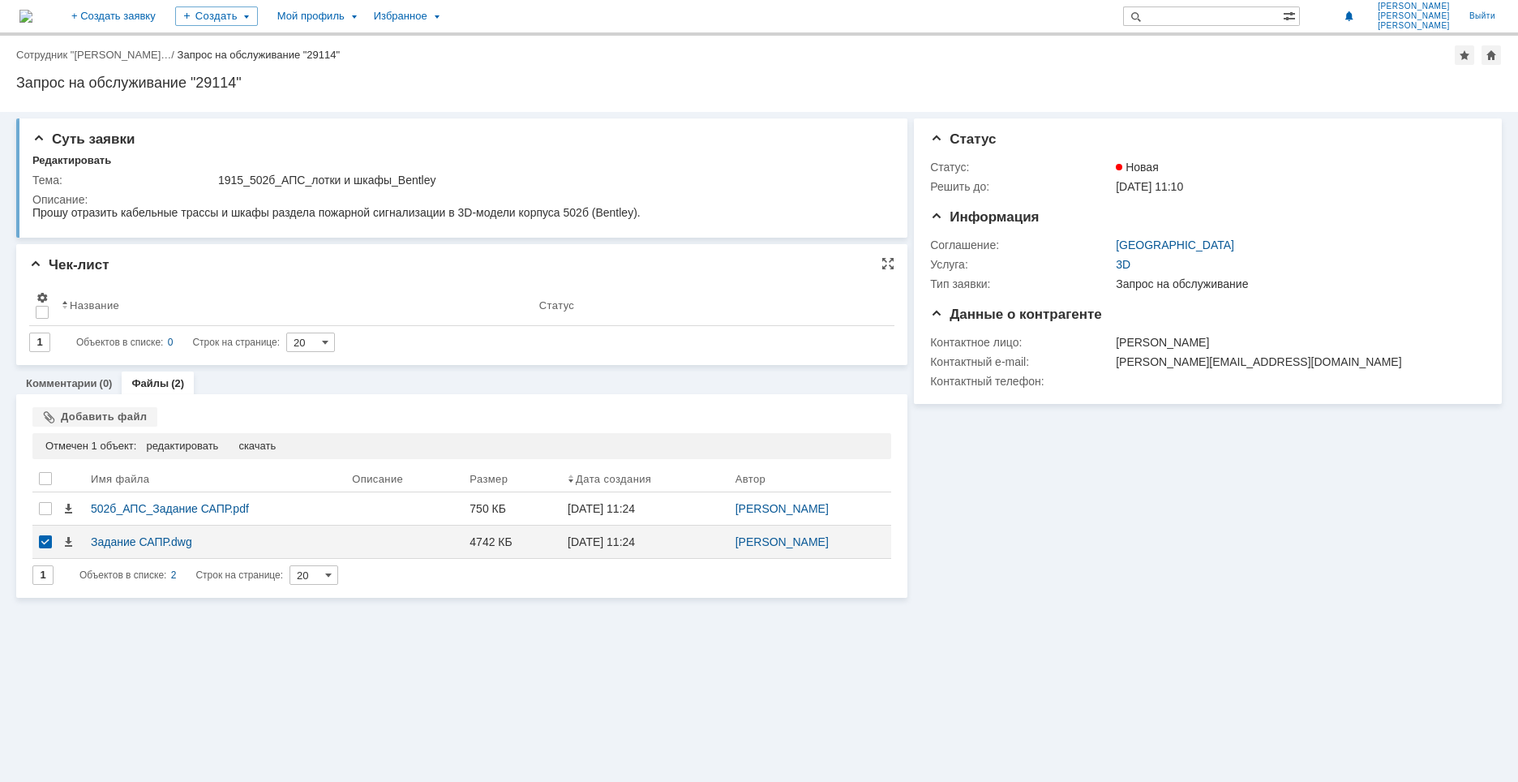
click at [592, 282] on div "Результаты поиска: Изменить Сбросить Сортировать по: Название 1 Объектов в спис…" at bounding box center [461, 316] width 865 height 72
click at [87, 163] on div "Редактировать" at bounding box center [71, 160] width 79 height 13
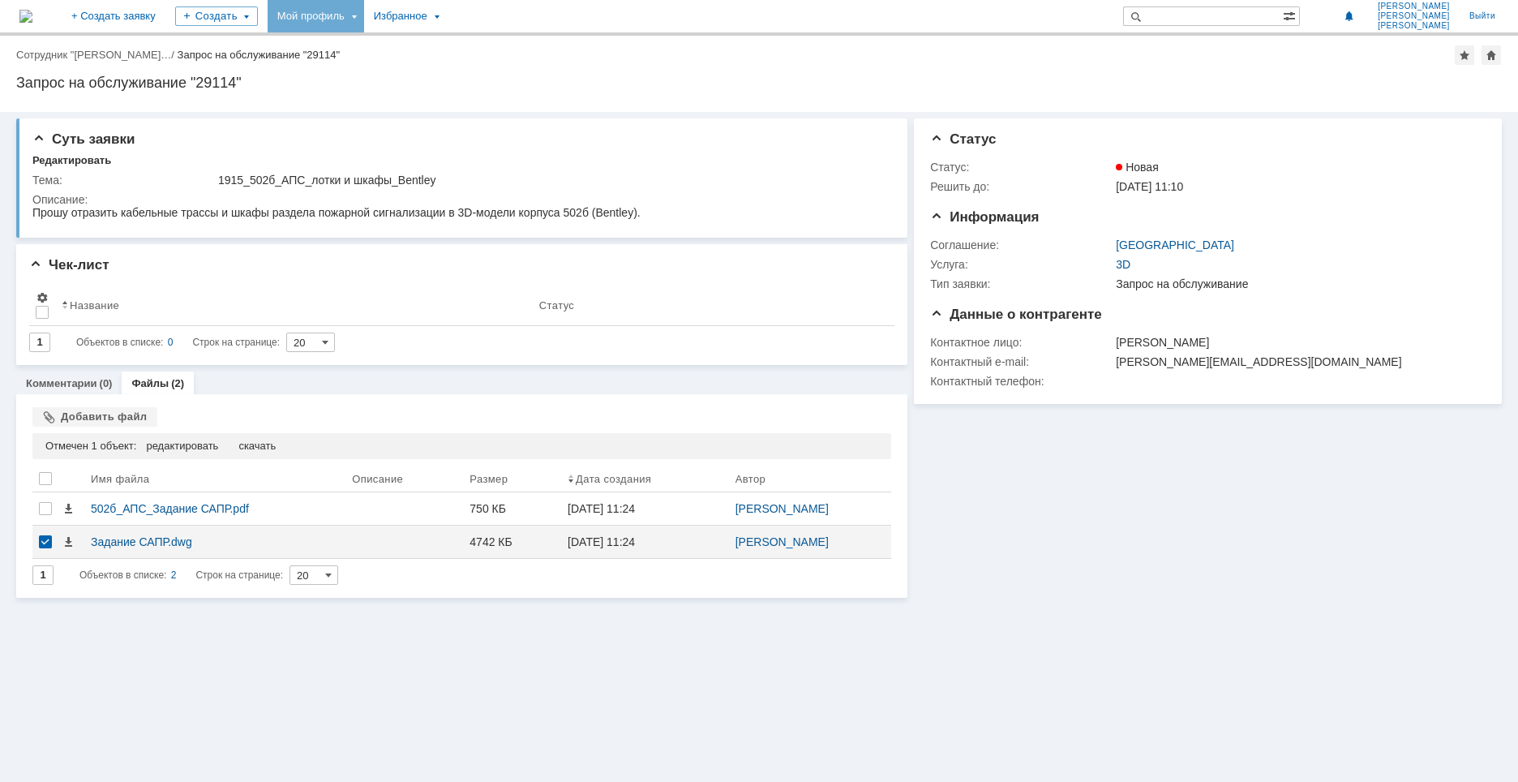
click at [364, 18] on div "Мой профиль" at bounding box center [316, 16] width 96 height 32
click at [381, 71] on div "Заявки" at bounding box center [332, 74] width 123 height 19
click at [364, 21] on div "Мой профиль" at bounding box center [316, 16] width 96 height 32
click at [480, 75] on link "Мои заявки" at bounding box center [462, 74] width 123 height 19
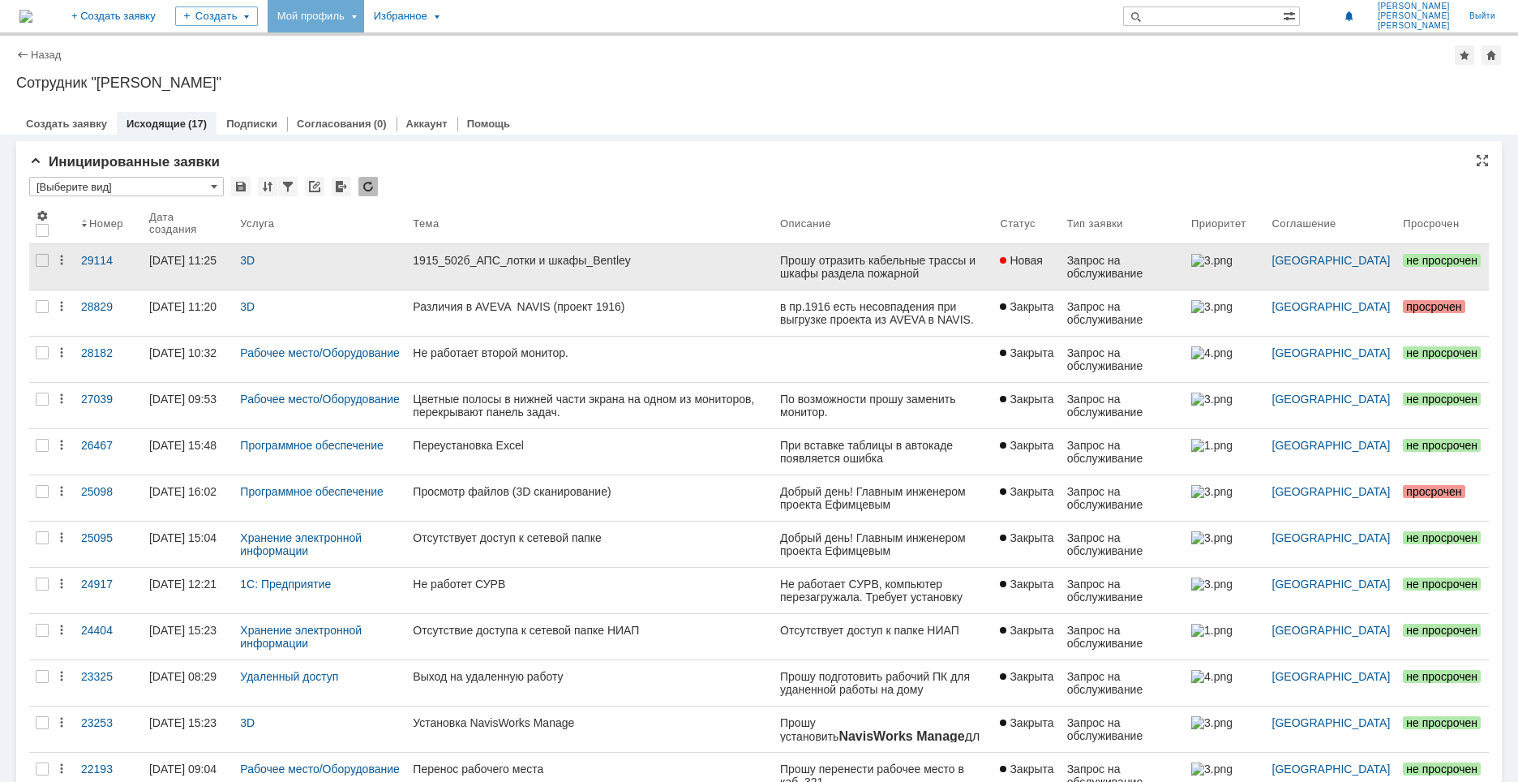
click at [293, 263] on div "3D" at bounding box center [320, 260] width 160 height 13
click at [40, 259] on div at bounding box center [42, 260] width 13 height 13
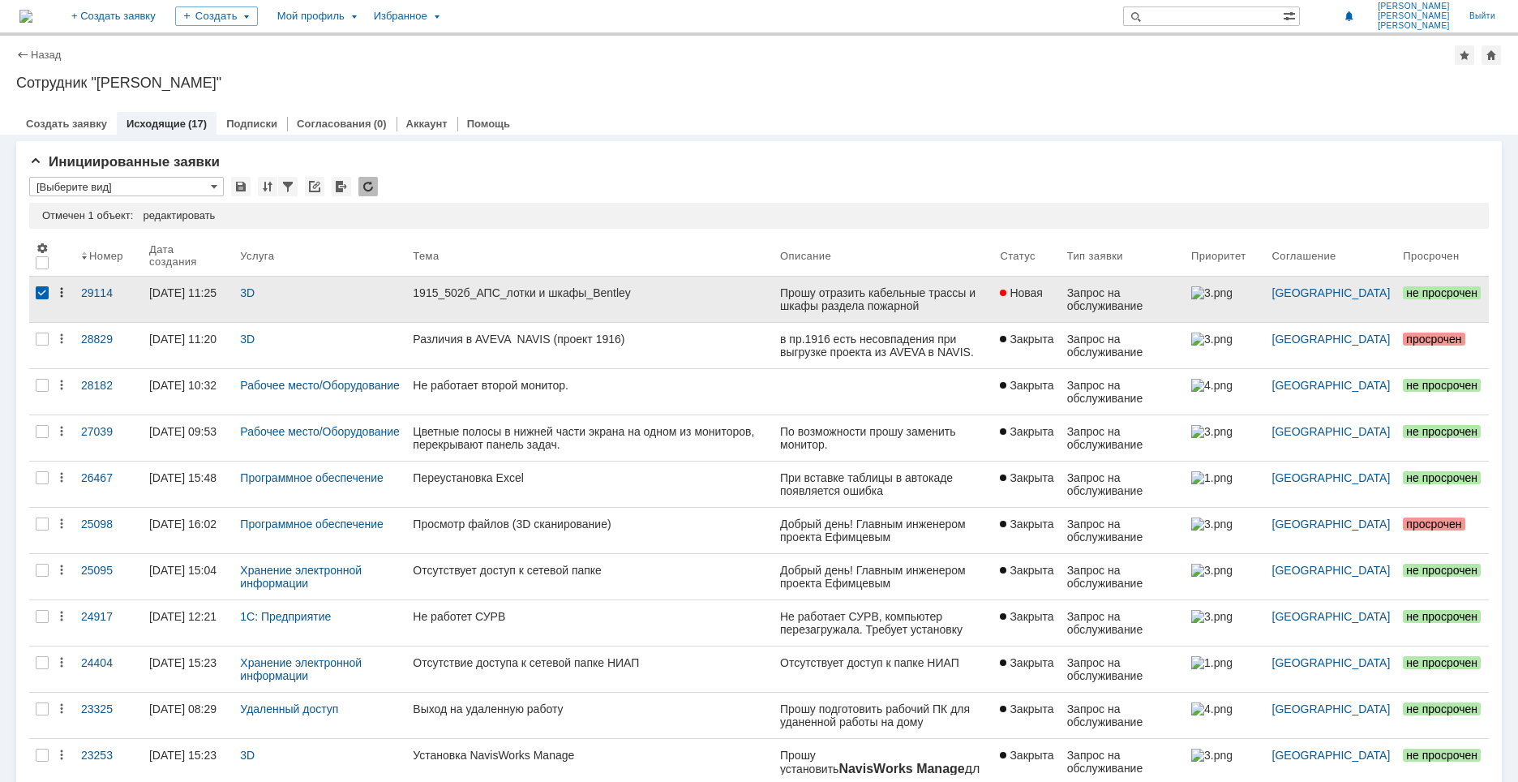
click at [61, 295] on icon at bounding box center [61, 292] width 13 height 13
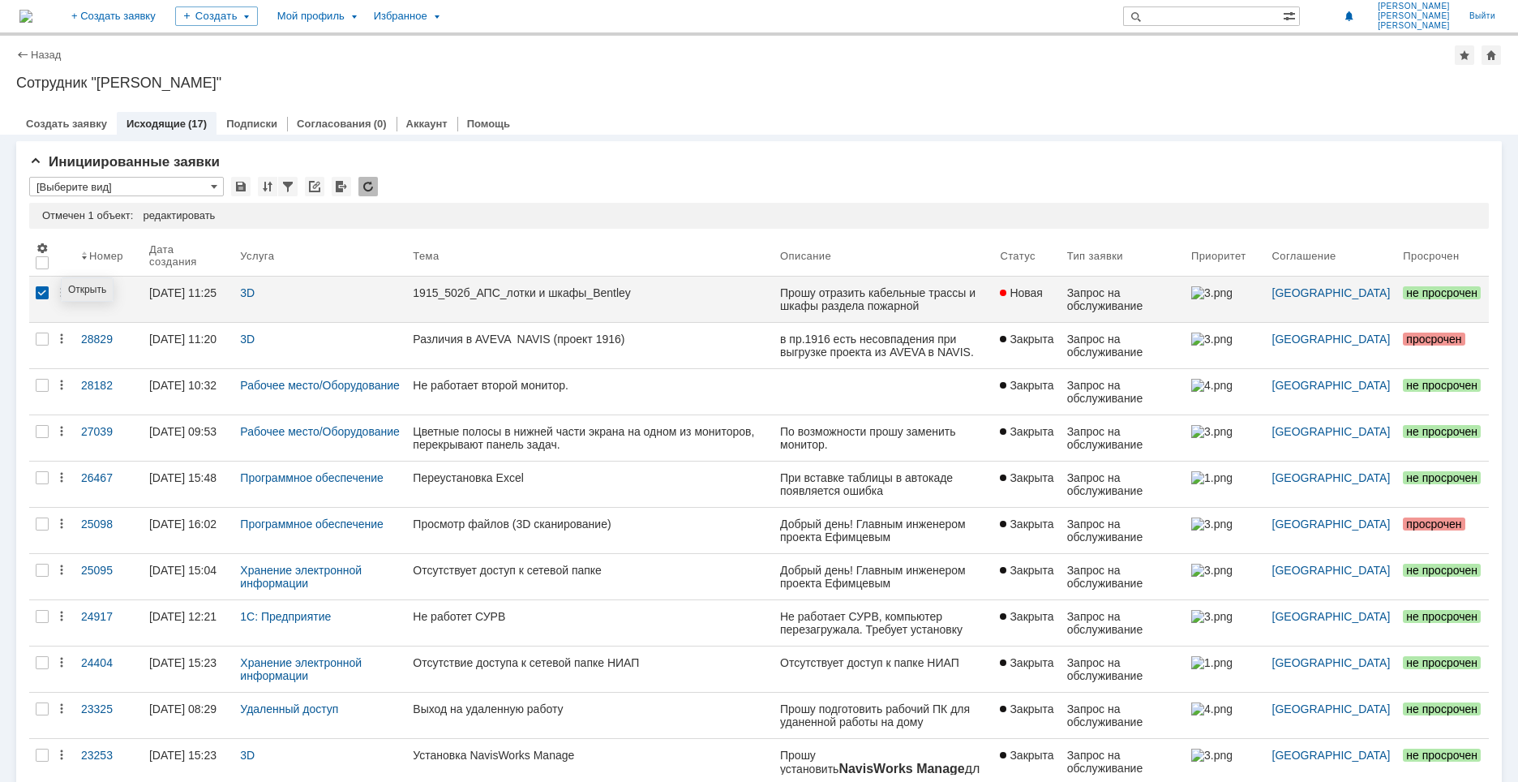
click at [71, 293] on link "Открыть" at bounding box center [87, 289] width 38 height 11
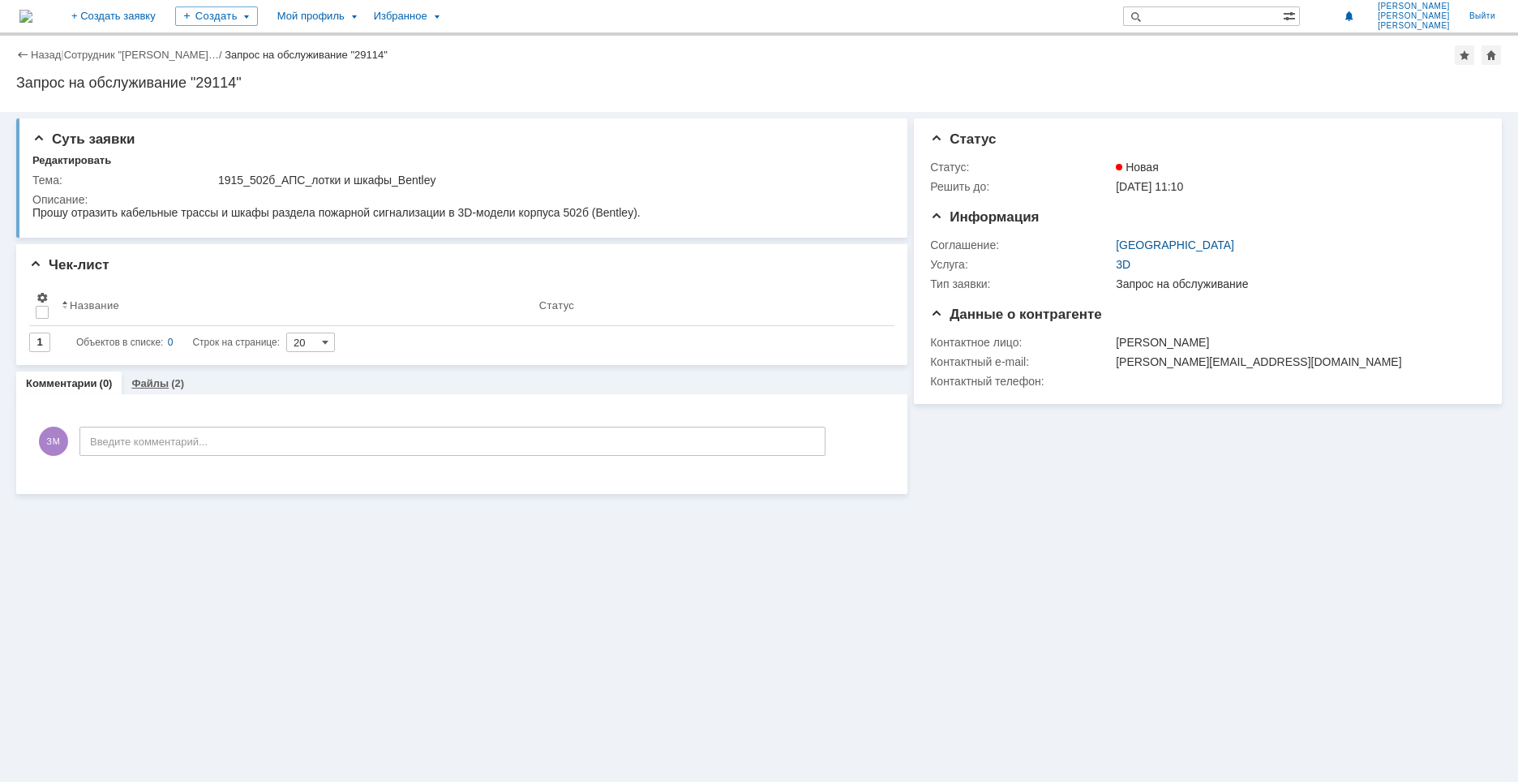
click at [151, 388] on link "Файлы" at bounding box center [149, 383] width 37 height 12
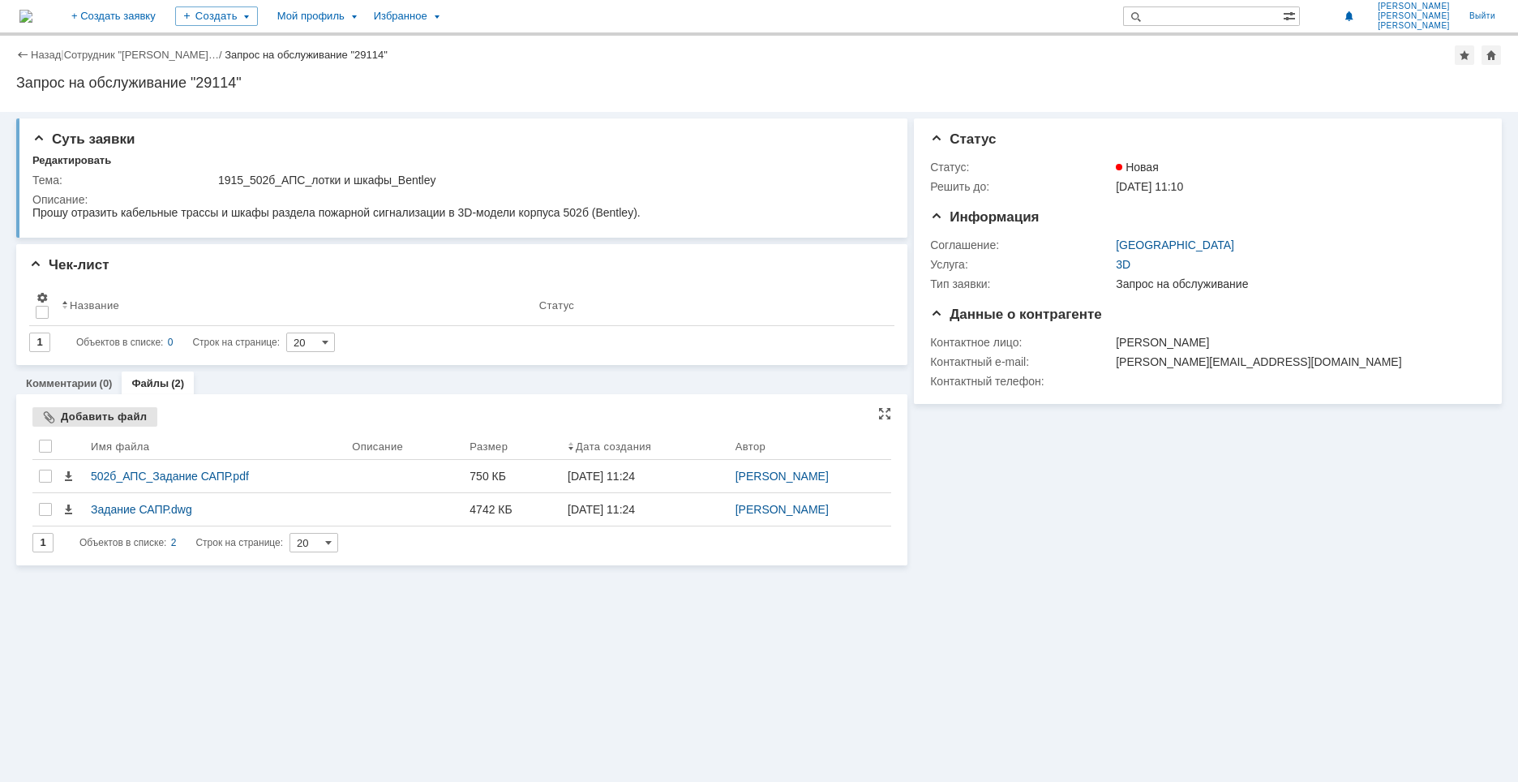
click at [56, 418] on div "Добавить файл" at bounding box center [94, 416] width 125 height 19
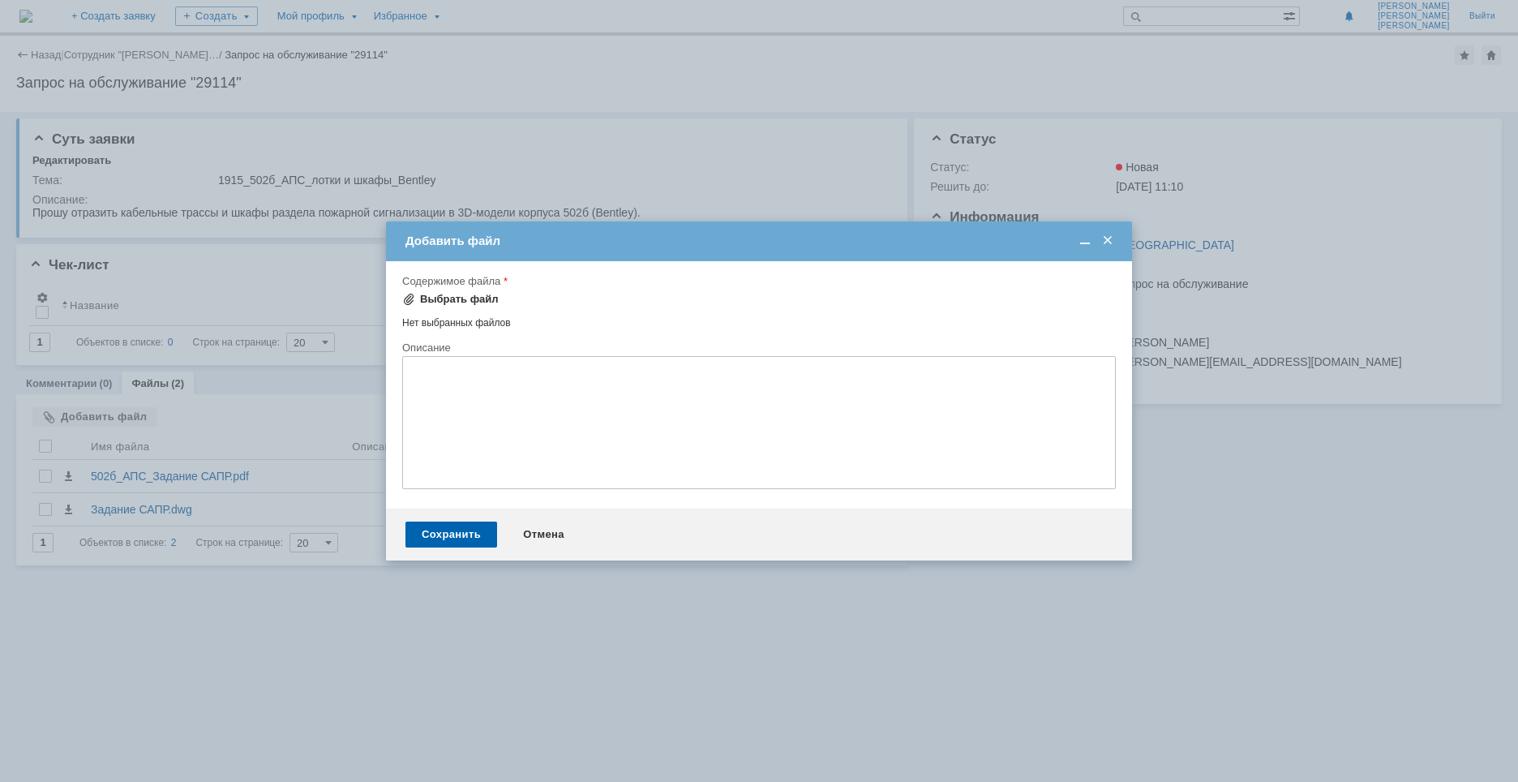
click at [448, 302] on div "Выбрать файл" at bounding box center [459, 299] width 79 height 13
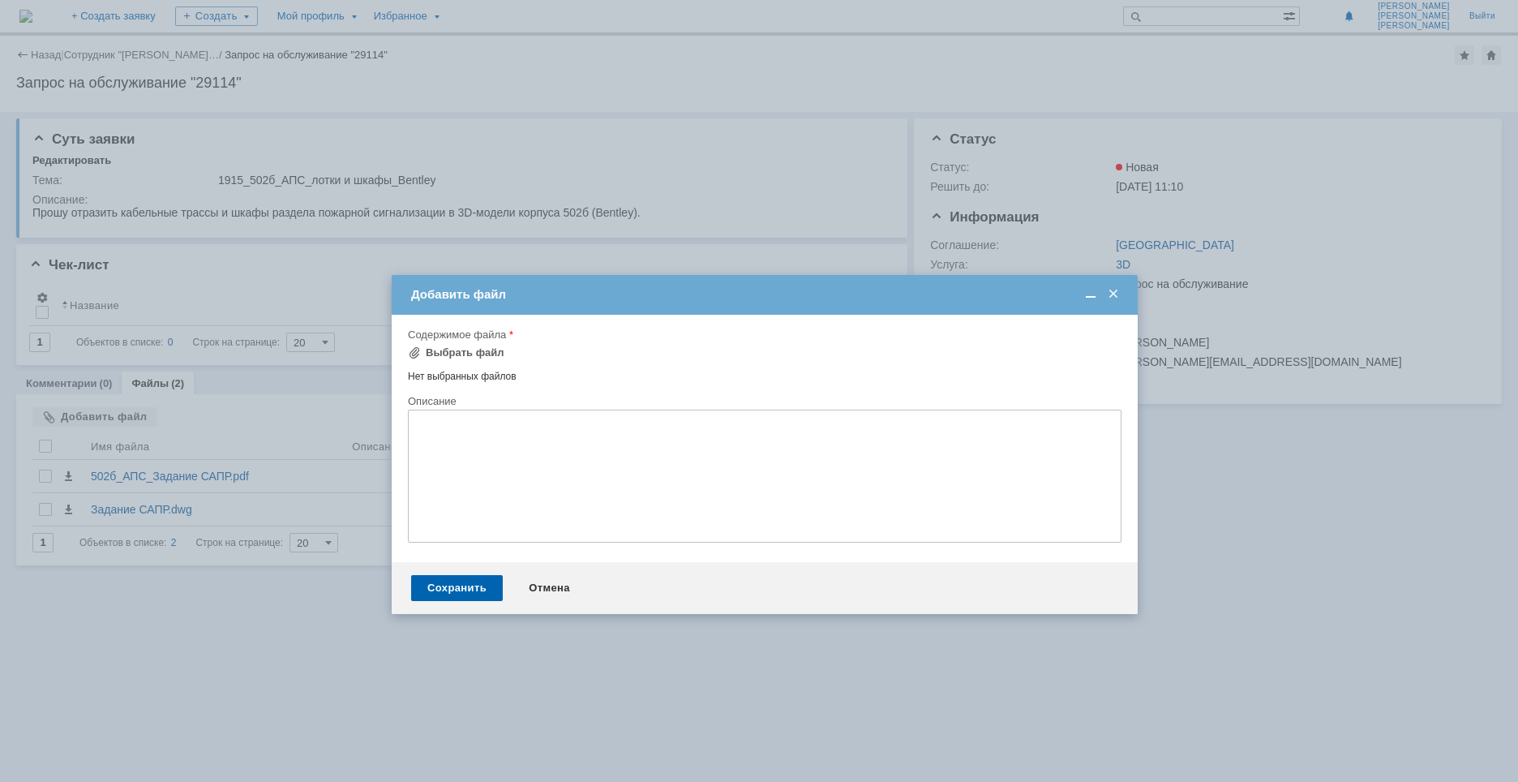
click at [642, 281] on td "Добавить файл" at bounding box center [765, 295] width 746 height 40
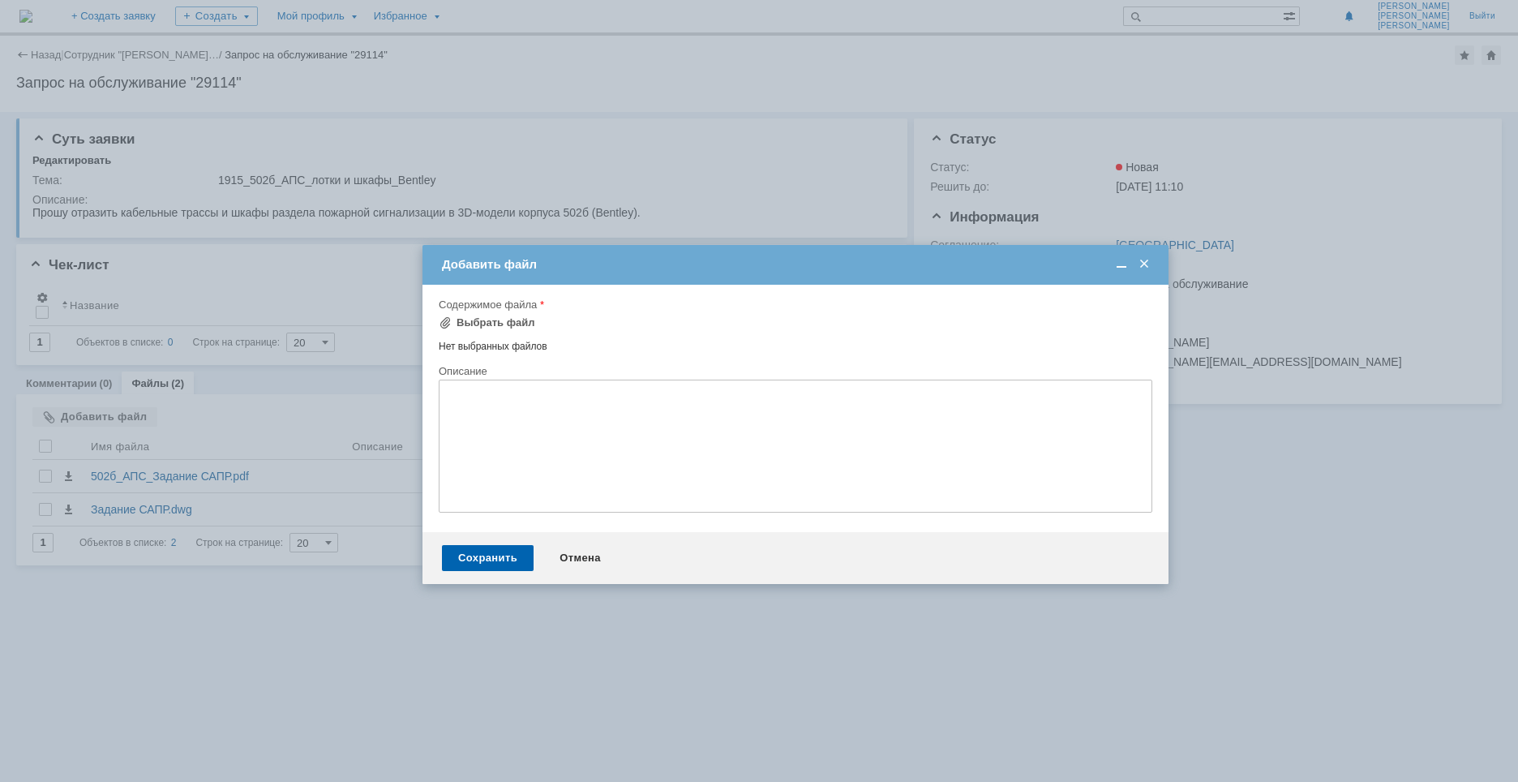
drag, startPoint x: 632, startPoint y: 292, endPoint x: 663, endPoint y: 262, distance: 43.0
click at [663, 262] on div "Добавить файл" at bounding box center [797, 264] width 710 height 15
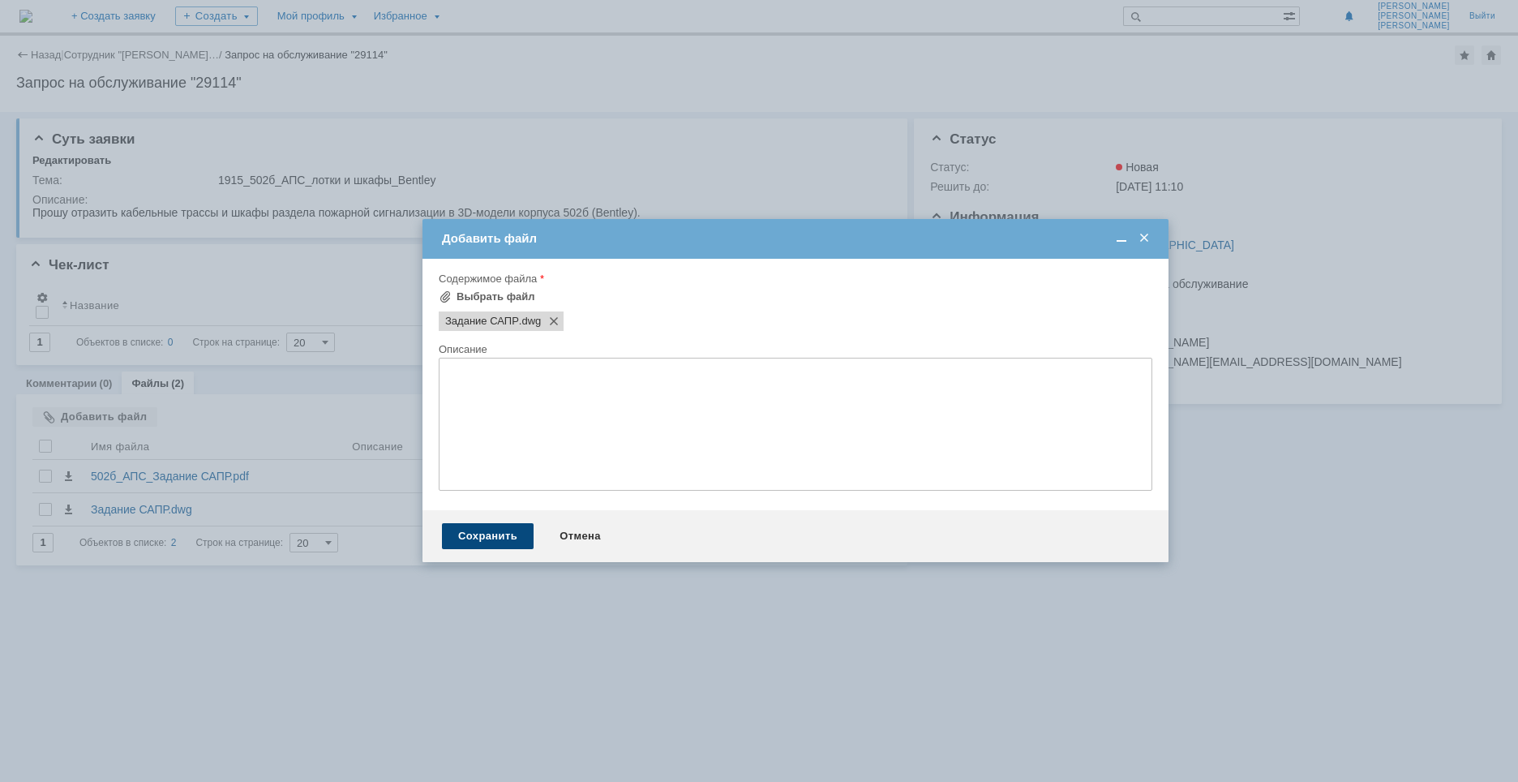
click at [486, 536] on div "Сохранить" at bounding box center [488, 536] width 92 height 26
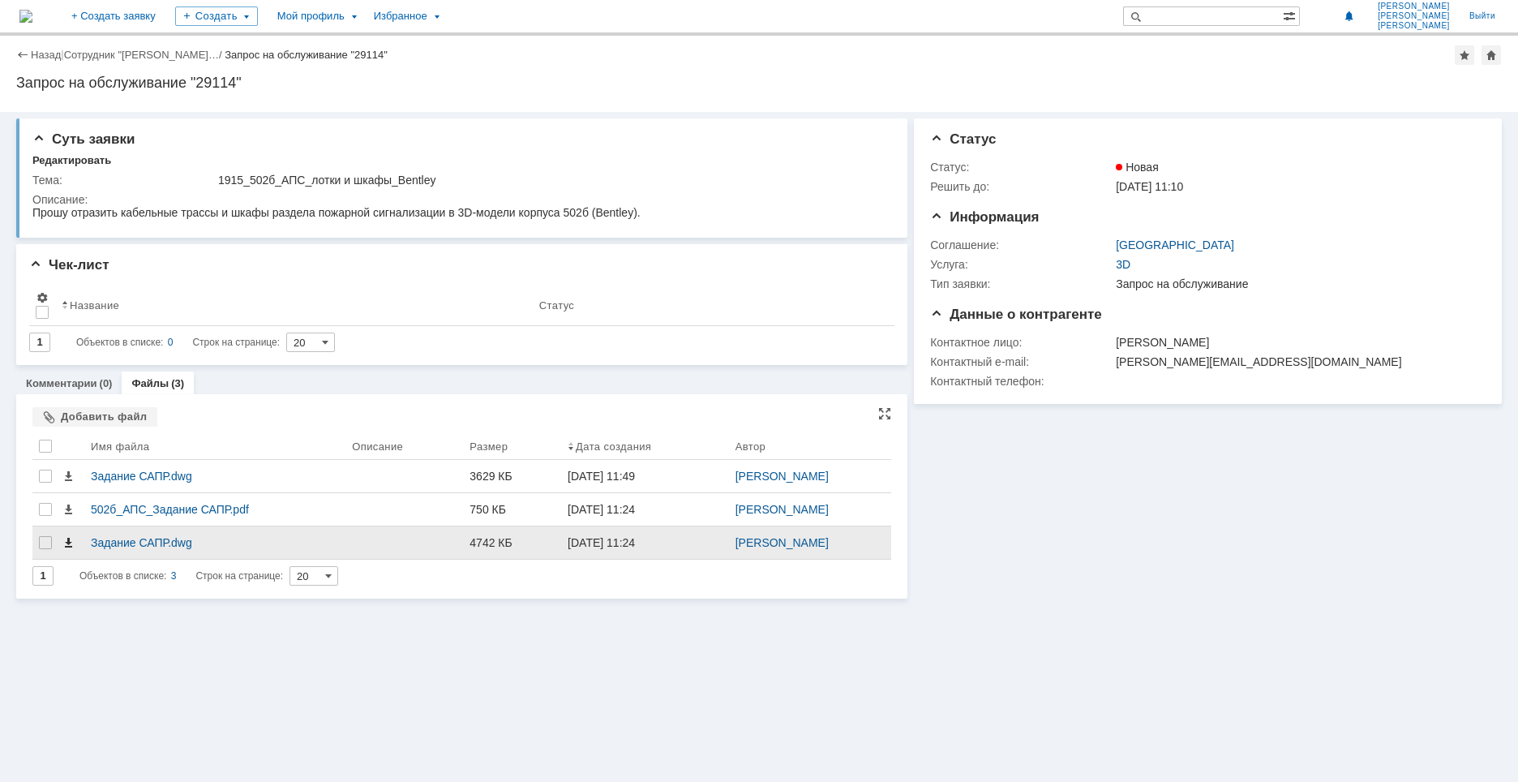
click at [66, 547] on span at bounding box center [68, 542] width 13 height 13
click at [48, 482] on div at bounding box center [45, 475] width 13 height 13
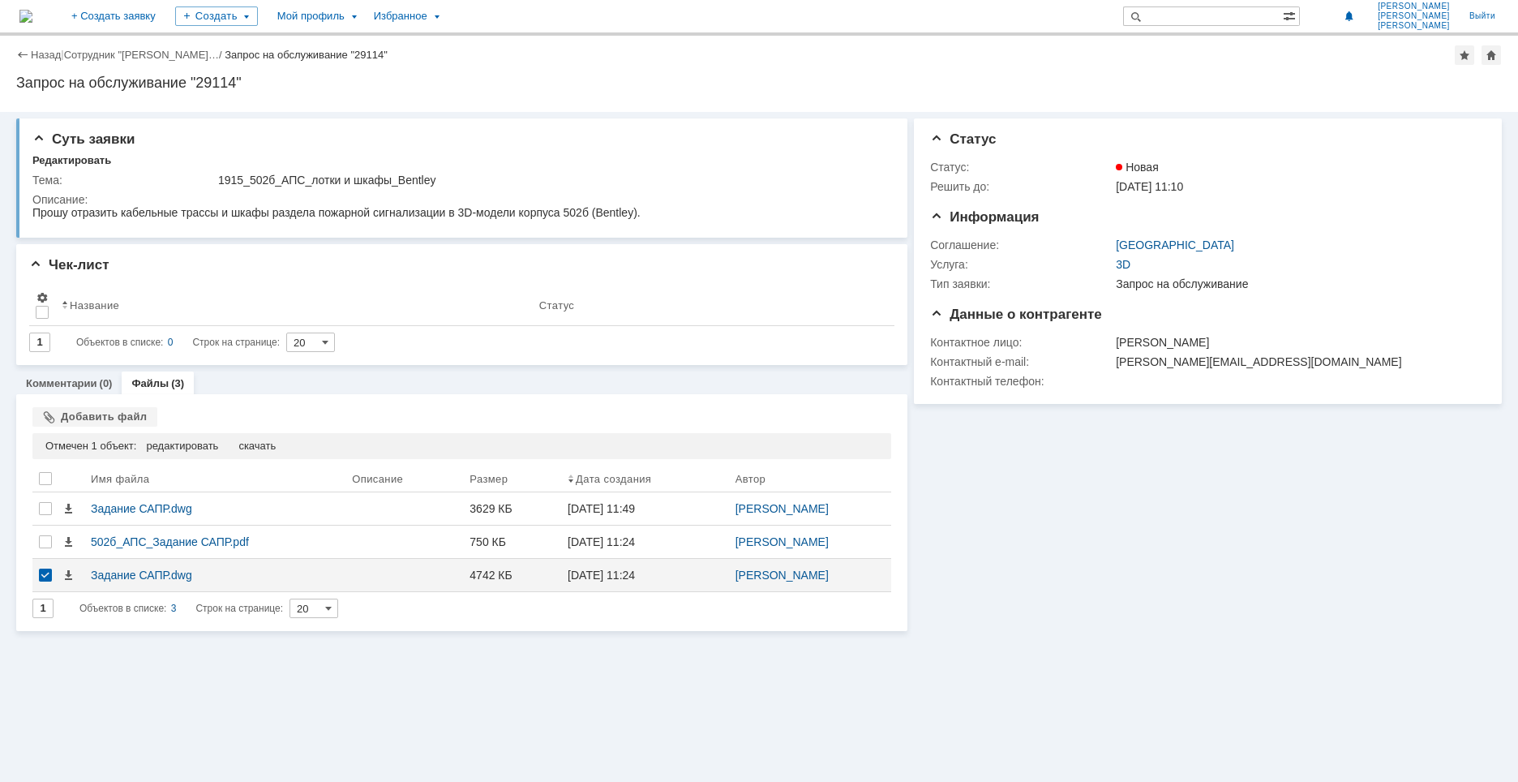
click at [71, 669] on div "Суть заявки Редактировать Тема: 1915_502б_АПС_лотки и шкафы_Bentley Описание: Ч…" at bounding box center [759, 447] width 1518 height 670
click at [172, 448] on div "редактировать" at bounding box center [182, 445] width 72 height 13
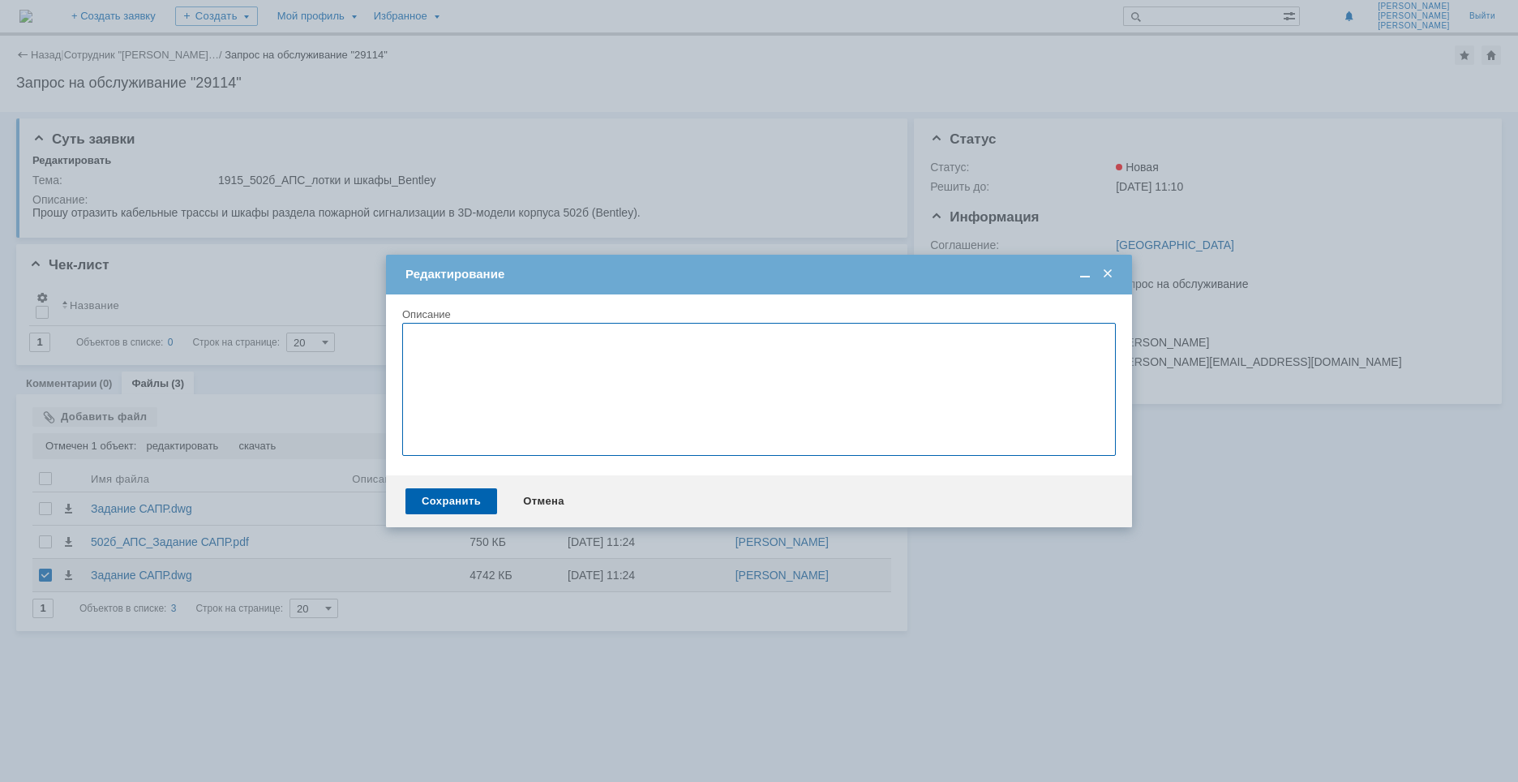
click at [482, 363] on textarea at bounding box center [758, 389] width 713 height 133
click at [493, 373] on textarea at bounding box center [758, 389] width 713 height 133
type textarea "(старый)"
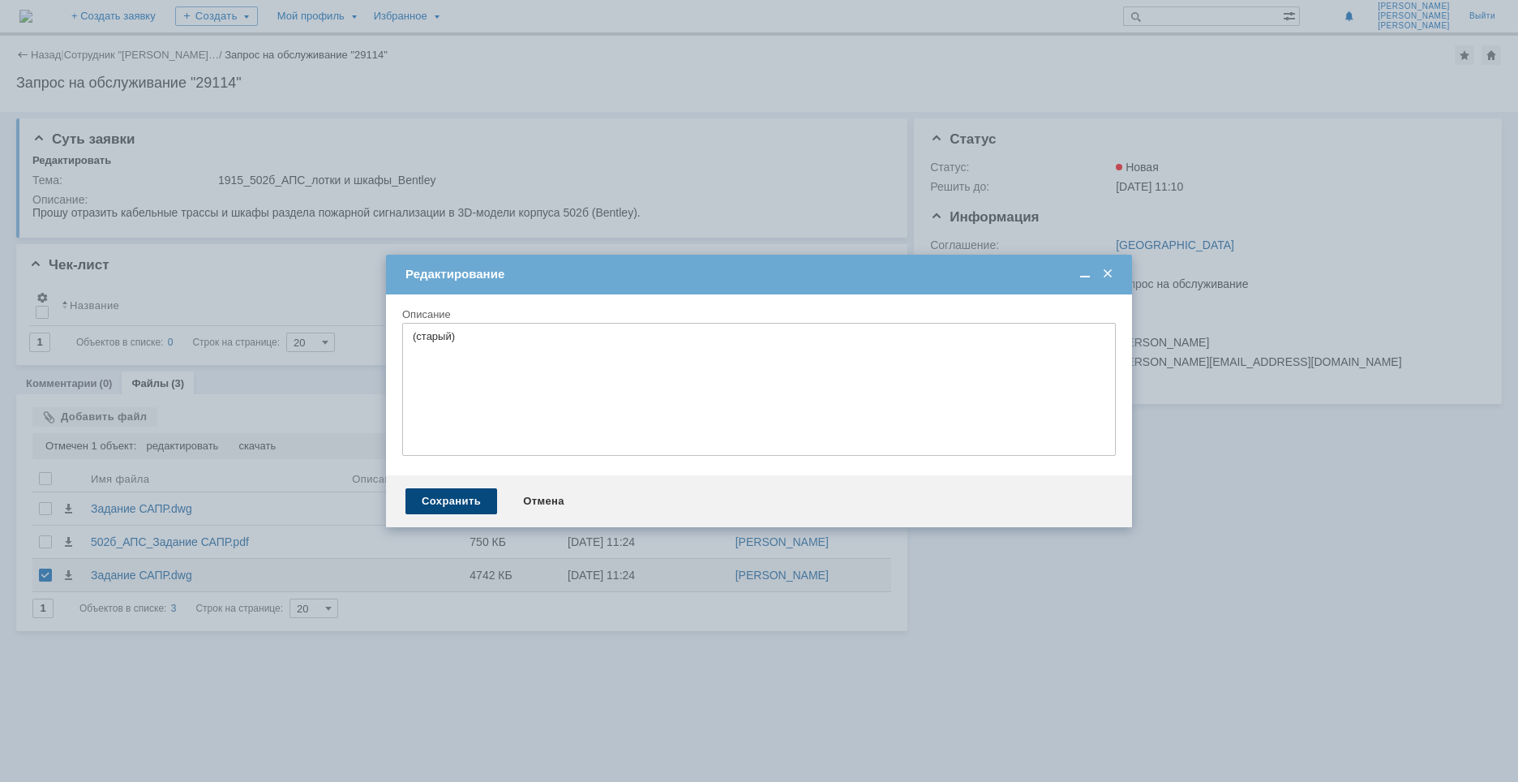
click at [444, 502] on div "Сохранить" at bounding box center [451, 501] width 92 height 26
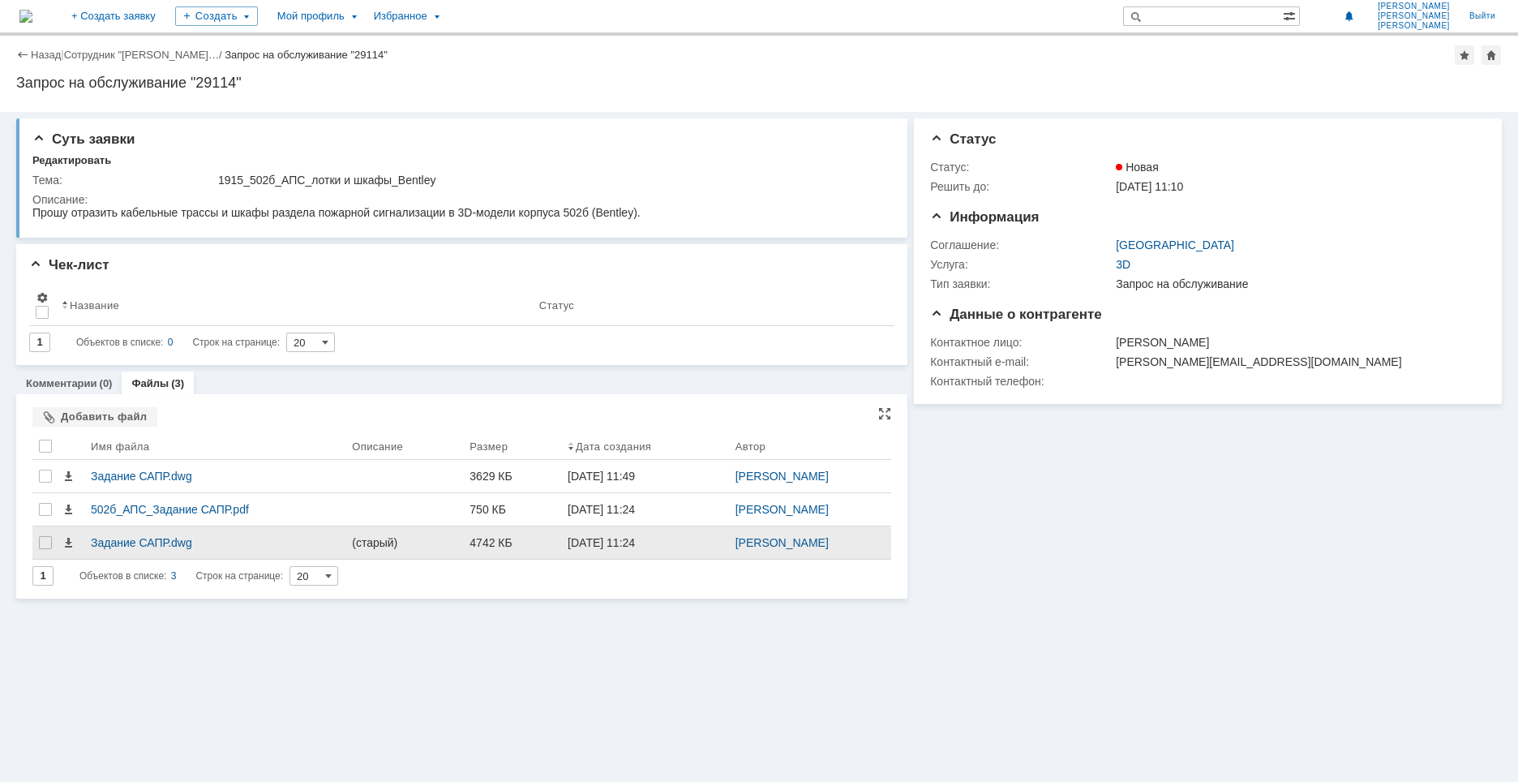
click at [352, 542] on div "(старый)" at bounding box center [404, 542] width 105 height 13
